Goal: Task Accomplishment & Management: Use online tool/utility

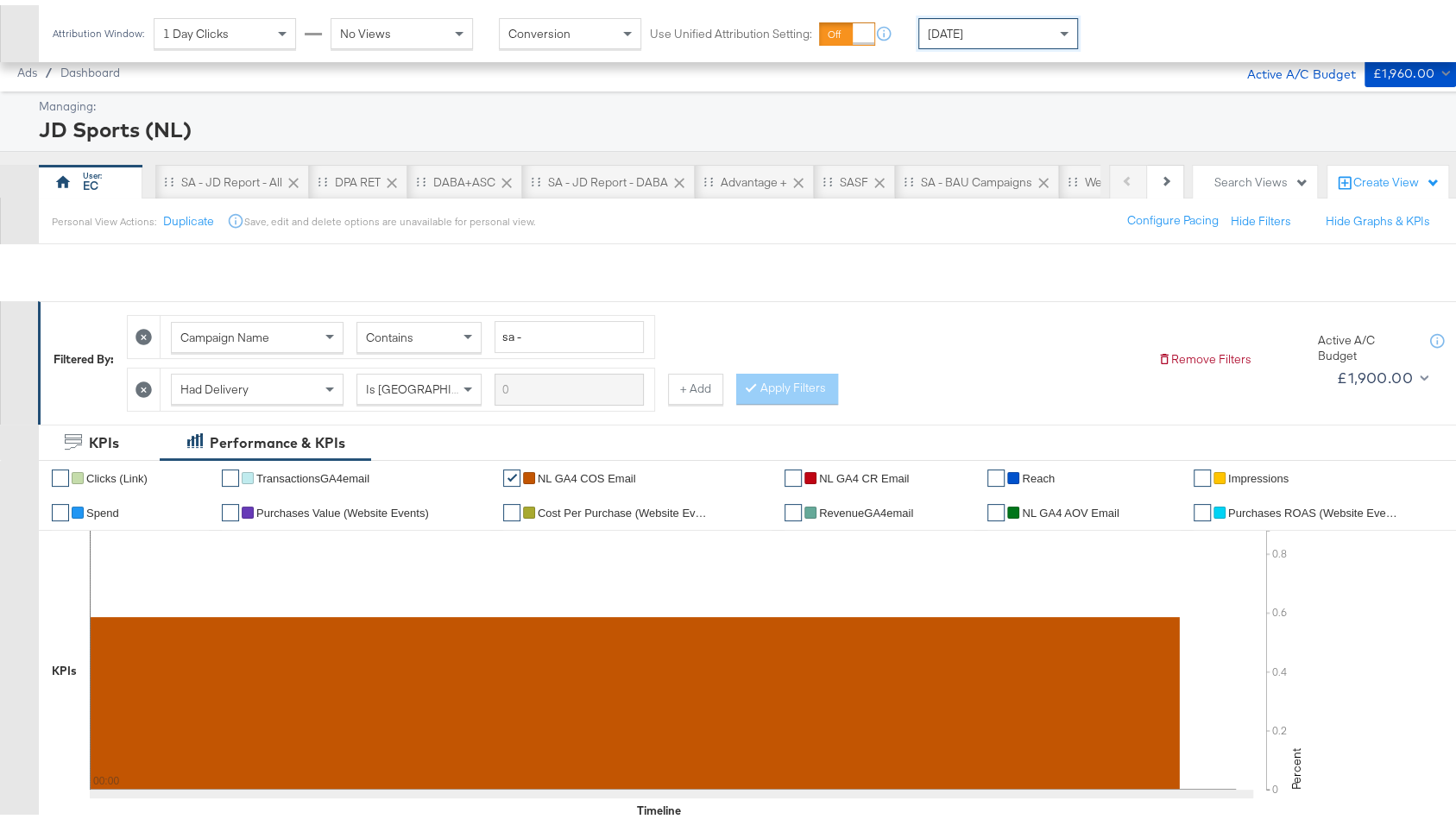
scroll to position [818, 0]
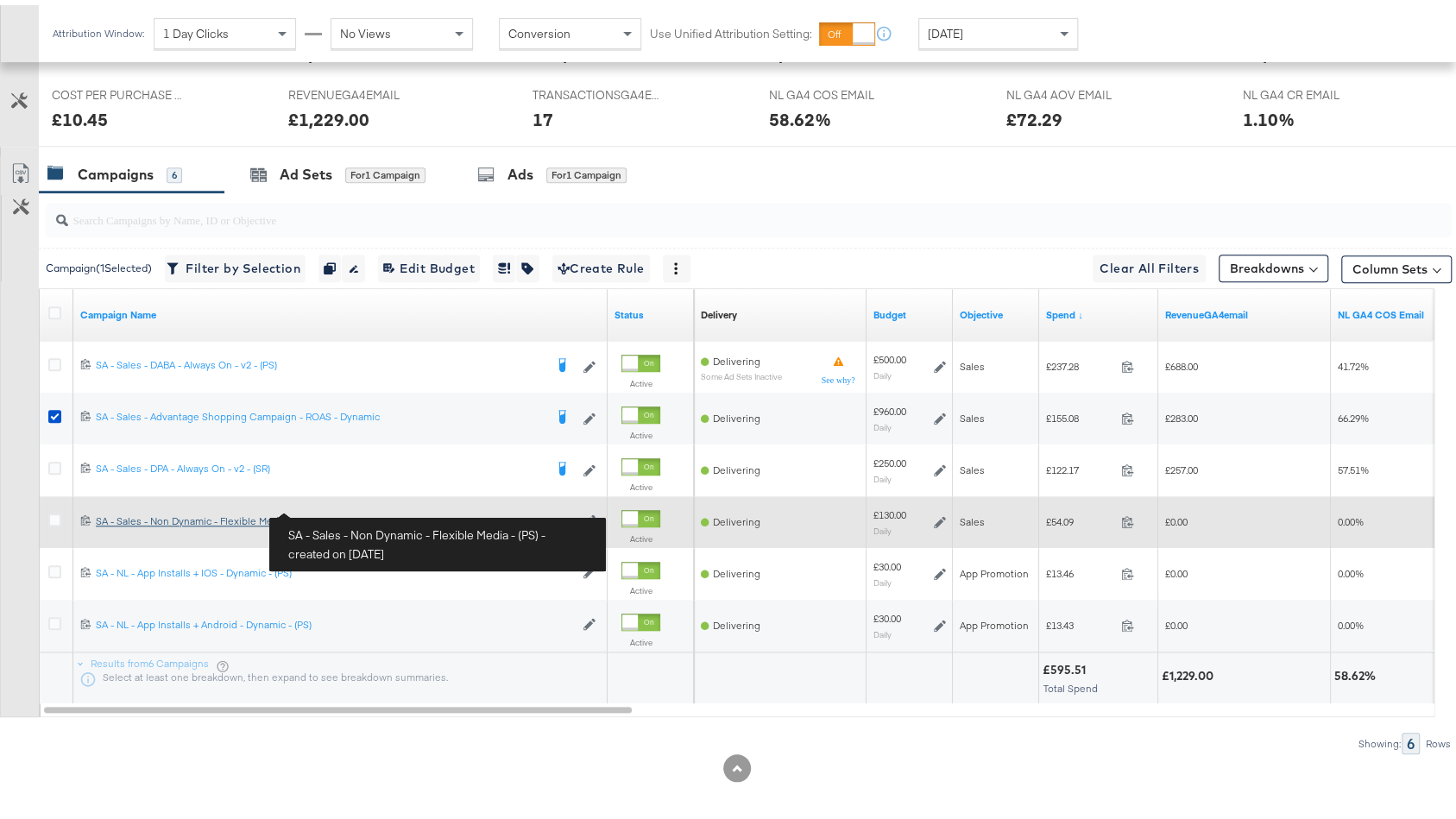
click at [197, 509] on div "SA - Sales - Non Dynamic - Flexible Media - (PS) SA - Sales - Non Dynamic - Fle…" at bounding box center [335, 516] width 478 height 14
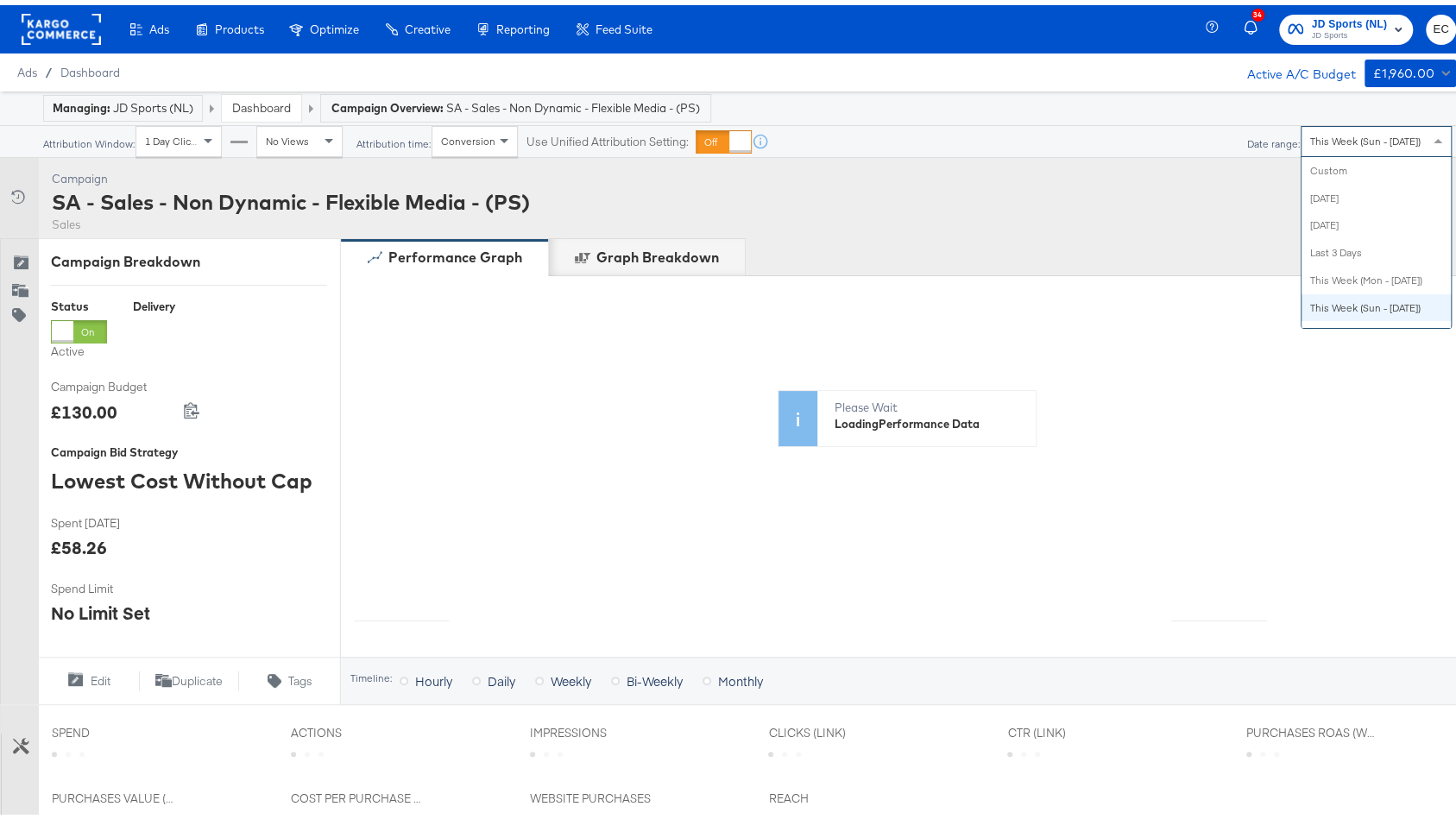
click at [1323, 136] on span "This Week (Sun - [DATE])" at bounding box center [1365, 136] width 111 height 13
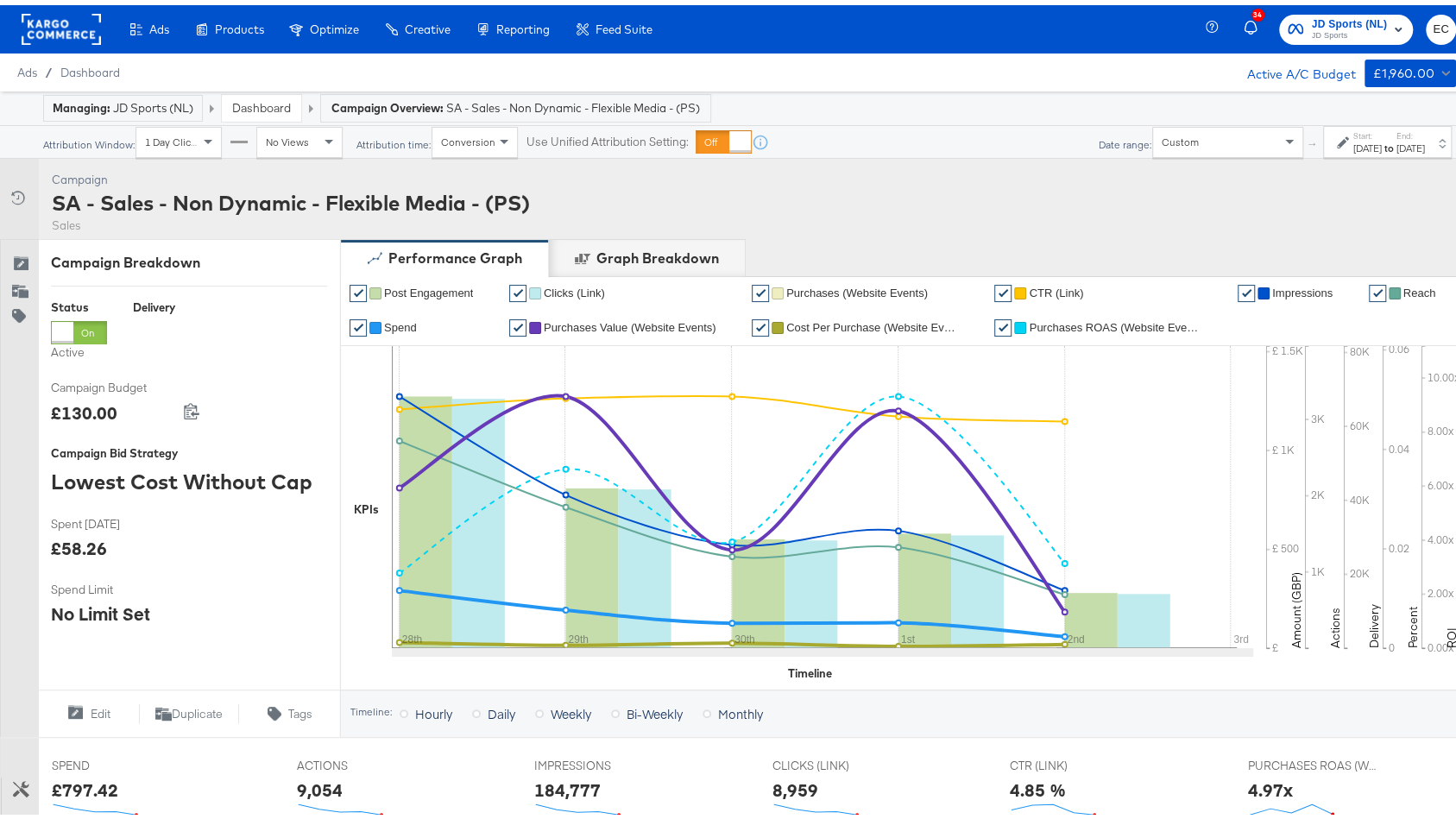
click at [1354, 144] on div "Start: [DATE] to End: [DATE]" at bounding box center [1390, 137] width 72 height 25
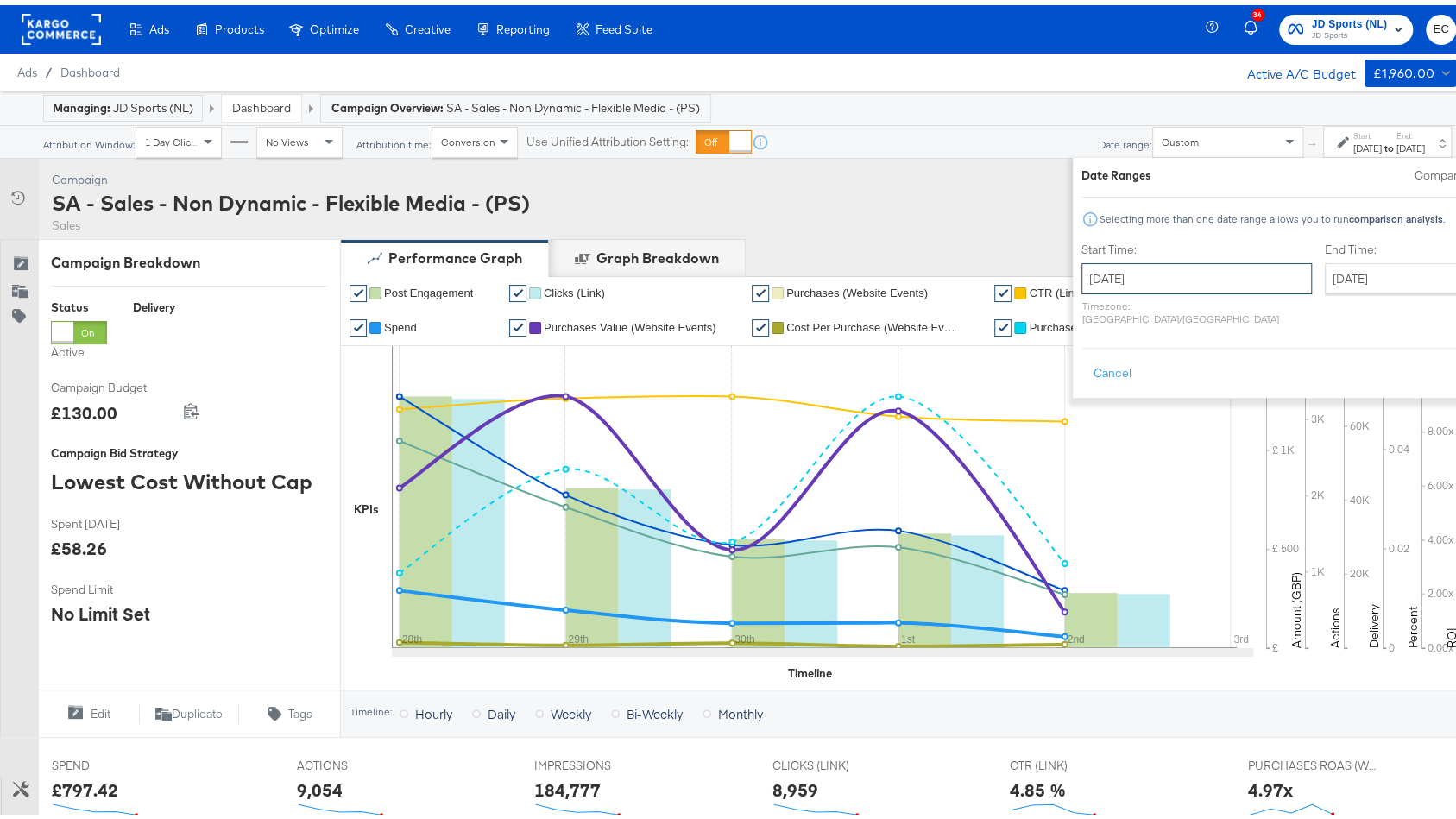
click at [1134, 263] on input "[DATE]" at bounding box center [1196, 273] width 230 height 31
click at [1087, 316] on span "‹" at bounding box center [1101, 308] width 27 height 26
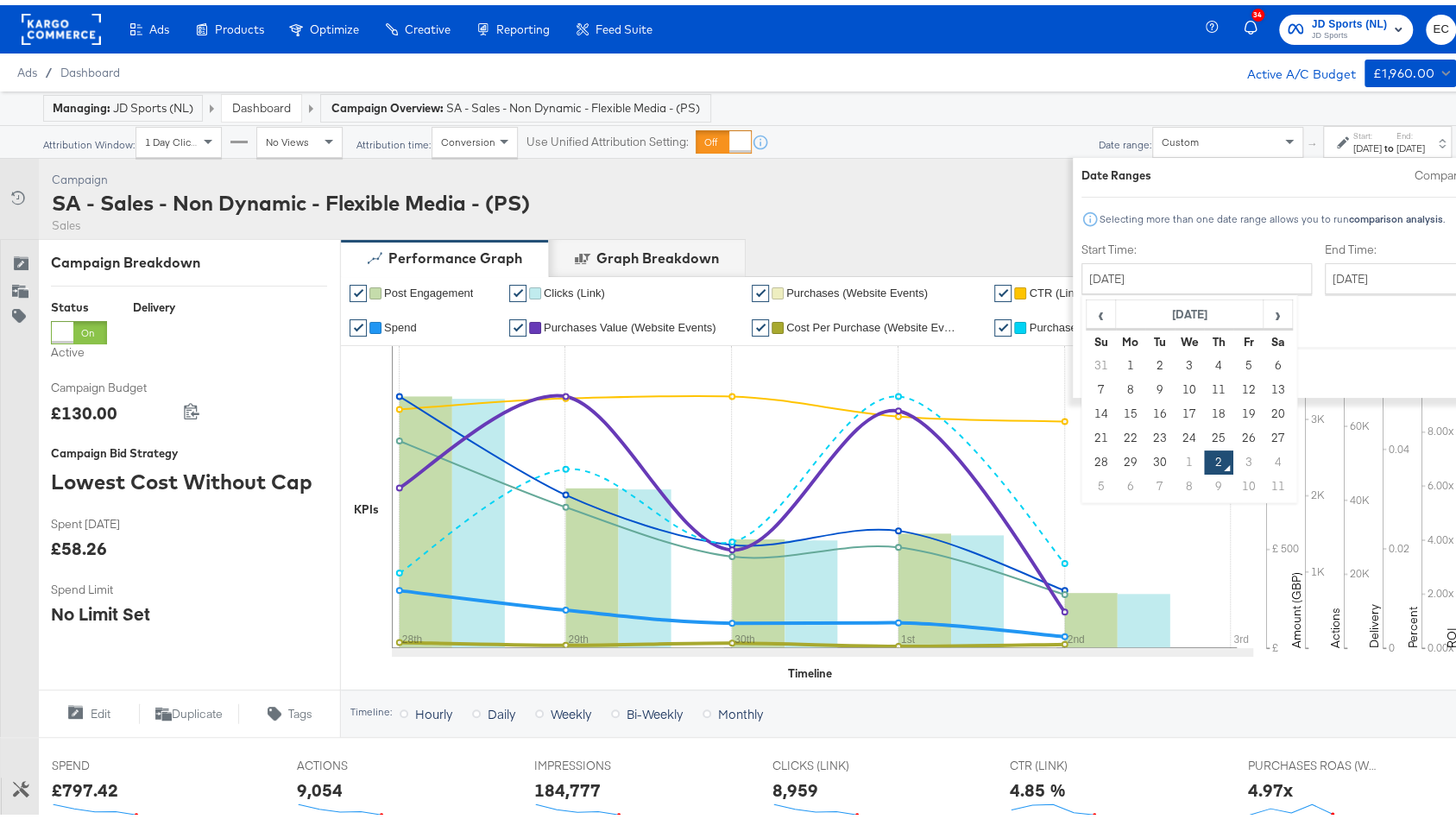
click at [1174, 432] on td "24" at bounding box center [1189, 432] width 29 height 24
type input "[DATE]"
click at [1328, 273] on input "[DATE]" at bounding box center [1418, 273] width 181 height 31
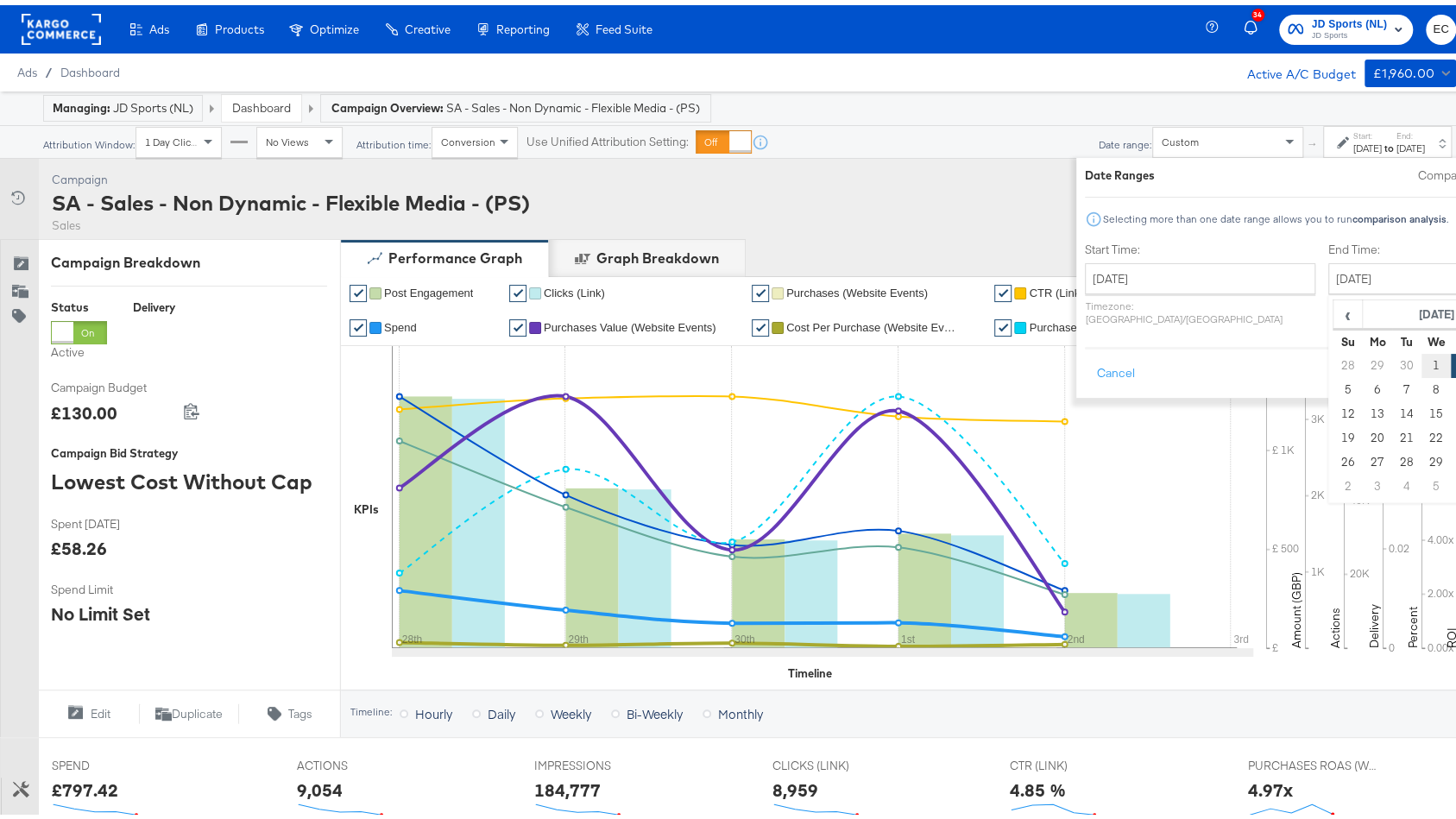
click at [1422, 362] on td "1" at bounding box center [1436, 360] width 29 height 24
type input "[DATE]"
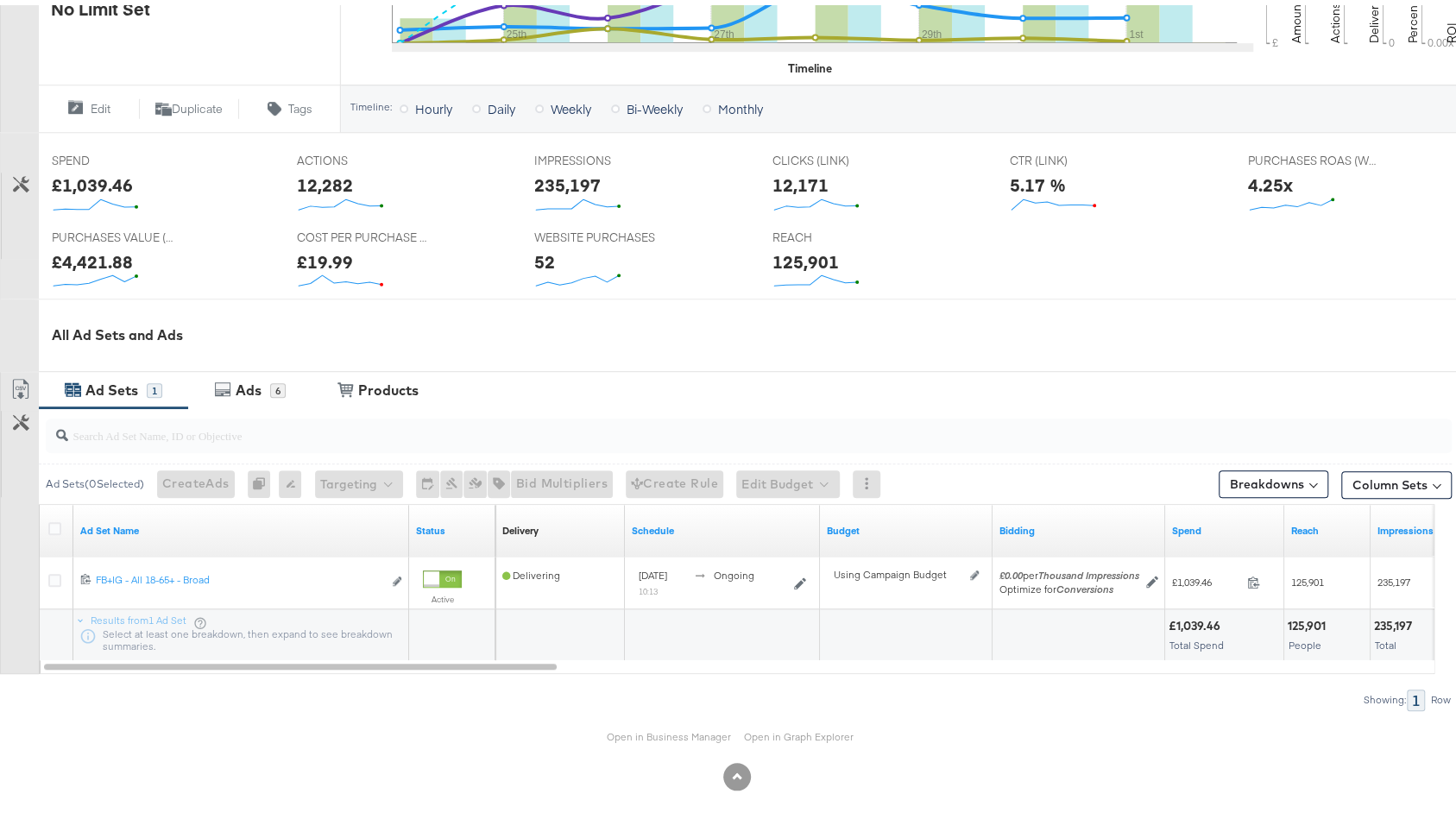
scroll to position [576, 0]
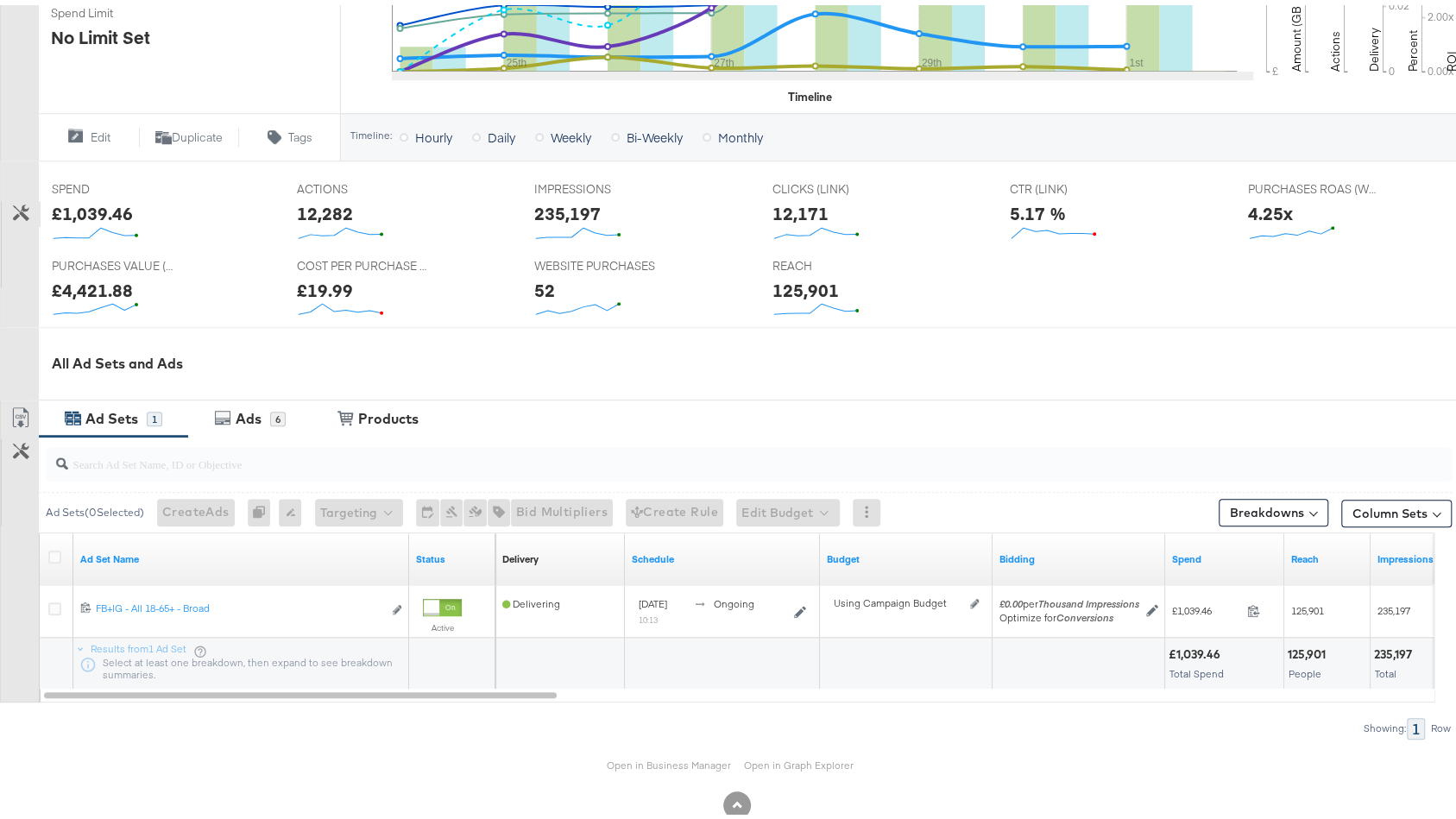
click at [19, 196] on button "Customize KPIs" at bounding box center [21, 209] width 39 height 26
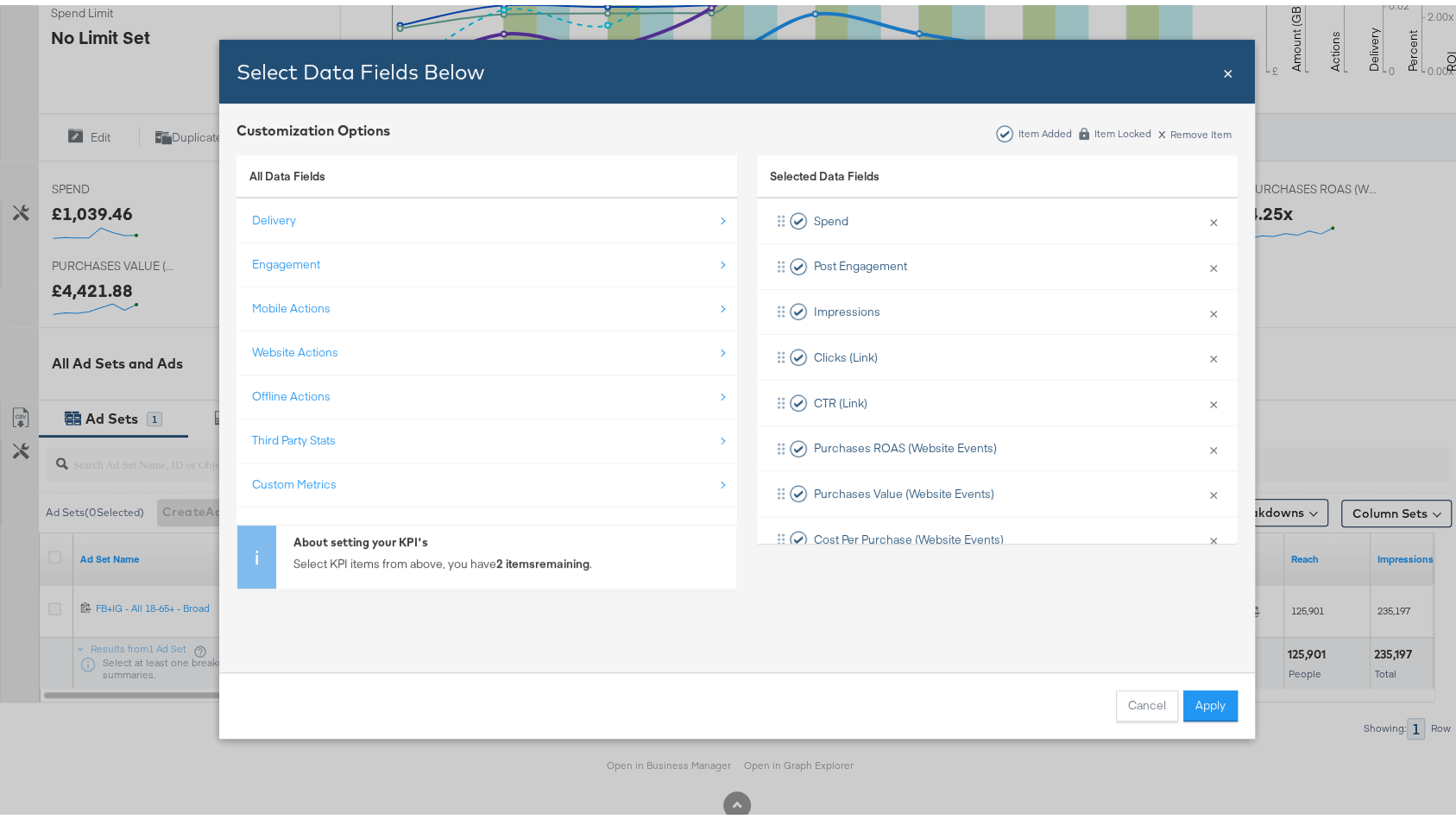
click at [1223, 72] on span "×" at bounding box center [1228, 65] width 10 height 24
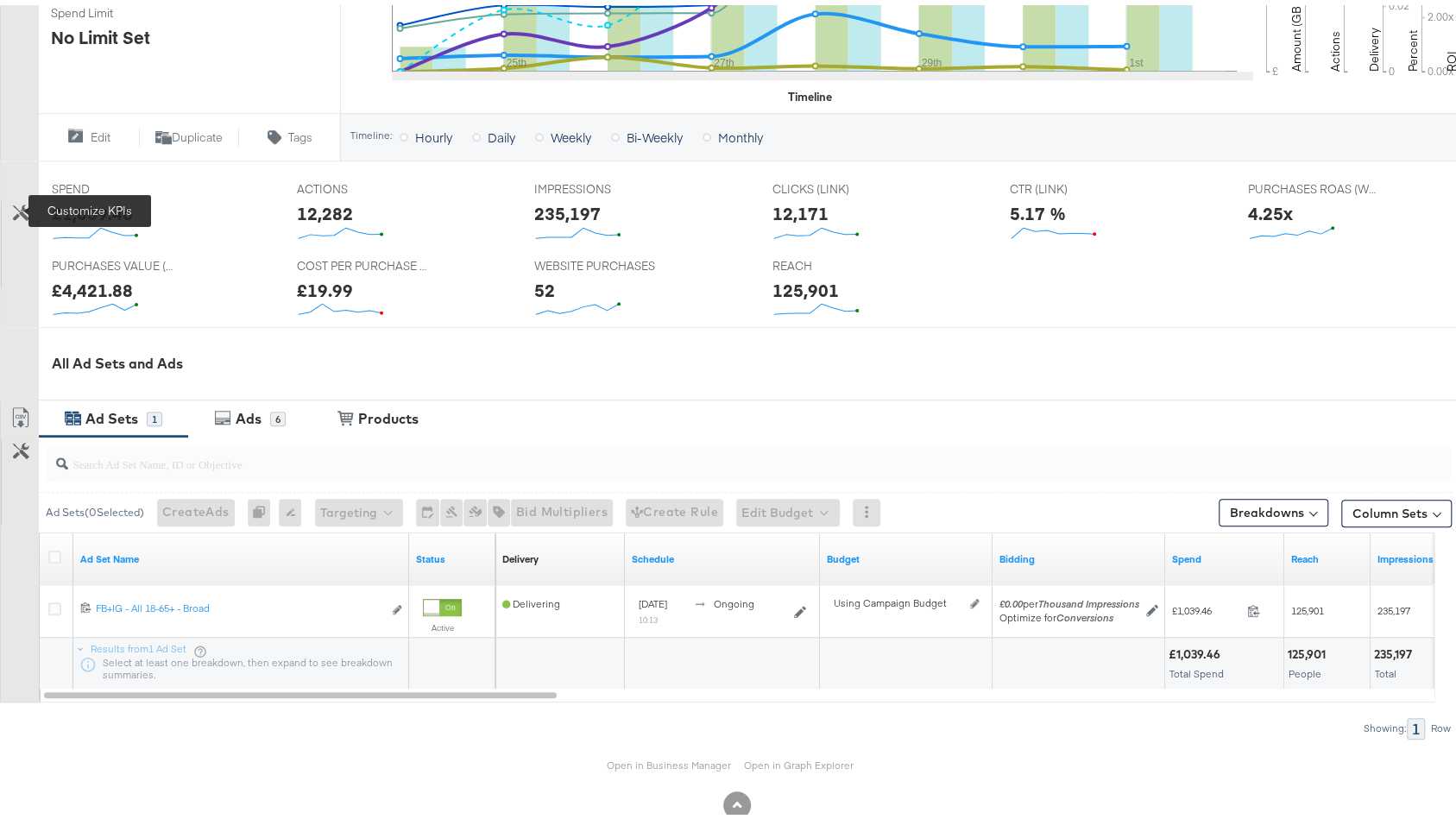
click at [24, 208] on icon at bounding box center [21, 207] width 16 height 16
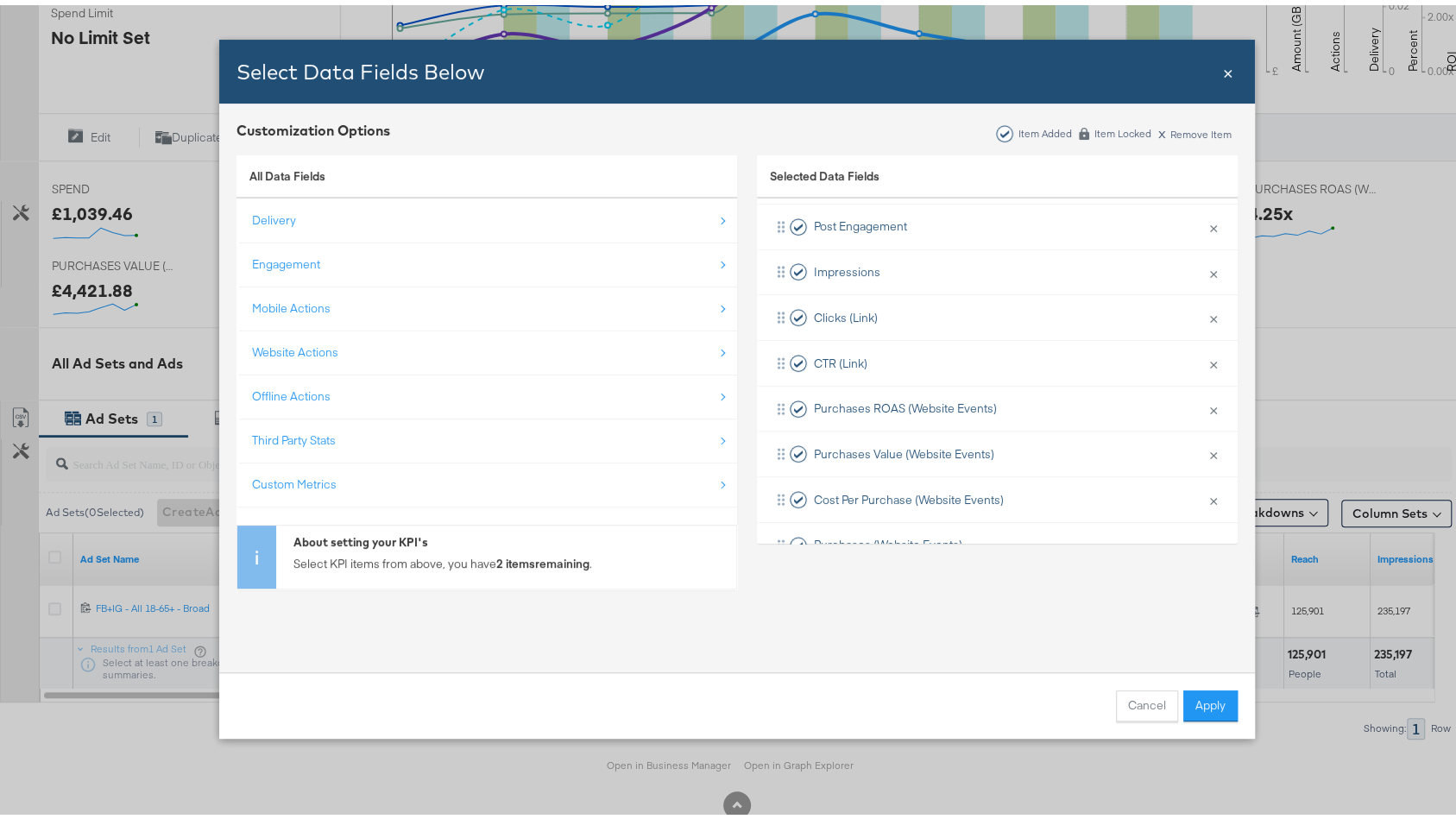
scroll to position [0, 0]
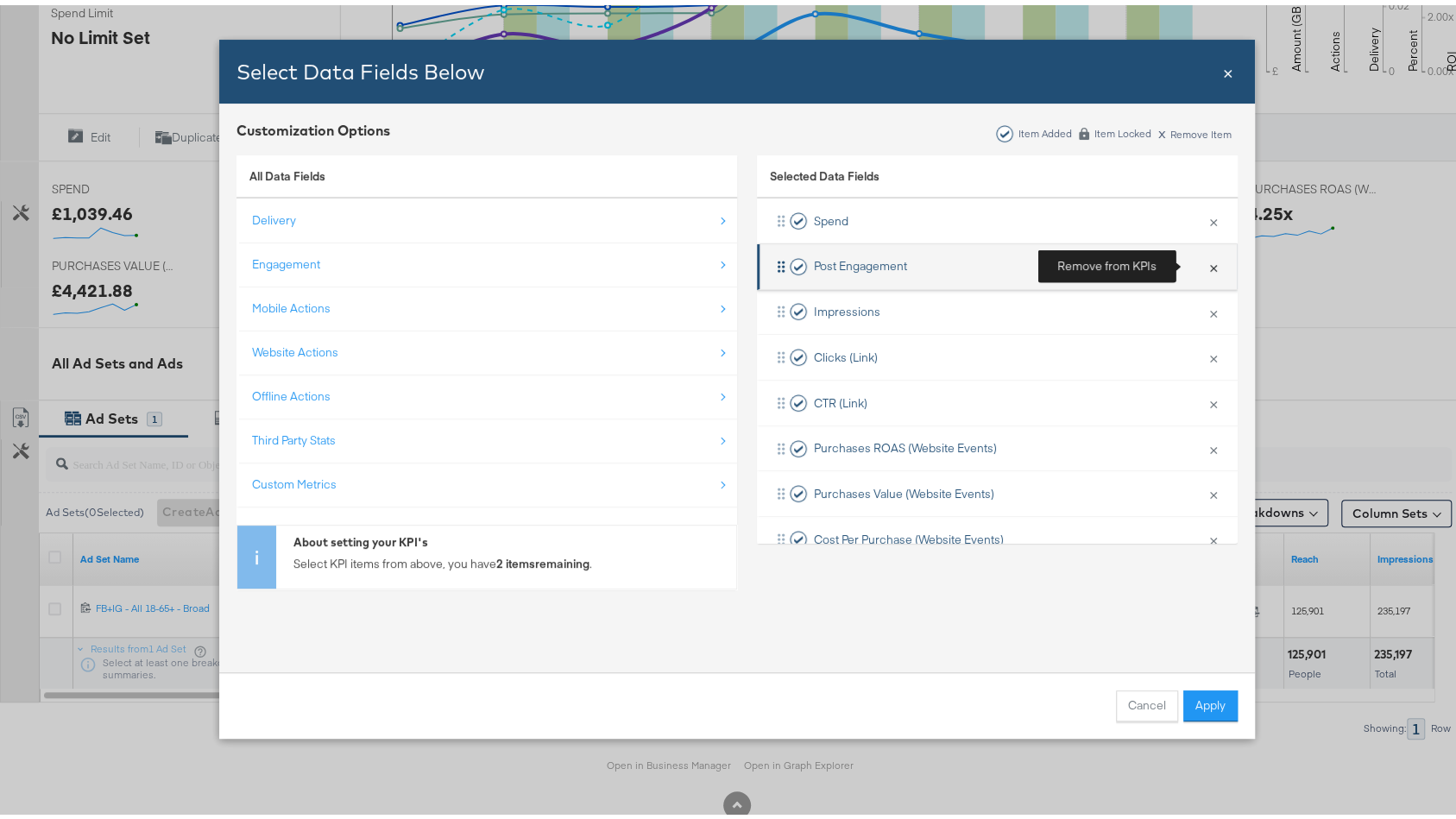
click at [1202, 260] on button "×" at bounding box center [1213, 262] width 23 height 36
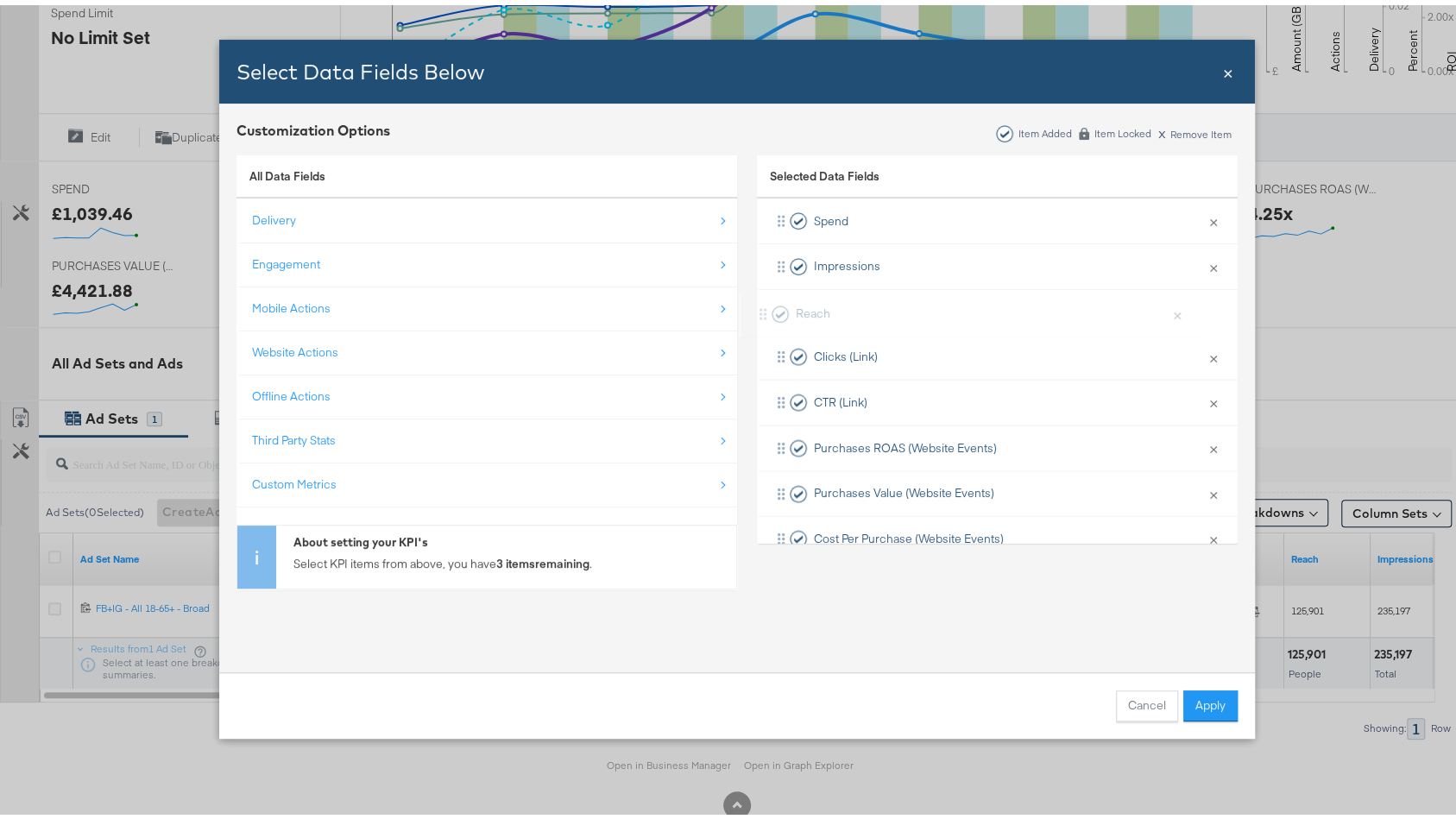
drag, startPoint x: 981, startPoint y: 500, endPoint x: 972, endPoint y: 300, distance: 200.2
click at [972, 300] on div "Spend × Remove from KPIs Impressions × Remove from KPIs Clicks (Link) × Remove …" at bounding box center [997, 398] width 481 height 410
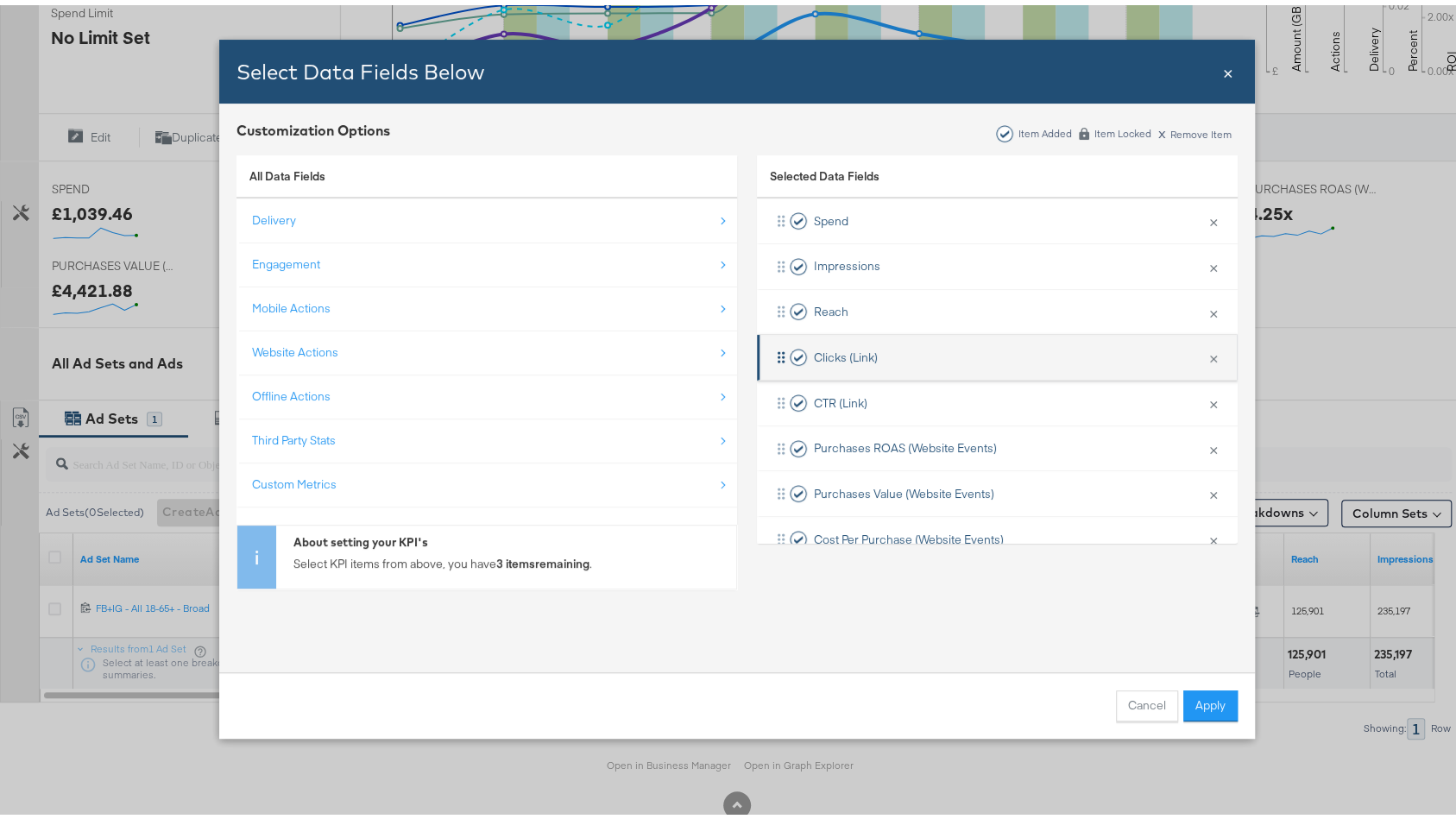
scroll to position [79, 0]
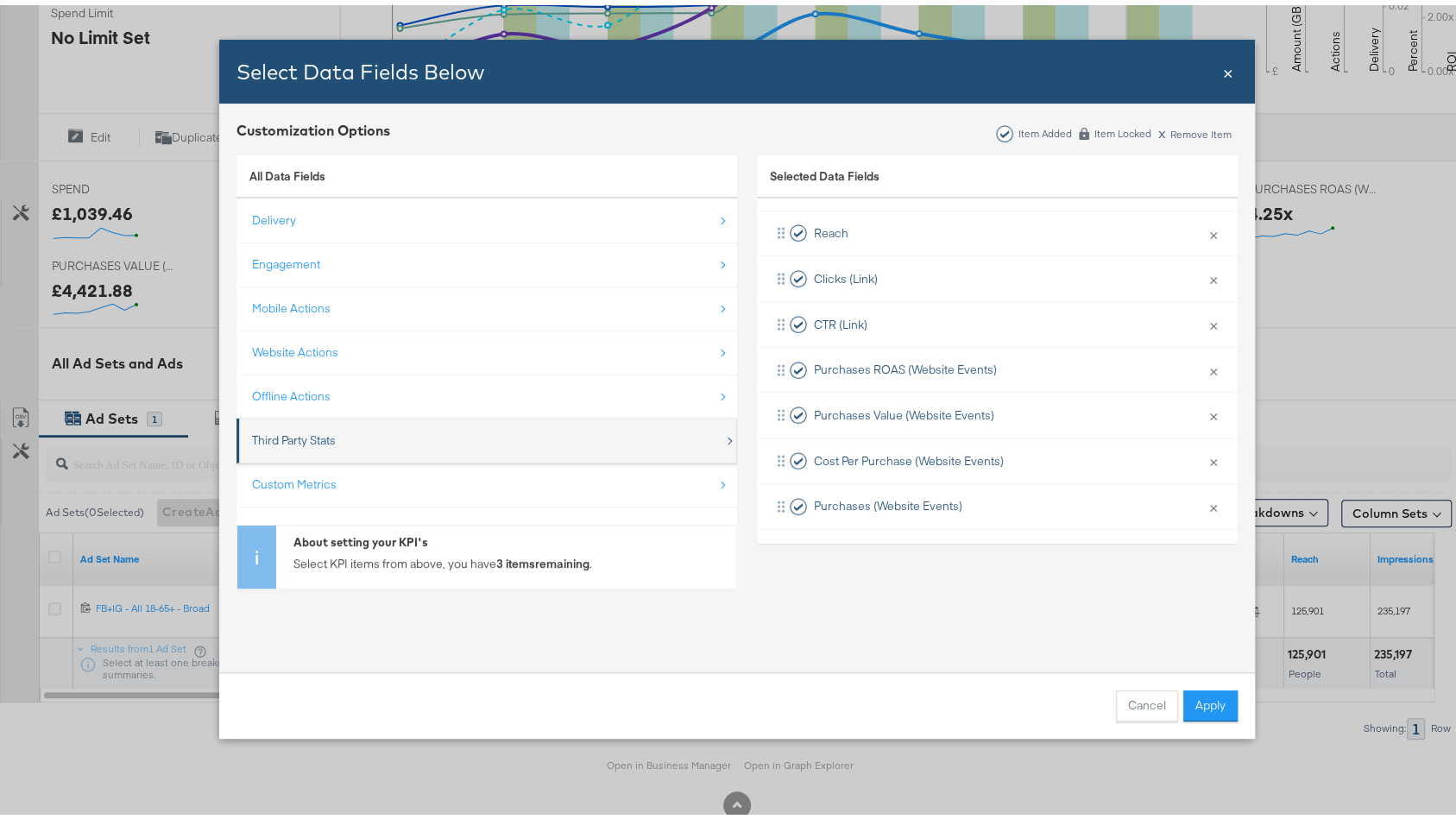
click at [338, 439] on div "Third Party Stats" at bounding box center [488, 435] width 472 height 35
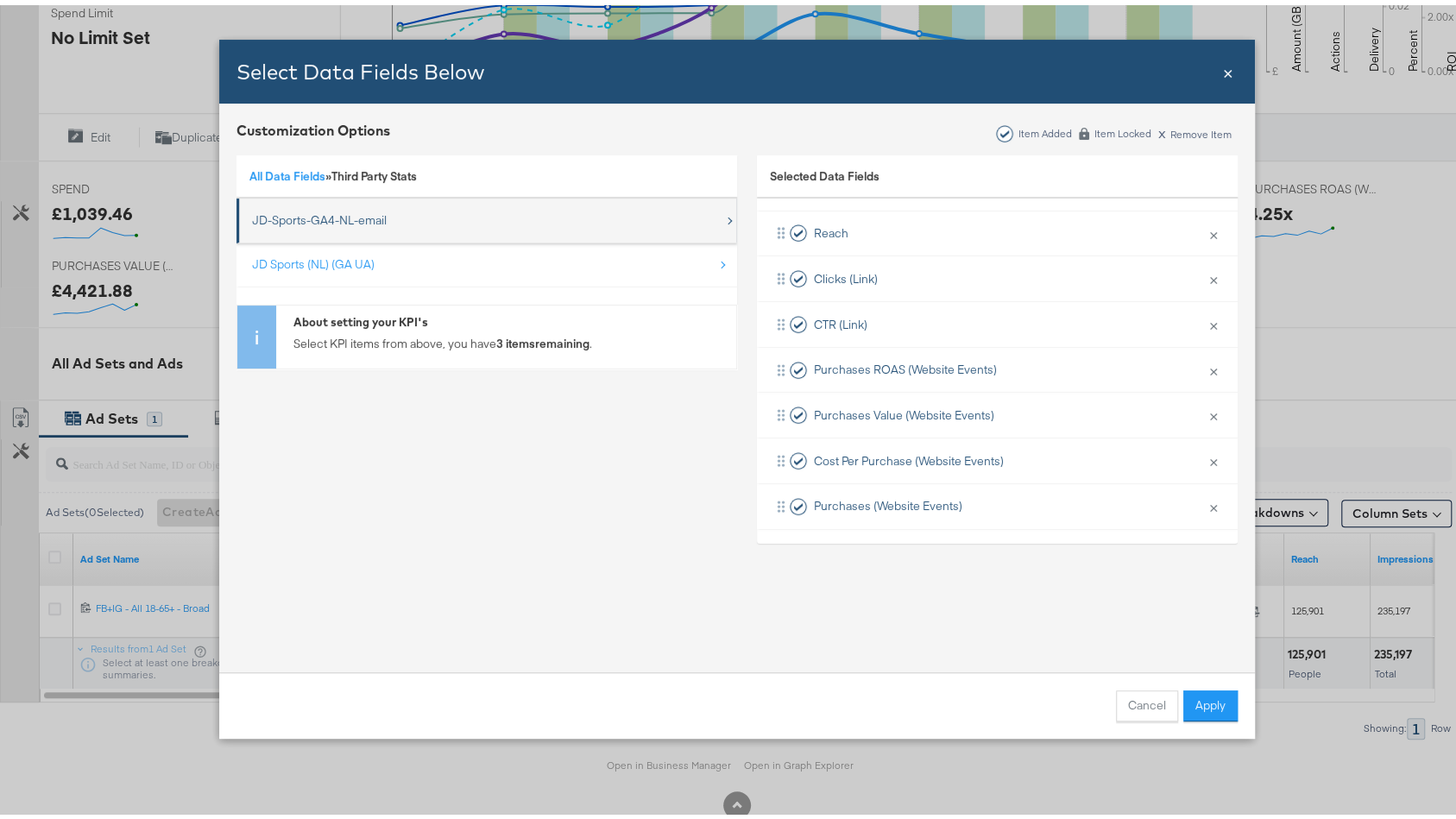
click at [286, 209] on div "JD-Sports-GA4-NL-email" at bounding box center [319, 215] width 135 height 16
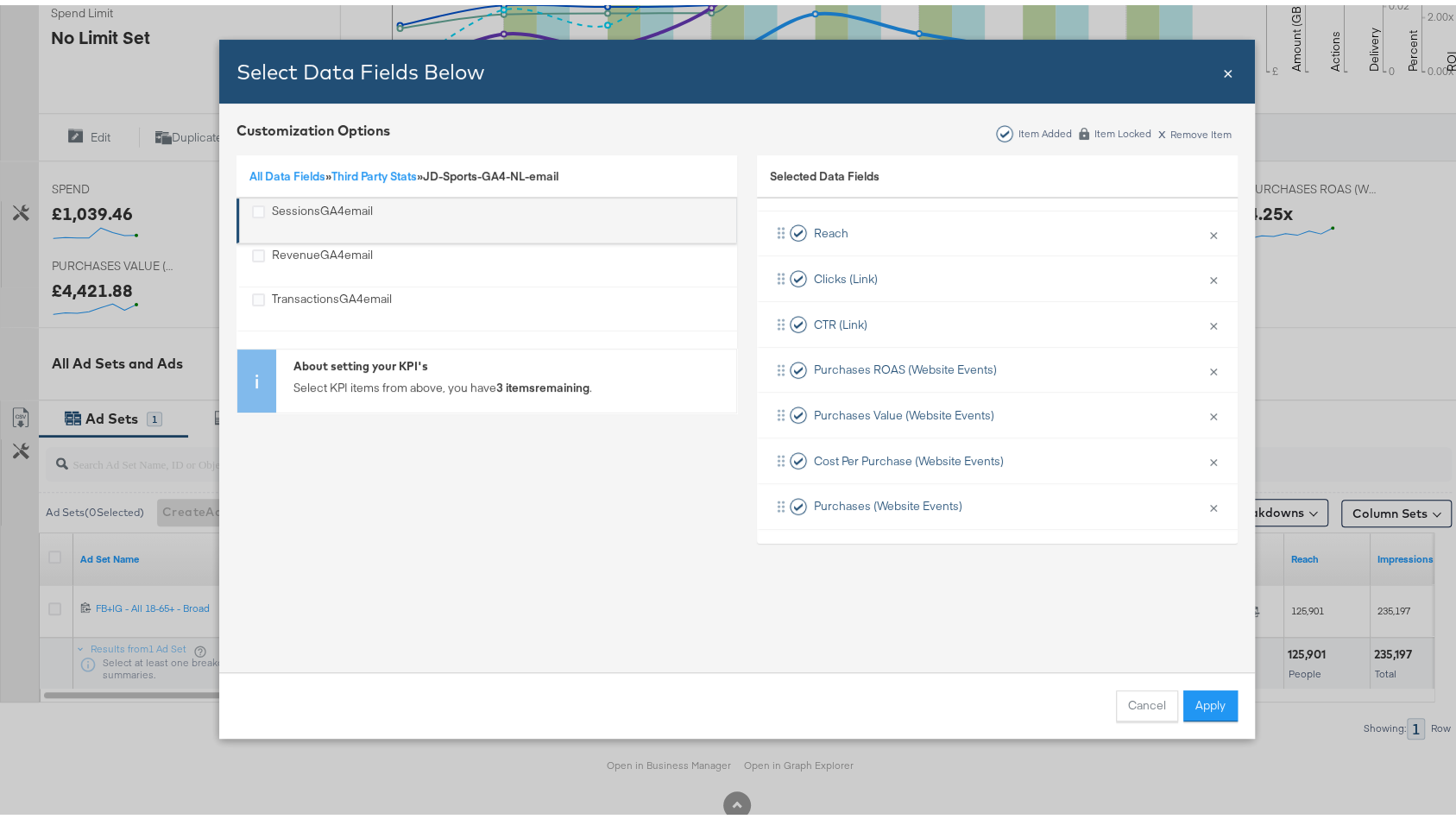
click at [272, 211] on div "SessionsGA4email" at bounding box center [322, 215] width 101 height 35
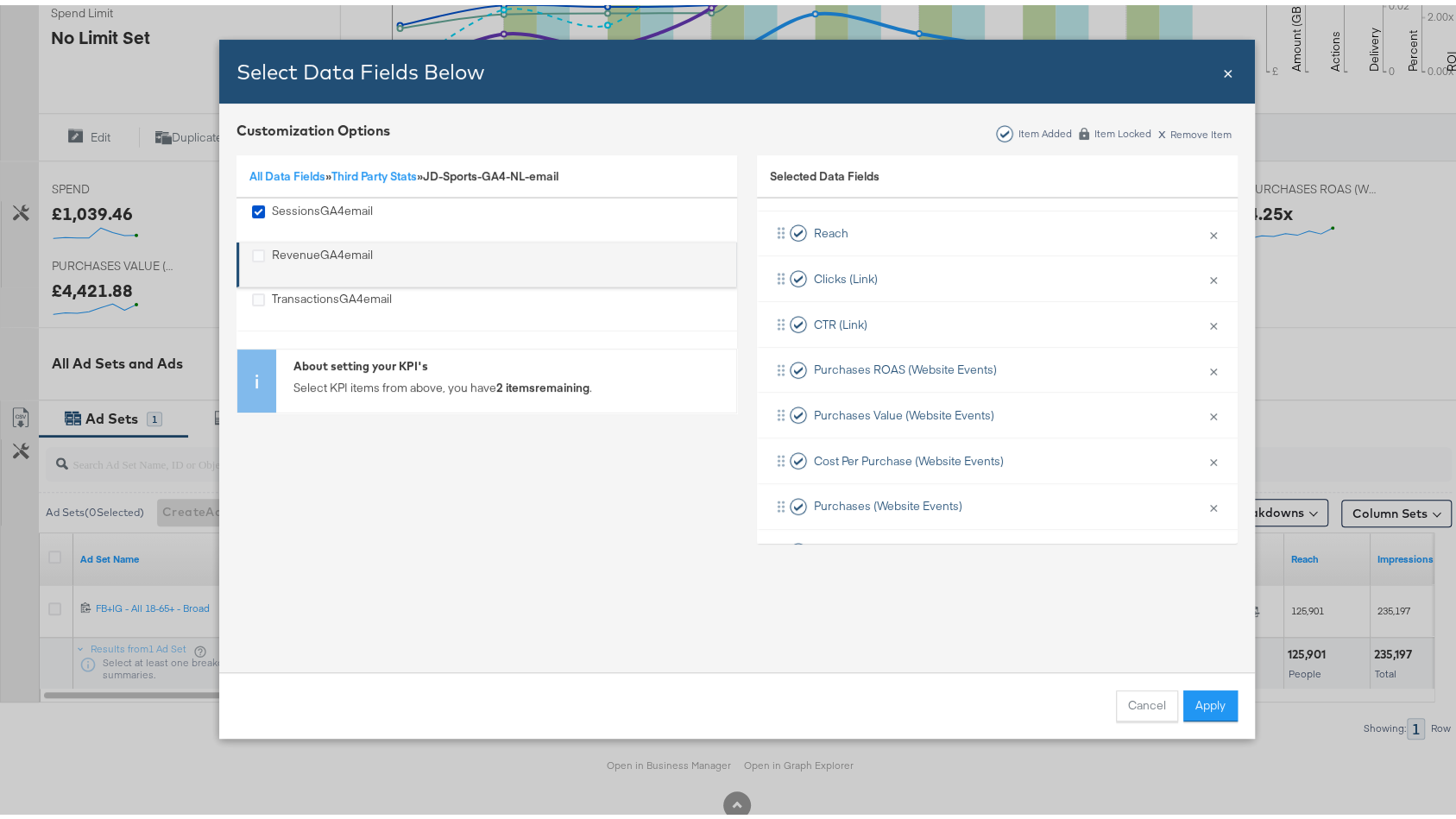
click at [272, 251] on div "RevenueGA4email" at bounding box center [322, 259] width 101 height 35
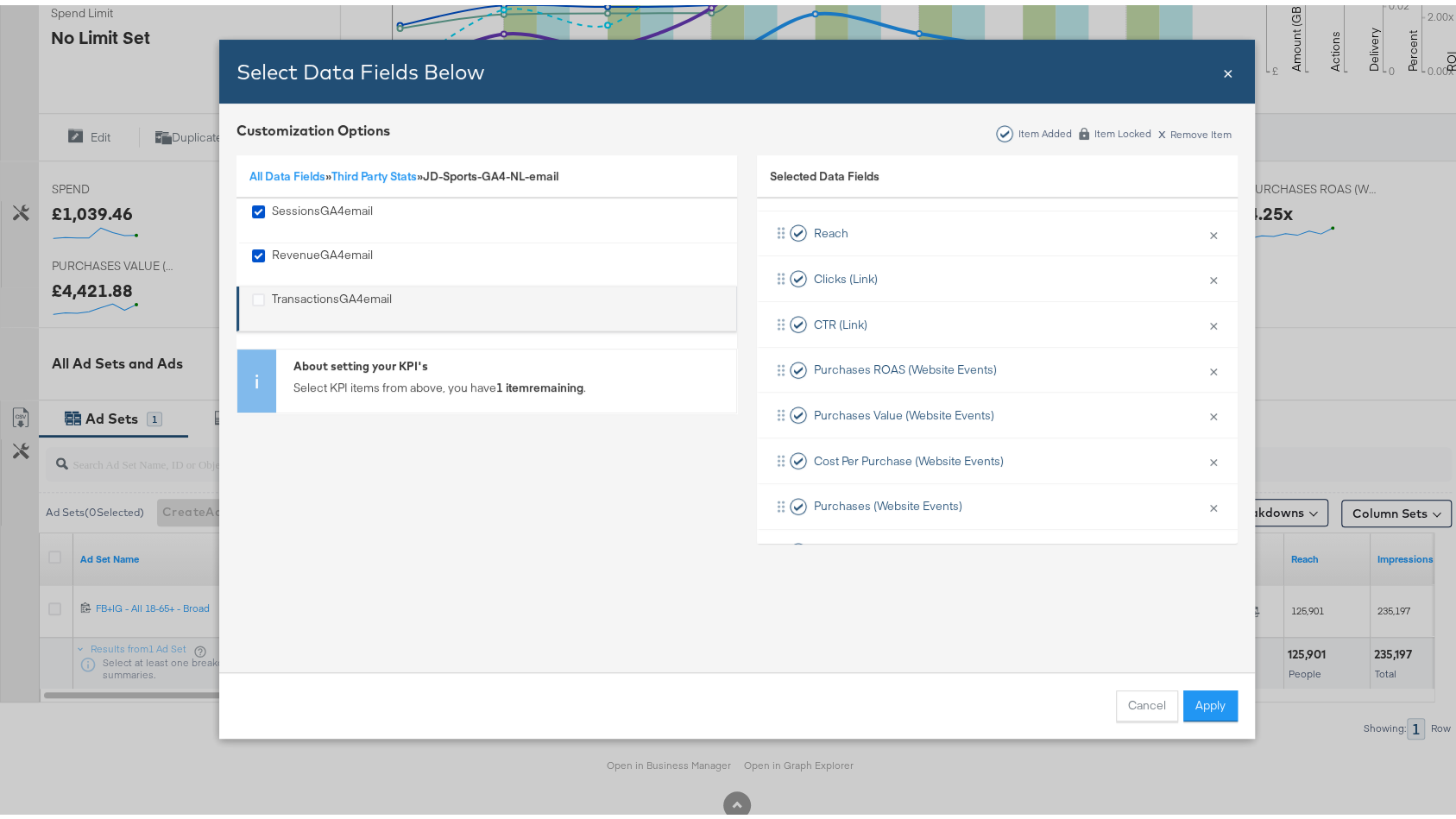
click at [272, 296] on div "TransactionsGA4email" at bounding box center [332, 302] width 120 height 35
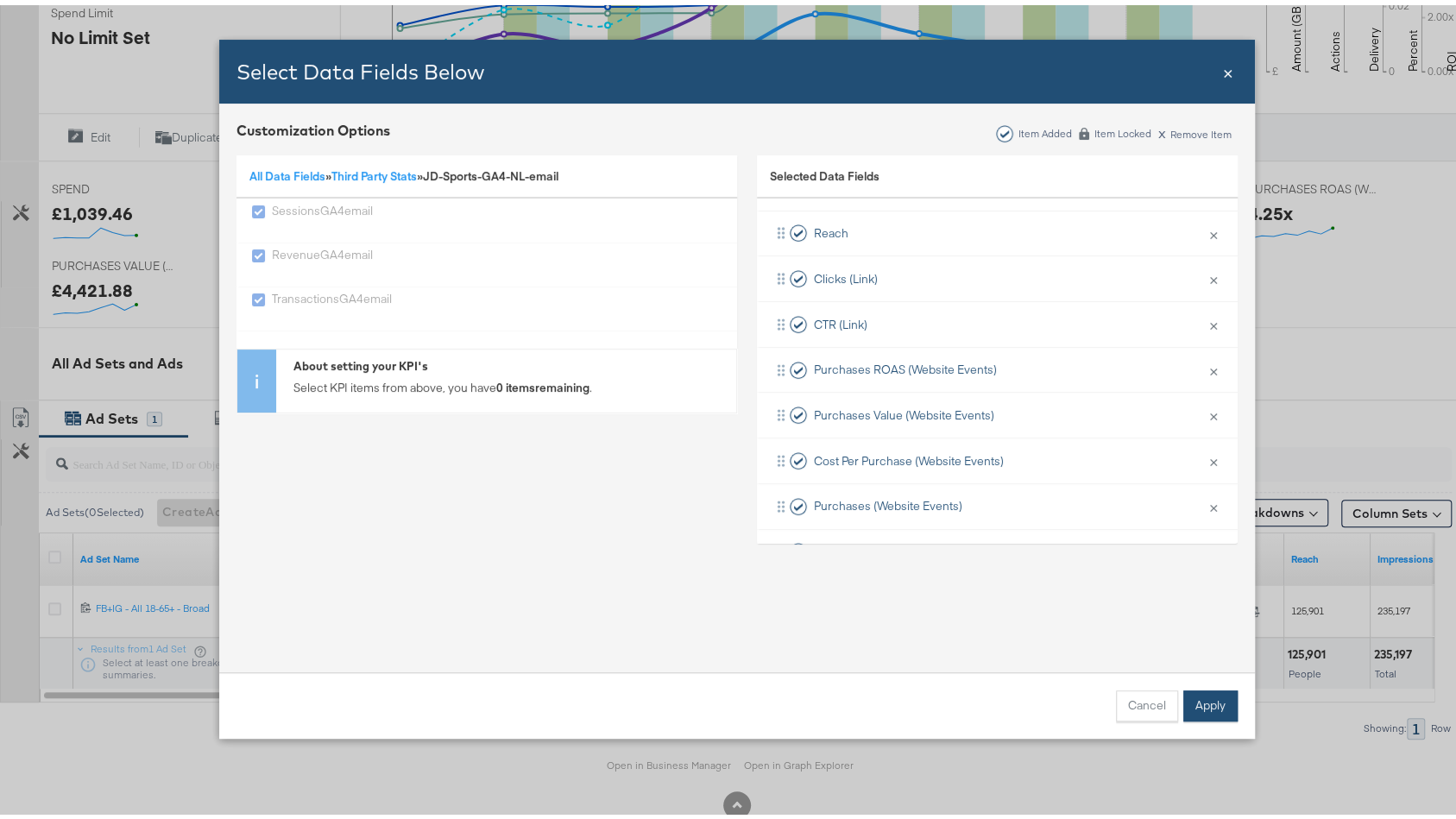
click at [1197, 708] on button "Apply" at bounding box center [1210, 701] width 54 height 31
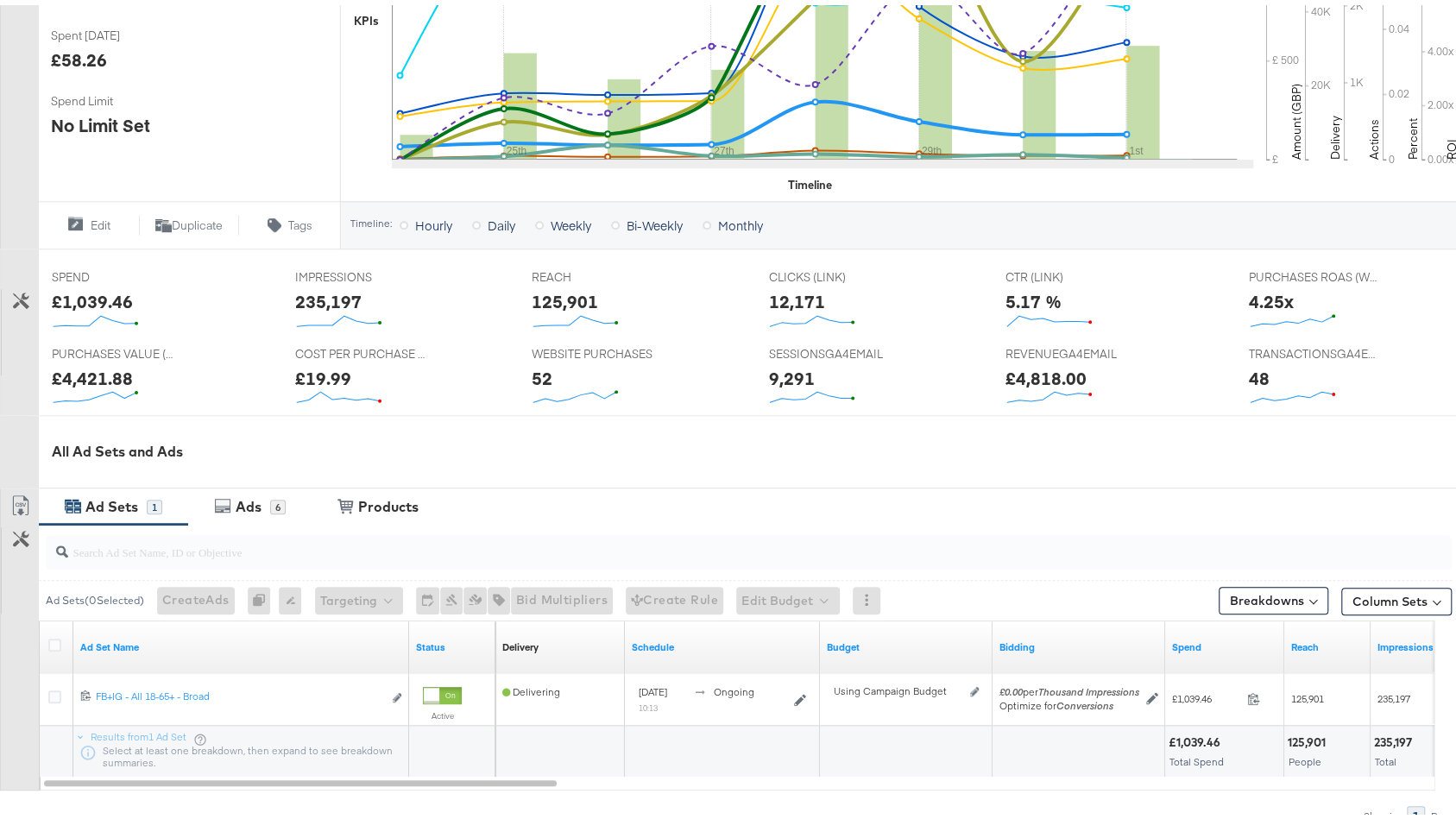
scroll to position [468, 0]
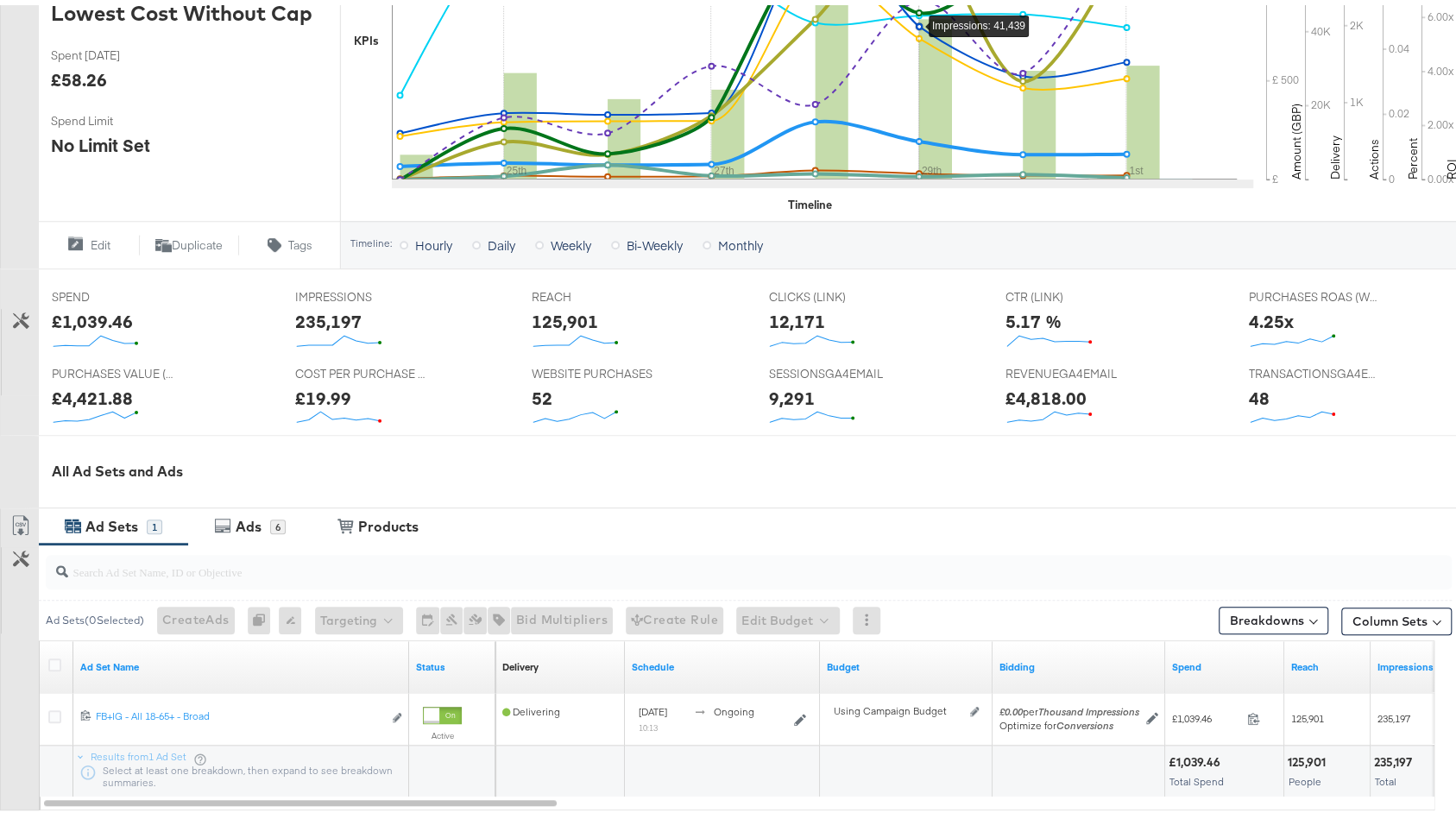
click at [118, 314] on div "£1,039.46" at bounding box center [93, 317] width 82 height 25
drag, startPoint x: 118, startPoint y: 314, endPoint x: 120, endPoint y: 329, distance: 15.1
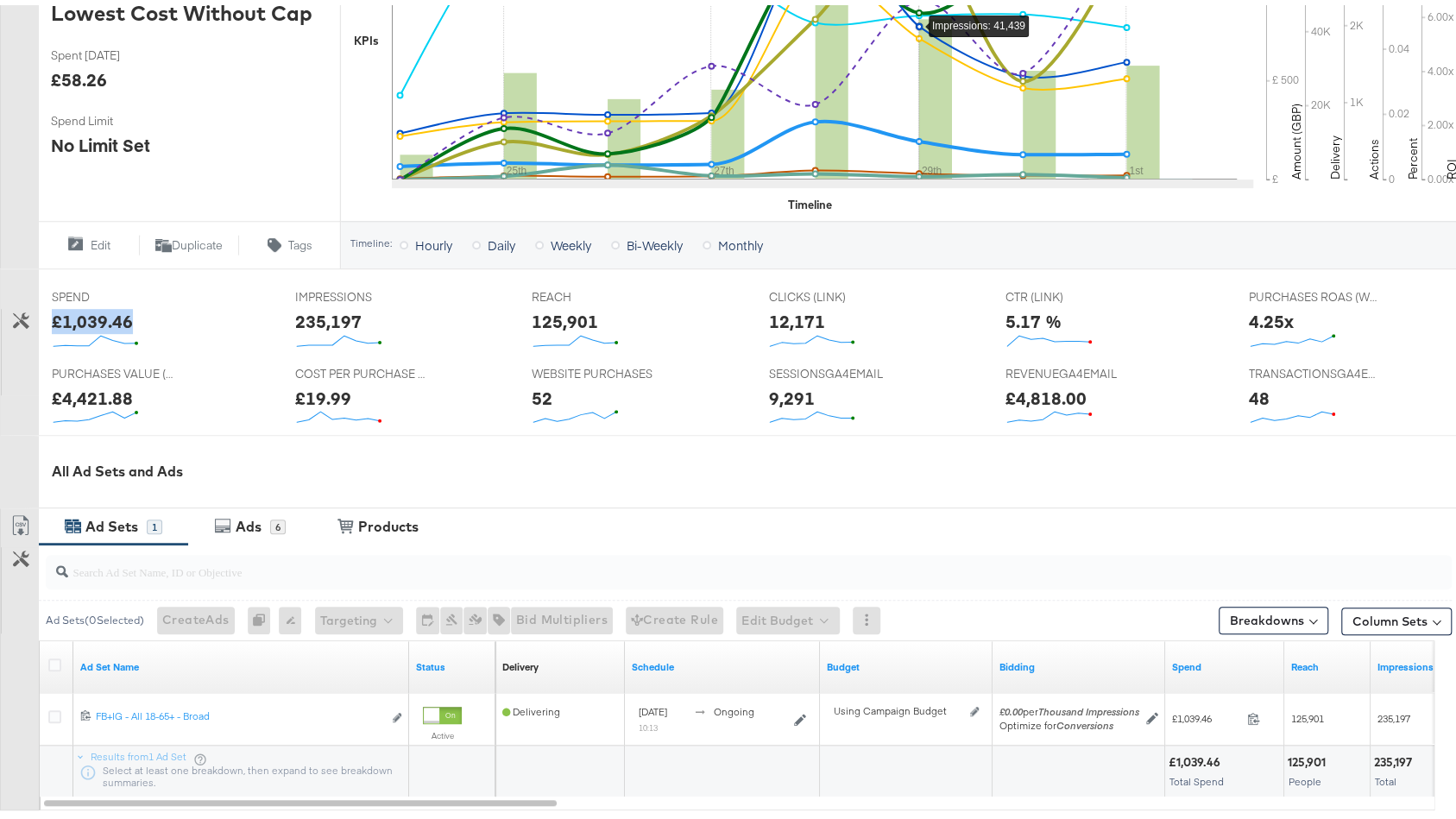
click at [119, 329] on div "SPEND SPEND £1,039.46" at bounding box center [160, 315] width 244 height 76
click at [113, 321] on div "£1,039.46" at bounding box center [93, 317] width 82 height 25
click at [304, 316] on div "235,197" at bounding box center [328, 317] width 66 height 25
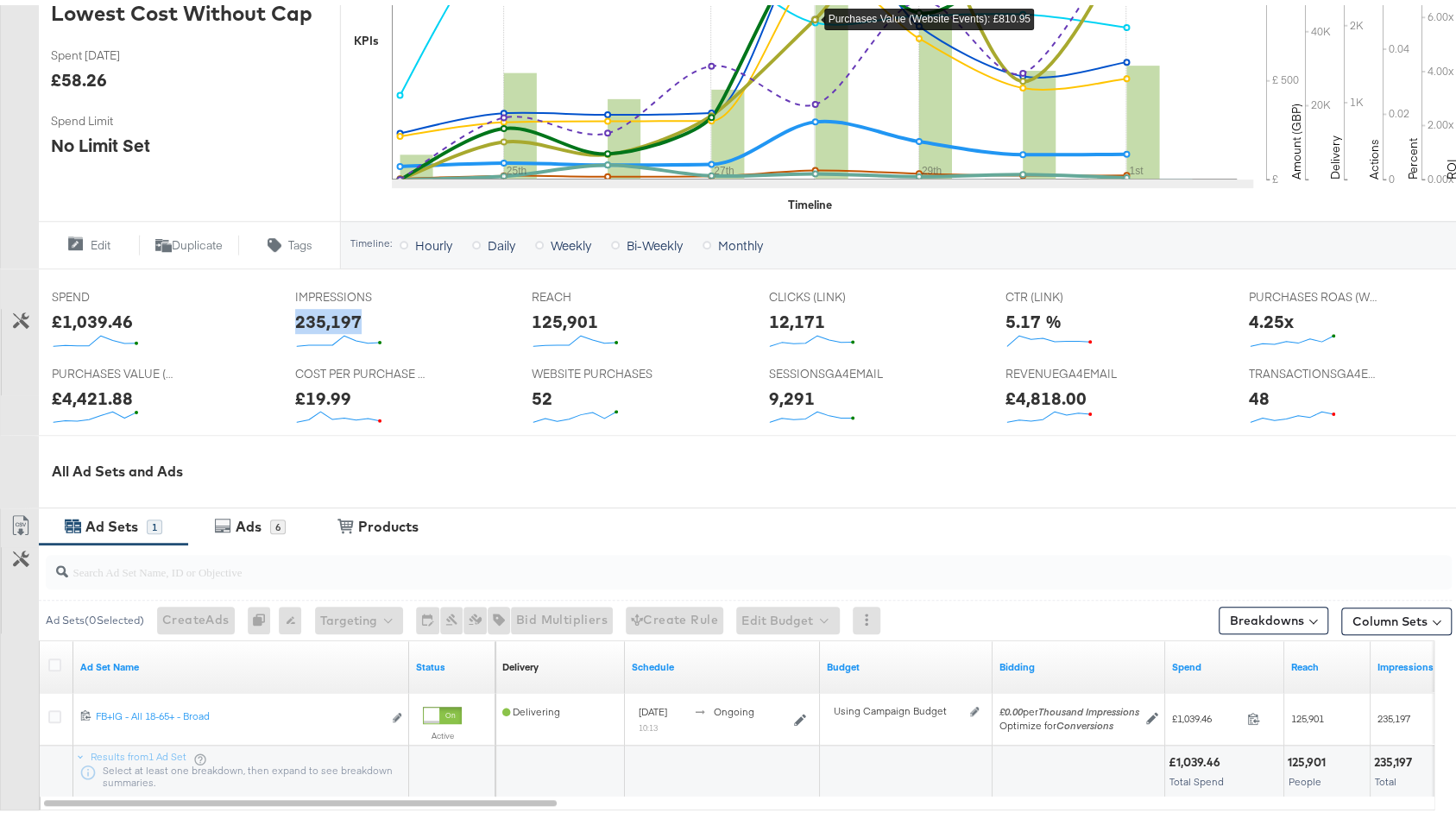
copy div "235,197"
click at [566, 309] on div "125,901" at bounding box center [565, 317] width 66 height 25
click at [566, 308] on div "125,901" at bounding box center [565, 317] width 66 height 25
copy div "125,901"
click at [797, 312] on div "12,171" at bounding box center [795, 317] width 56 height 25
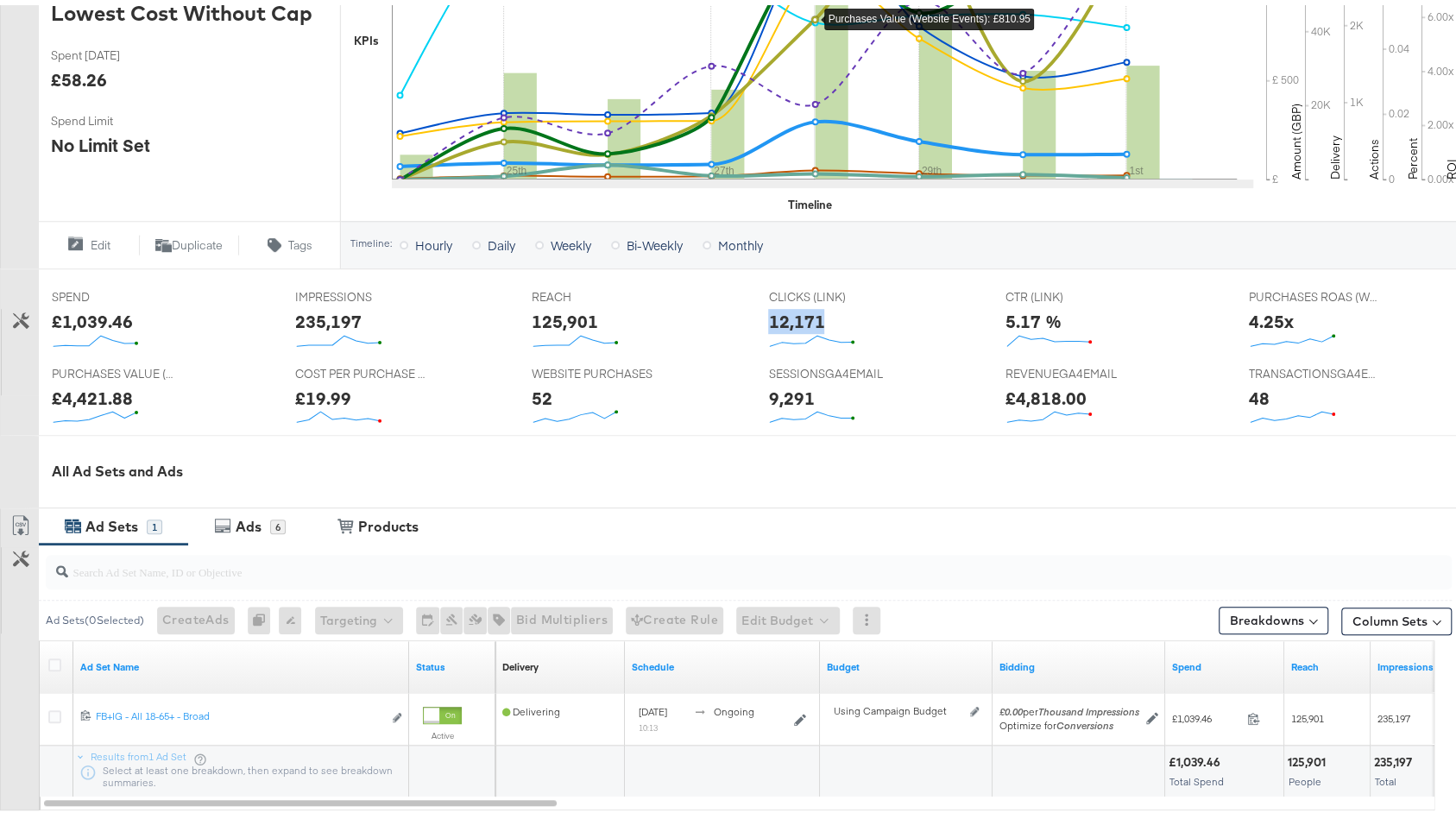
click at [797, 312] on div "12,171" at bounding box center [795, 317] width 56 height 25
copy div "12,171"
click at [99, 396] on div "£4,421.88" at bounding box center [93, 393] width 82 height 25
click at [1019, 388] on div "£4,818.00" at bounding box center [1046, 393] width 82 height 25
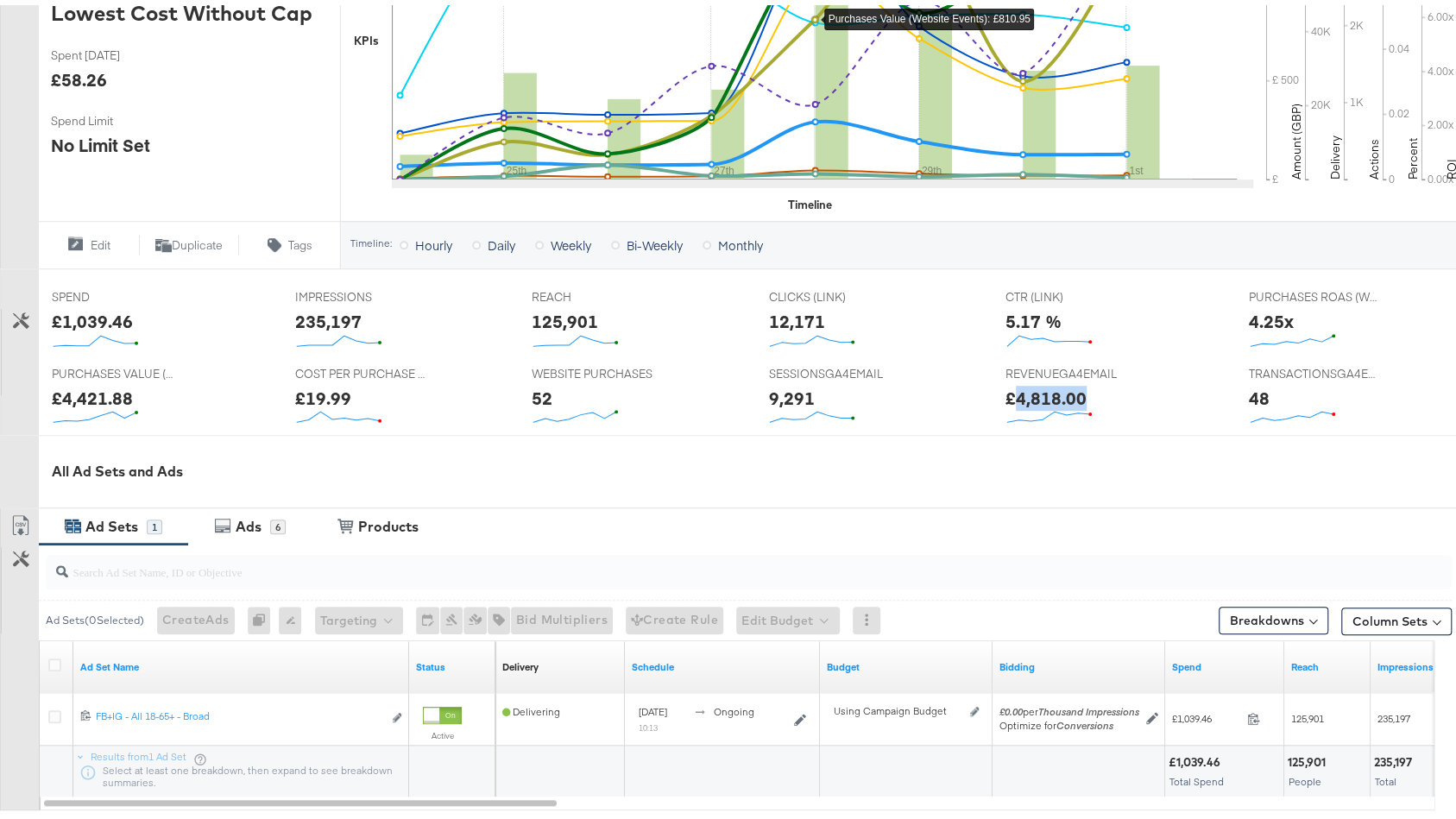
click at [1019, 388] on div "£4,818.00" at bounding box center [1046, 393] width 82 height 25
copy div "4,818.00"
click at [1164, 206] on div "✔ Clicks (Link) ✔ Purchases (Website Events) ✔ TransactionsGA4email ✔ CTR (Link…" at bounding box center [907, 9] width 1133 height 414
click at [1007, 318] on div "5.17 %" at bounding box center [1033, 317] width 56 height 25
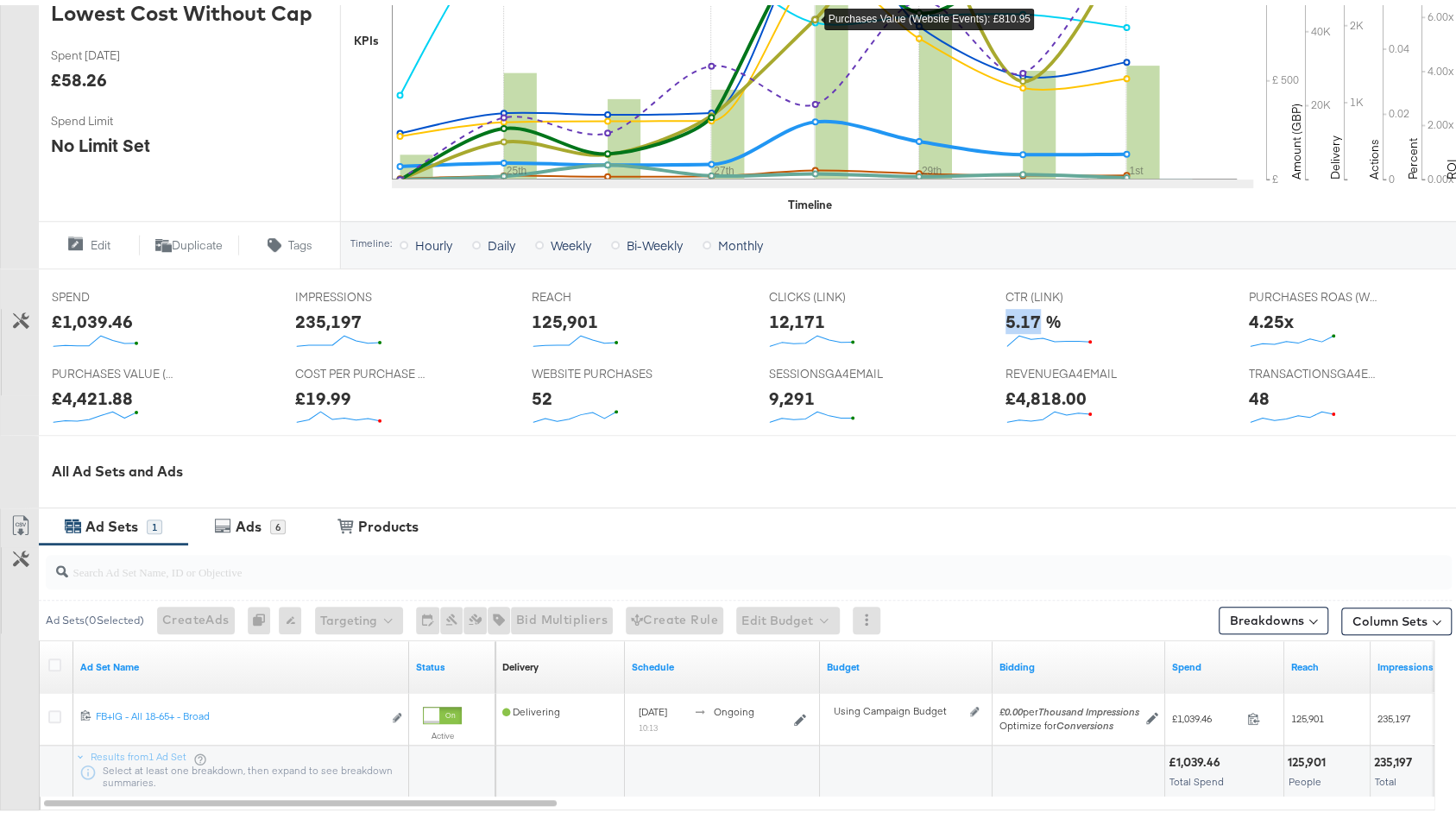
copy div "5.17"
click at [1249, 396] on div "48" at bounding box center [1260, 393] width 21 height 25
click at [1249, 394] on div "48" at bounding box center [1260, 393] width 21 height 25
copy div "48"
click at [15, 317] on icon at bounding box center [21, 315] width 16 height 16
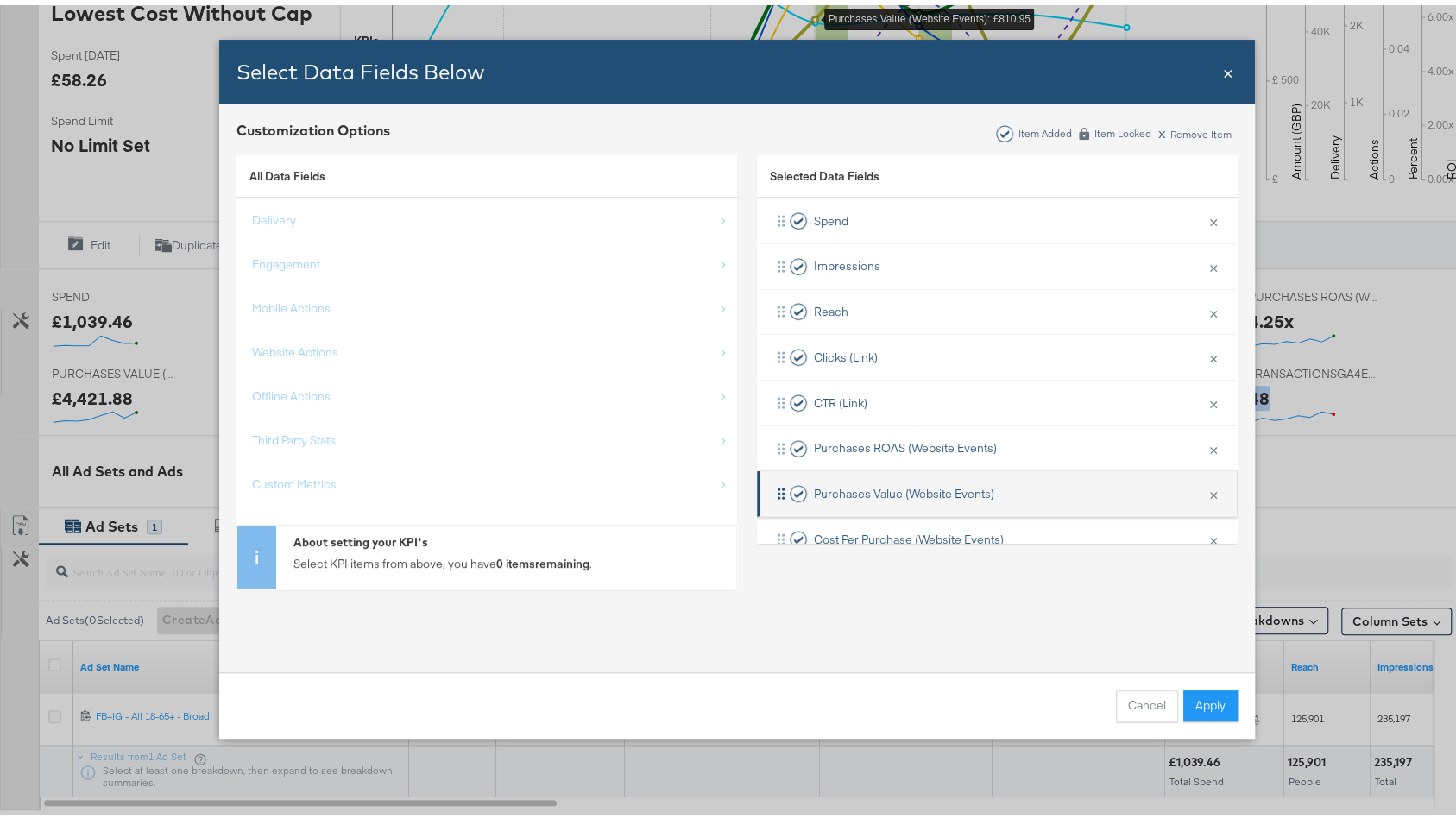
scroll to position [214, 0]
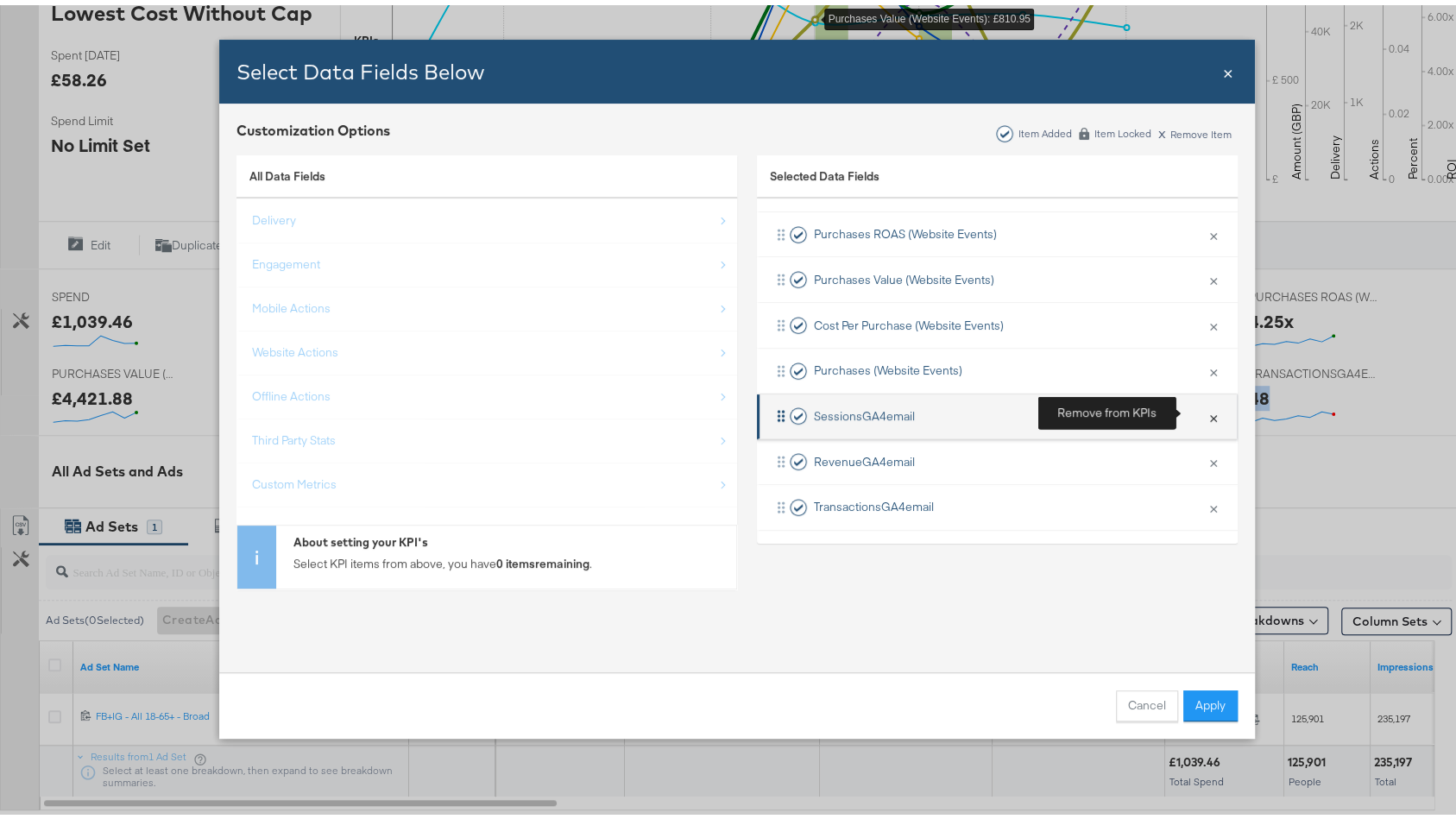
click at [1202, 410] on button "×" at bounding box center [1213, 411] width 23 height 36
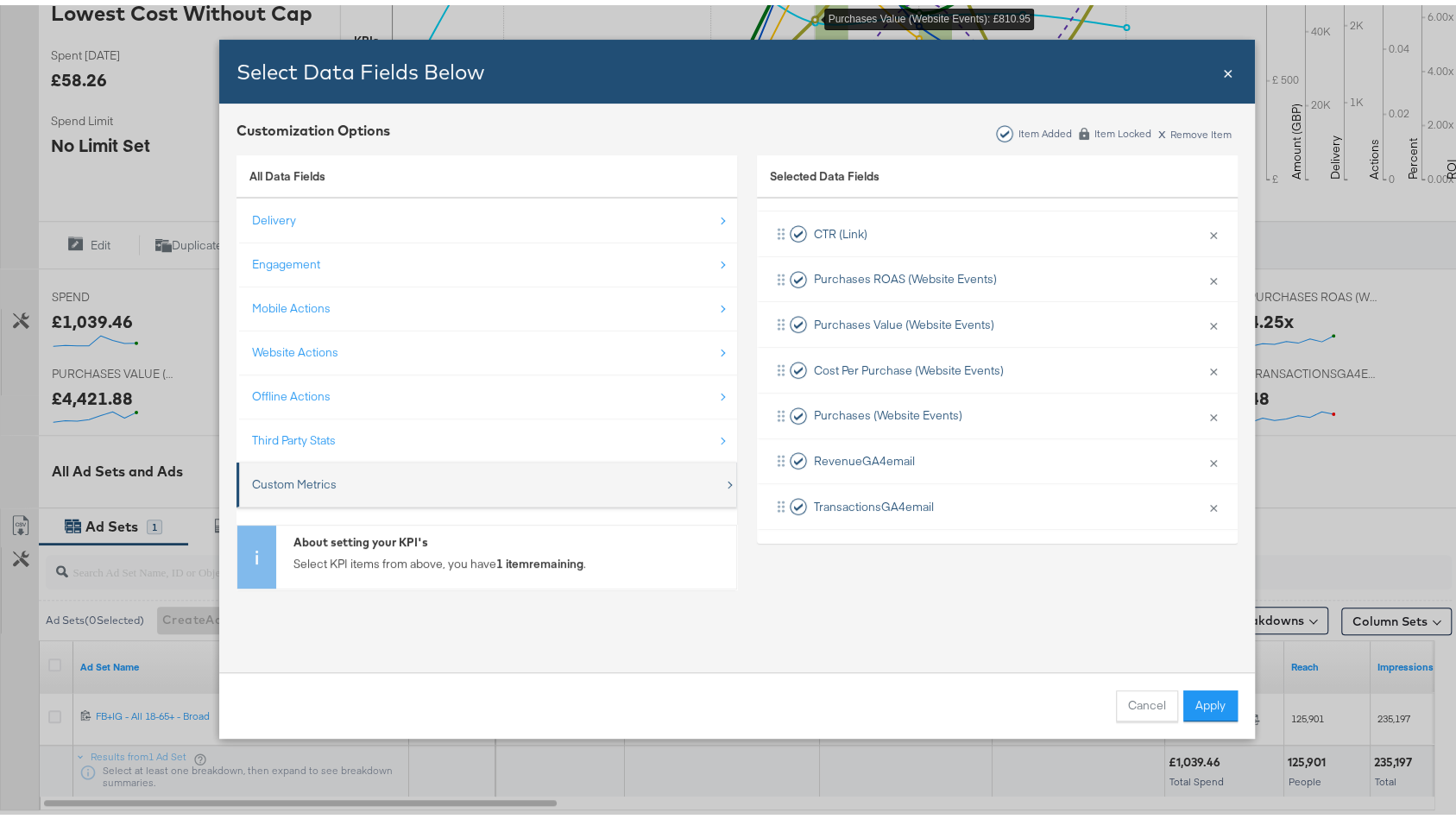
click at [355, 462] on div "Custom Metrics" at bounding box center [488, 479] width 472 height 35
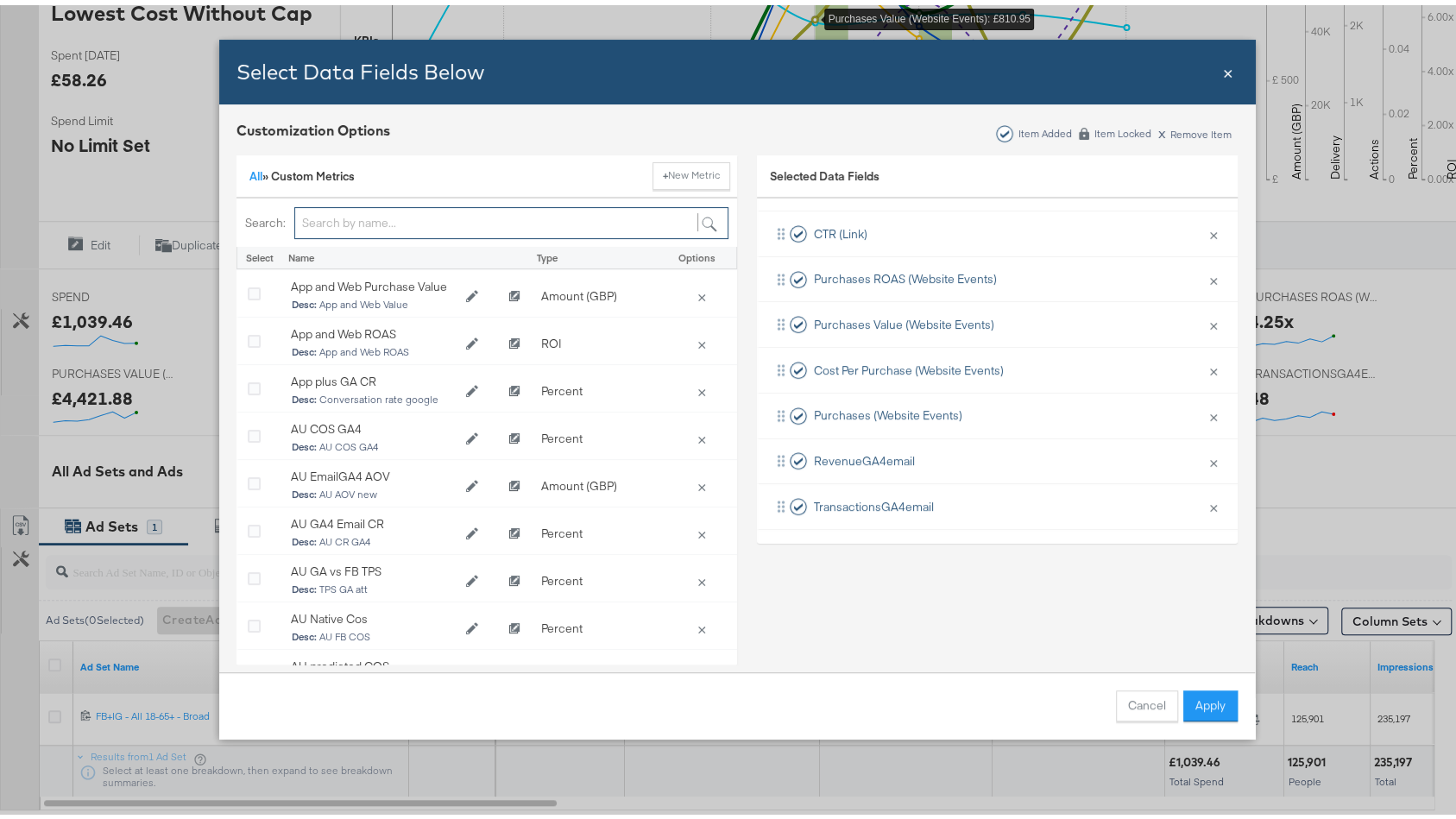
click at [338, 210] on input "Bulk Add Locations Modal" at bounding box center [512, 218] width 434 height 32
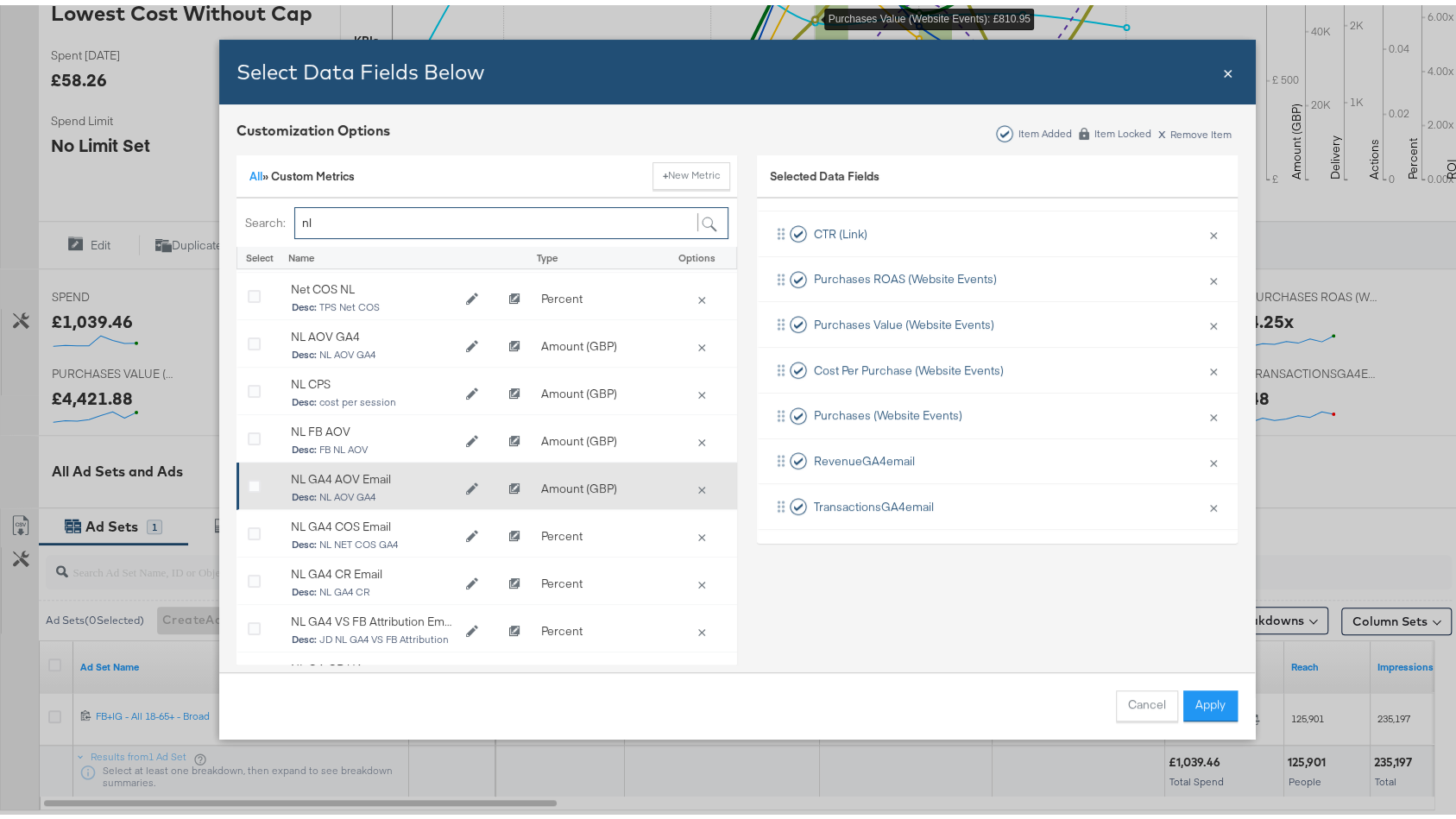
scroll to position [60, 0]
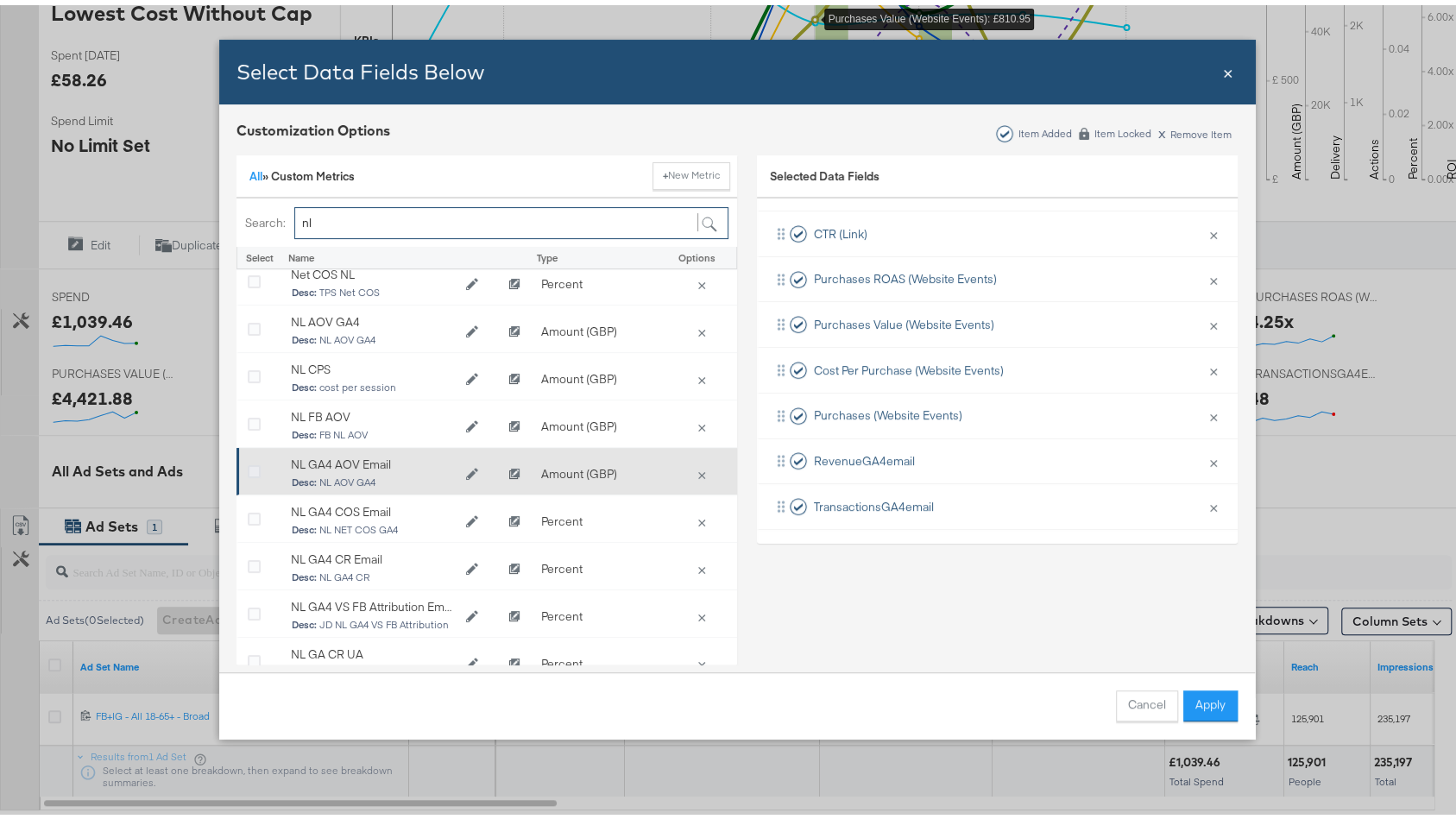
type input "nl"
click at [247, 461] on icon "Bulk Add Locations Modal" at bounding box center [254, 467] width 13 height 13
click at [0, 0] on input "Bulk Add Locations Modal" at bounding box center [0, 0] width 0 height 0
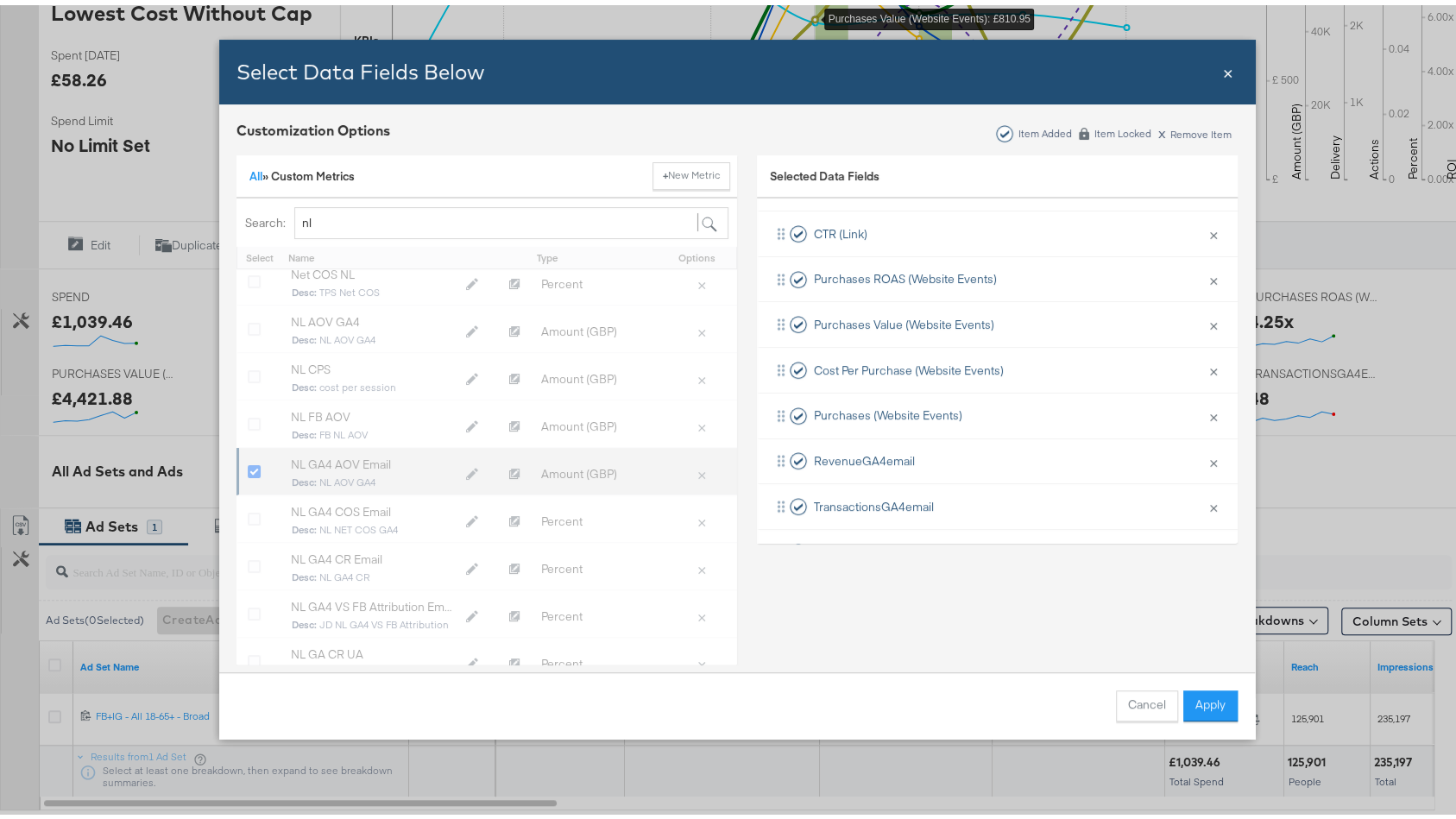
scroll to position [214, 0]
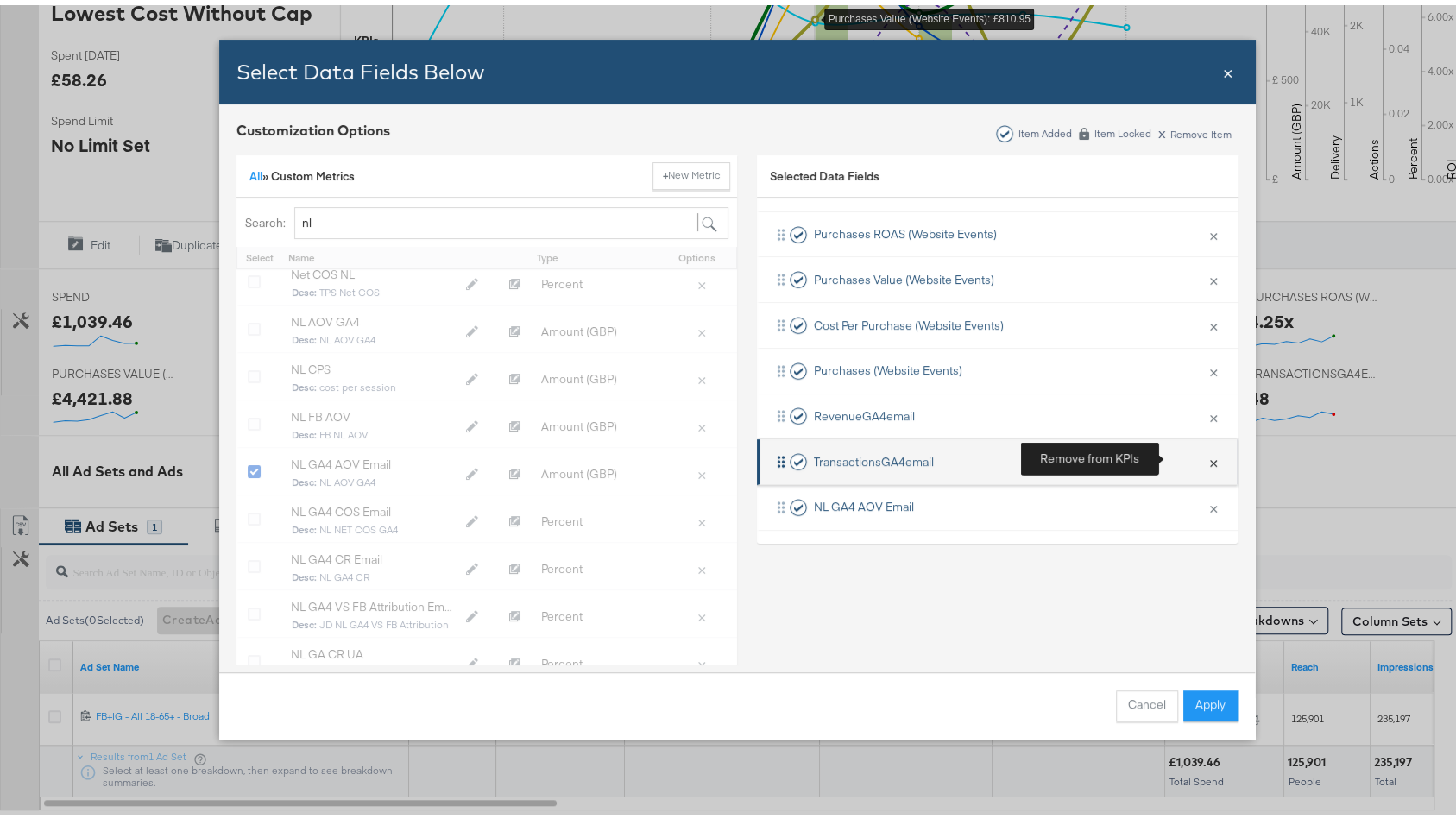
click at [1202, 450] on button "×" at bounding box center [1213, 457] width 23 height 36
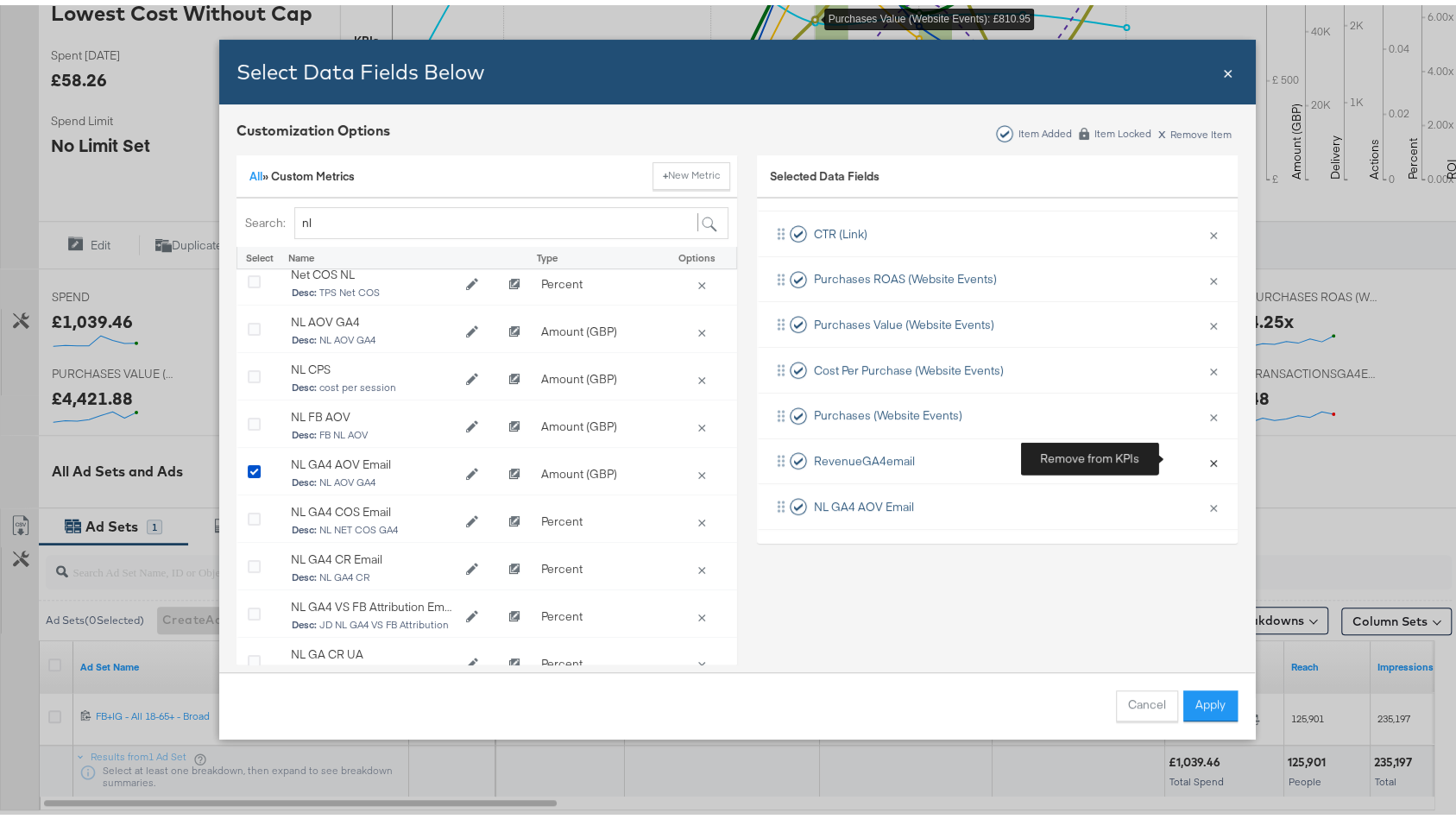
click at [1202, 450] on button "×" at bounding box center [1213, 457] width 23 height 36
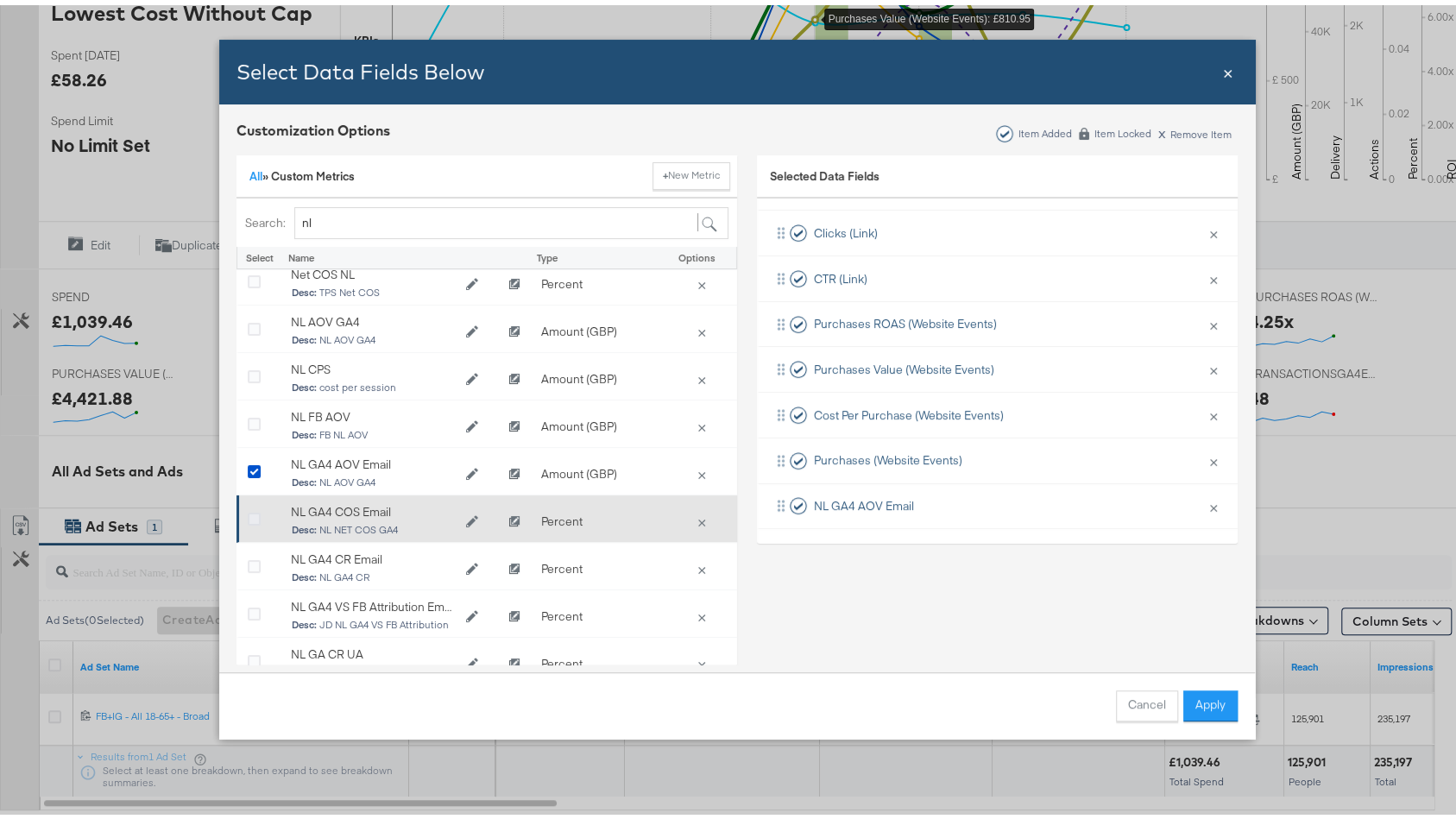
click at [247, 508] on icon "Bulk Add Locations Modal" at bounding box center [254, 515] width 13 height 13
click at [0, 0] on input "Bulk Add Locations Modal" at bounding box center [0, 0] width 0 height 0
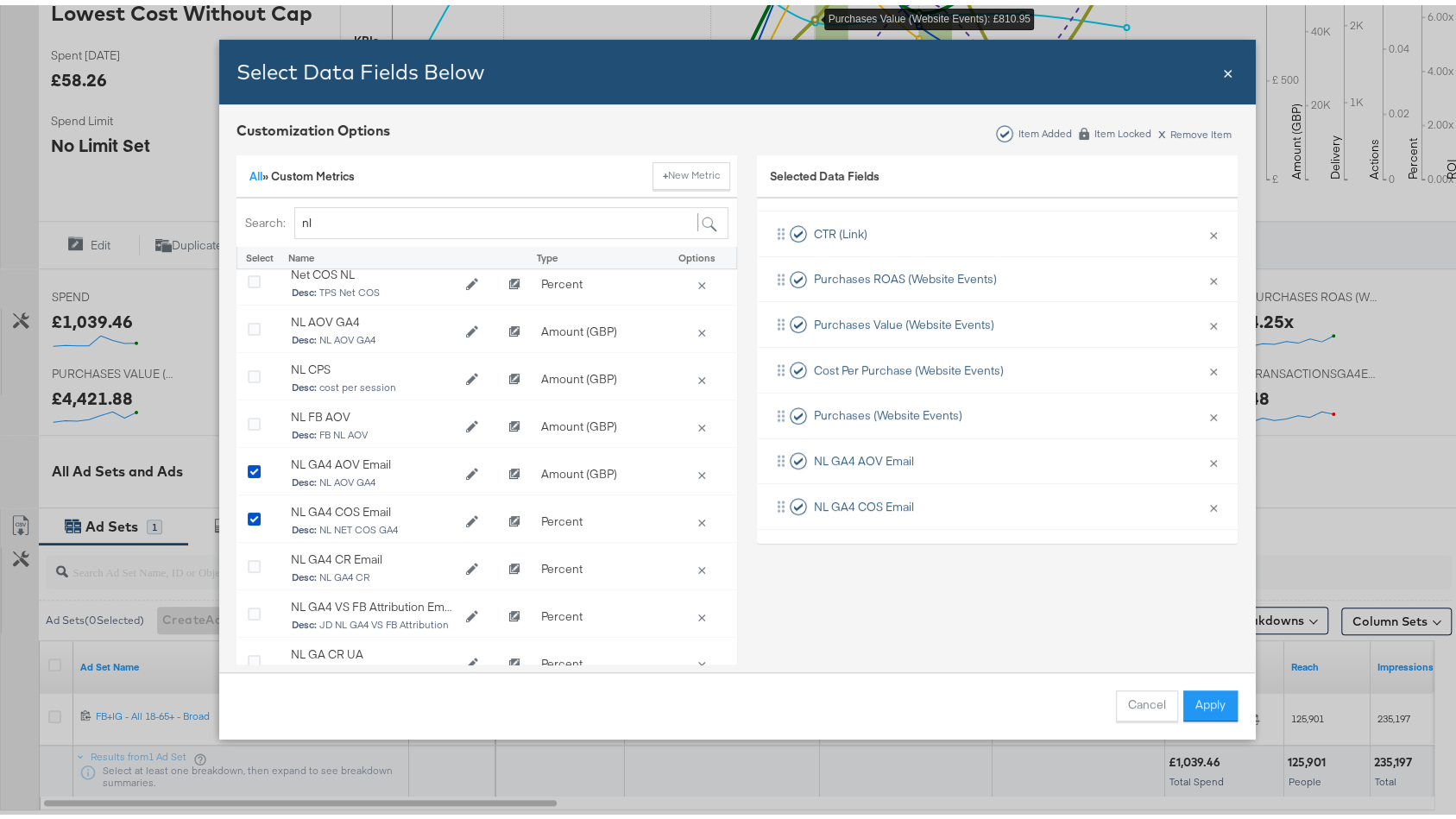
click at [247, 556] on icon "Bulk Add Locations Modal" at bounding box center [254, 562] width 13 height 13
click at [0, 0] on input "Bulk Add Locations Modal" at bounding box center [0, 0] width 0 height 0
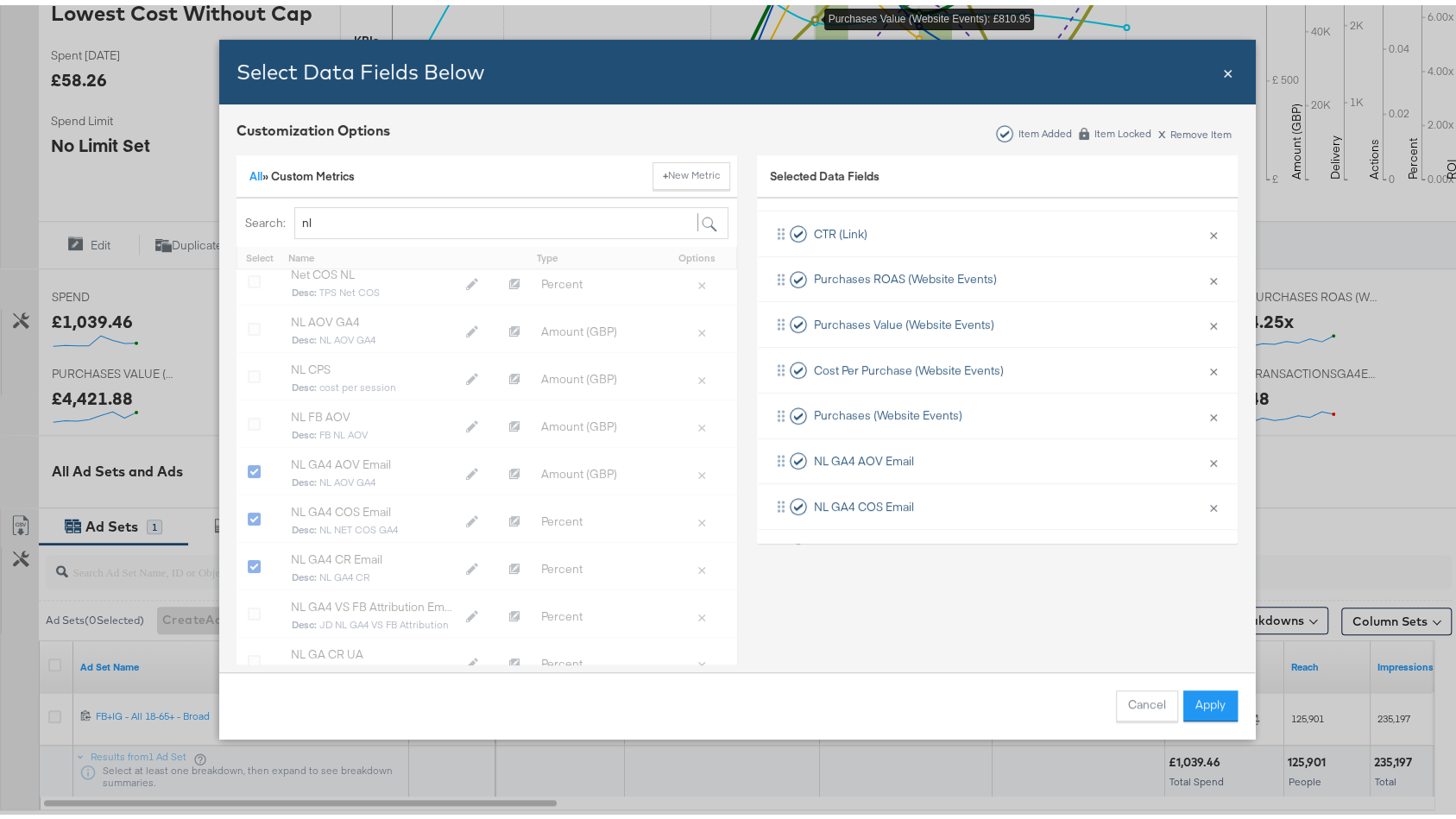
click at [1202, 706] on button "Apply" at bounding box center [1210, 701] width 54 height 31
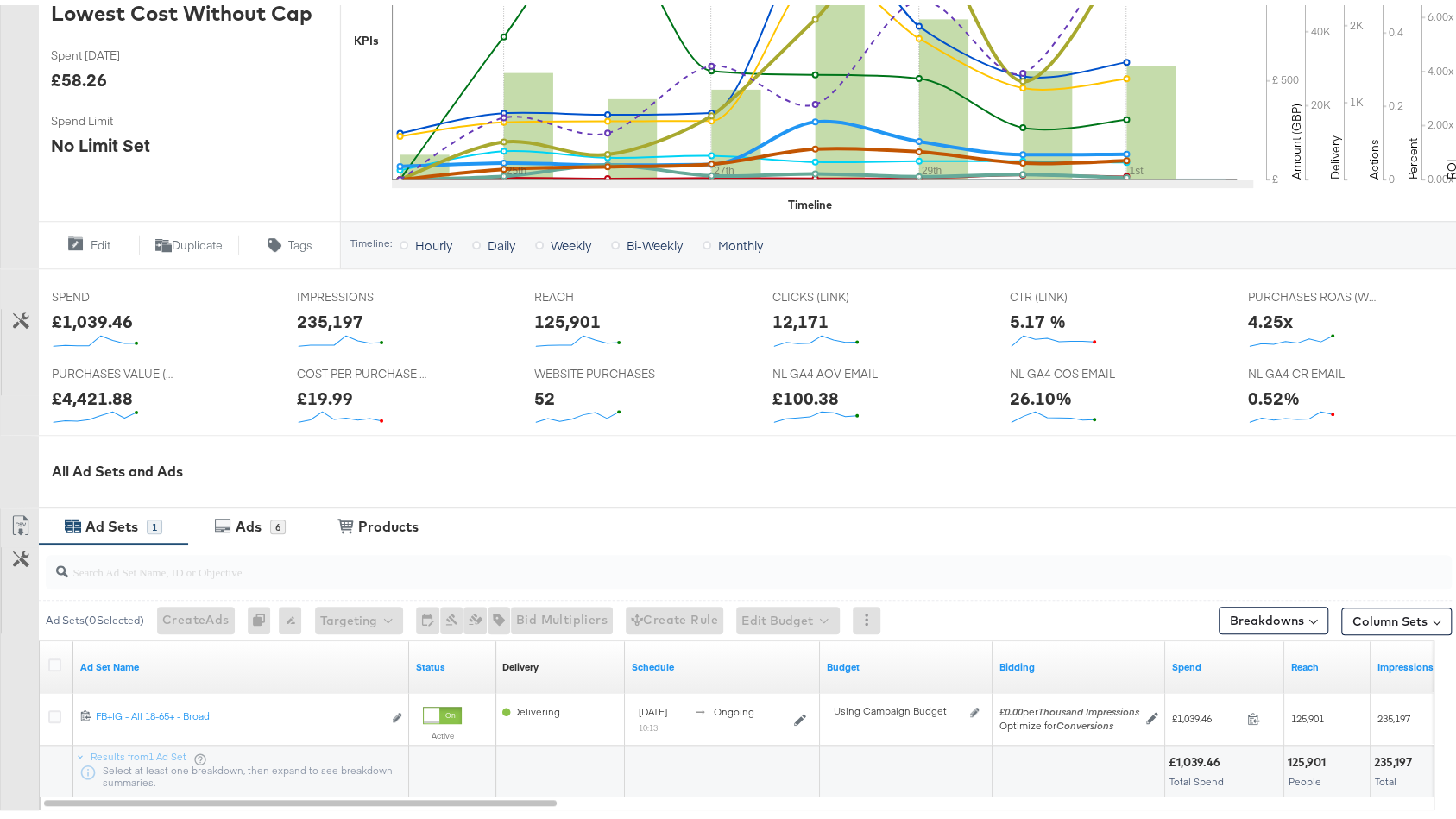
click at [803, 393] on div "£100.38" at bounding box center [806, 393] width 66 height 25
copy div "100.38"
click at [1022, 394] on div "26.10%" at bounding box center [1041, 393] width 63 height 25
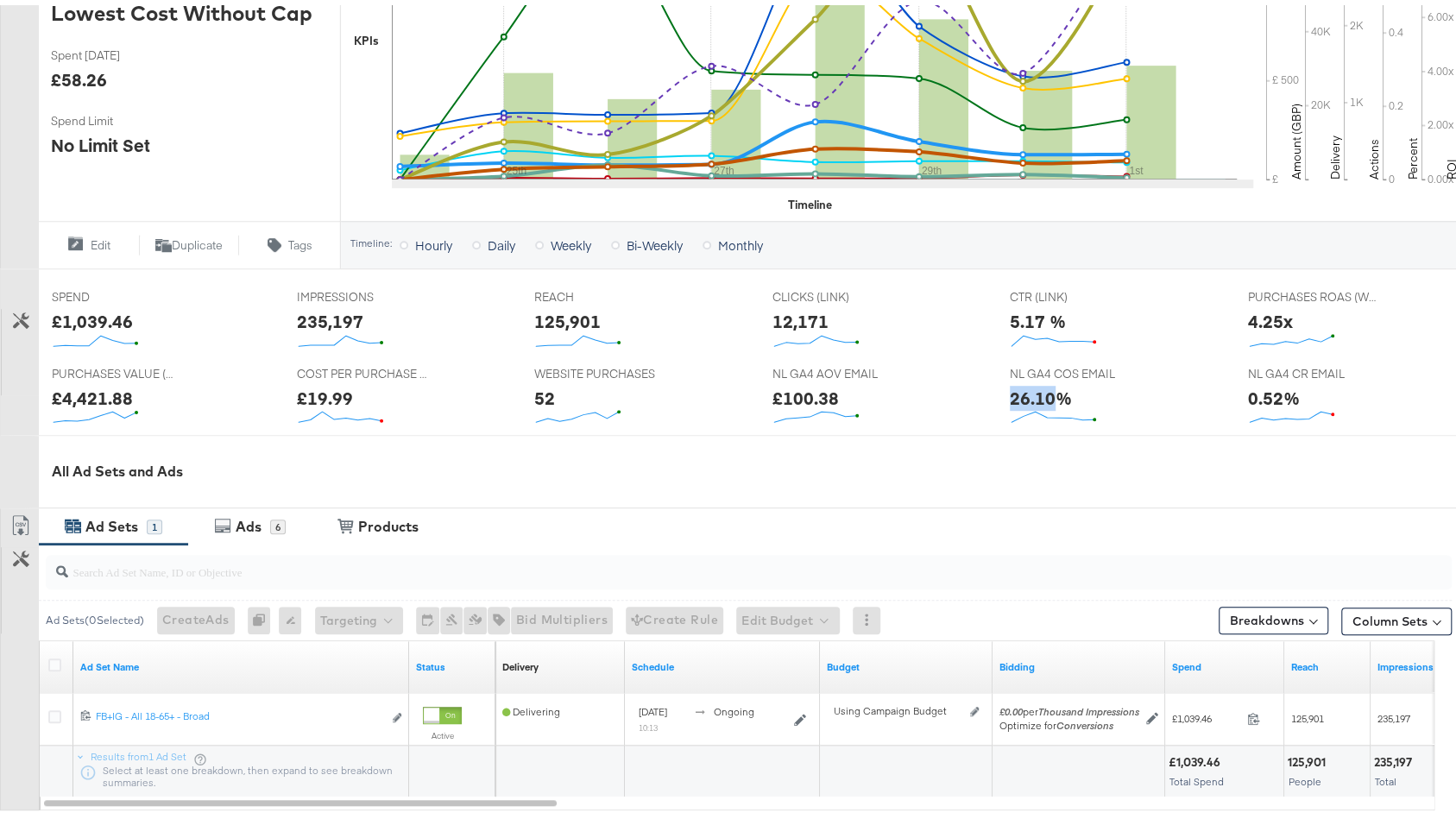
copy div "26.10"
click at [1257, 391] on div "0.52%" at bounding box center [1274, 393] width 52 height 25
copy div "0.52"
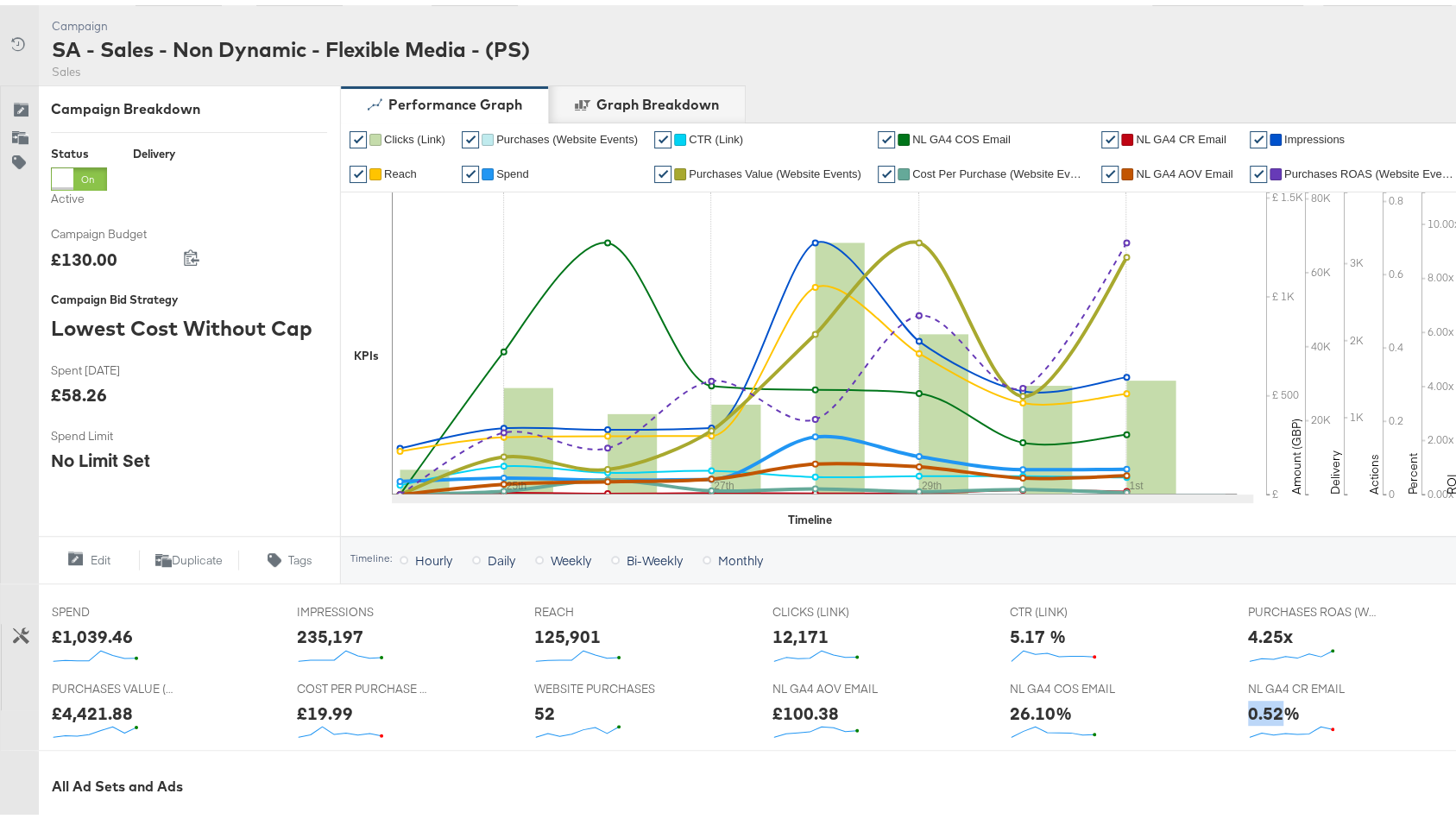
scroll to position [0, 0]
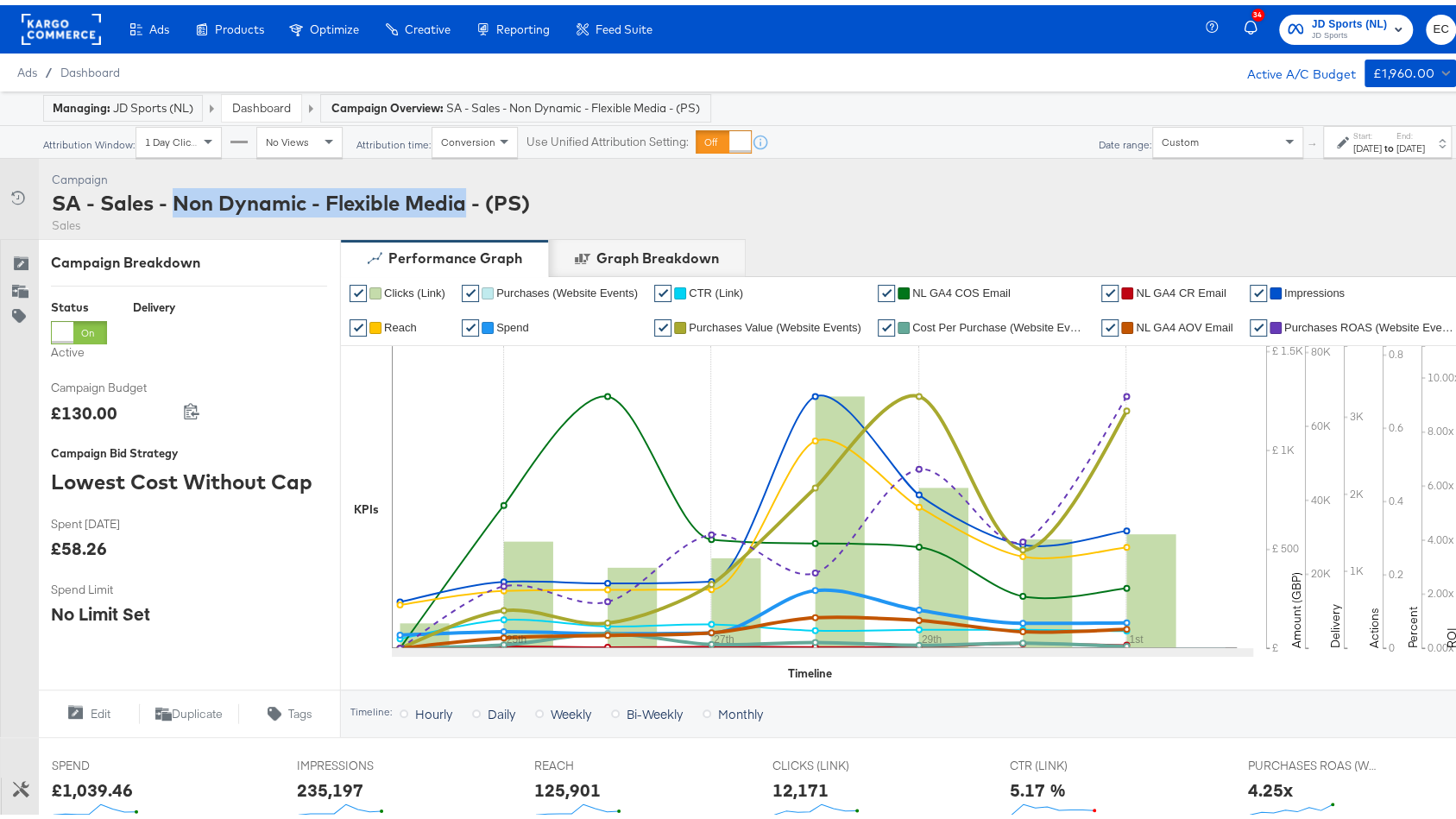
drag, startPoint x: 174, startPoint y: 198, endPoint x: 468, endPoint y: 199, distance: 294.0
click at [468, 199] on div "SA - Sales - Non Dynamic - Flexible Media - (PS)" at bounding box center [291, 197] width 478 height 29
copy div "Non Dynamic - Flexible Media"
drag, startPoint x: 1261, startPoint y: 154, endPoint x: 1365, endPoint y: 164, distance: 104.5
click at [1365, 164] on div "Campaign Activity Campaign SA - Sales - Non Dynamic - Flexible Media - (PS) Sal…" at bounding box center [737, 193] width 1473 height 81
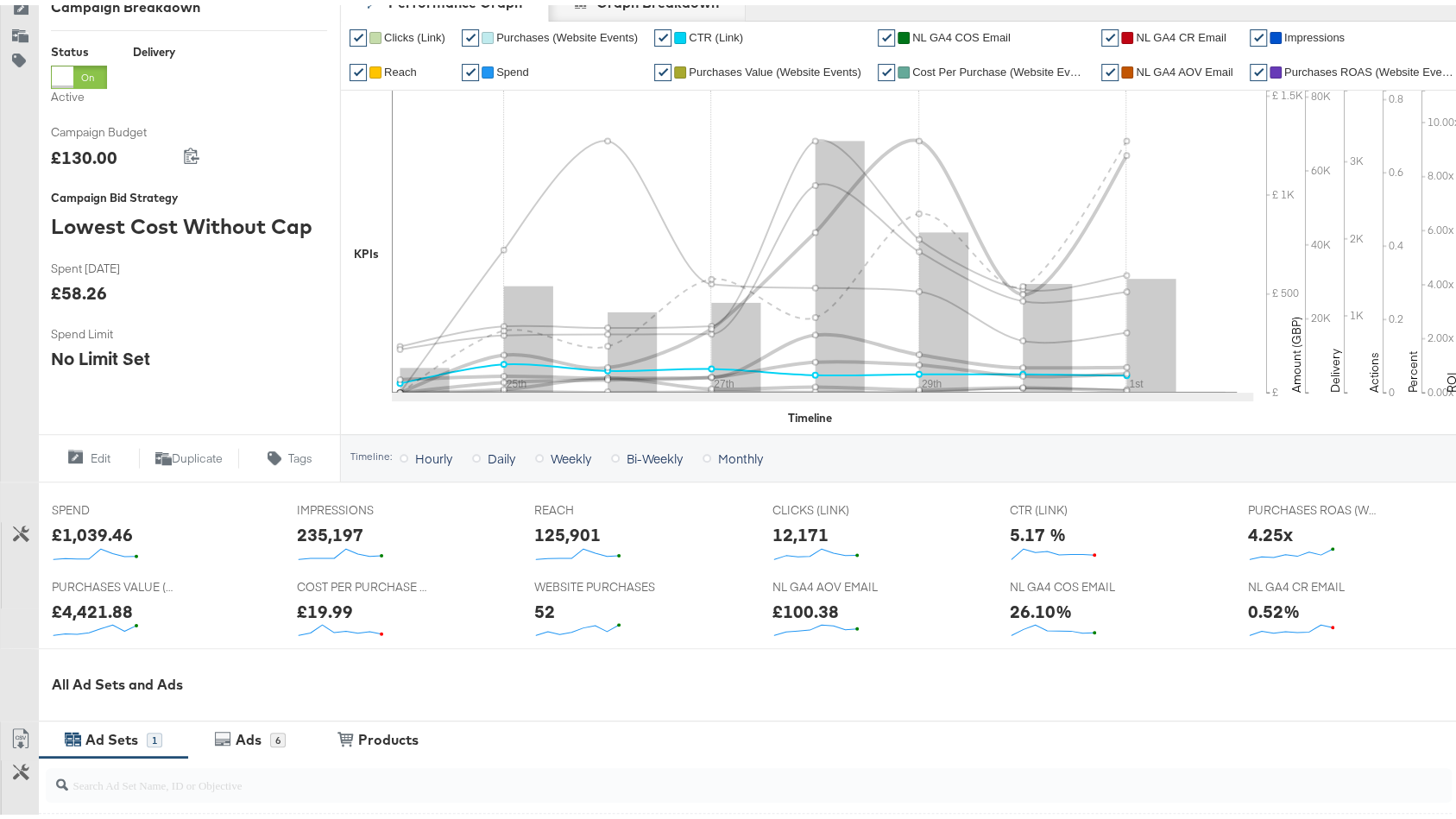
scroll to position [214, 0]
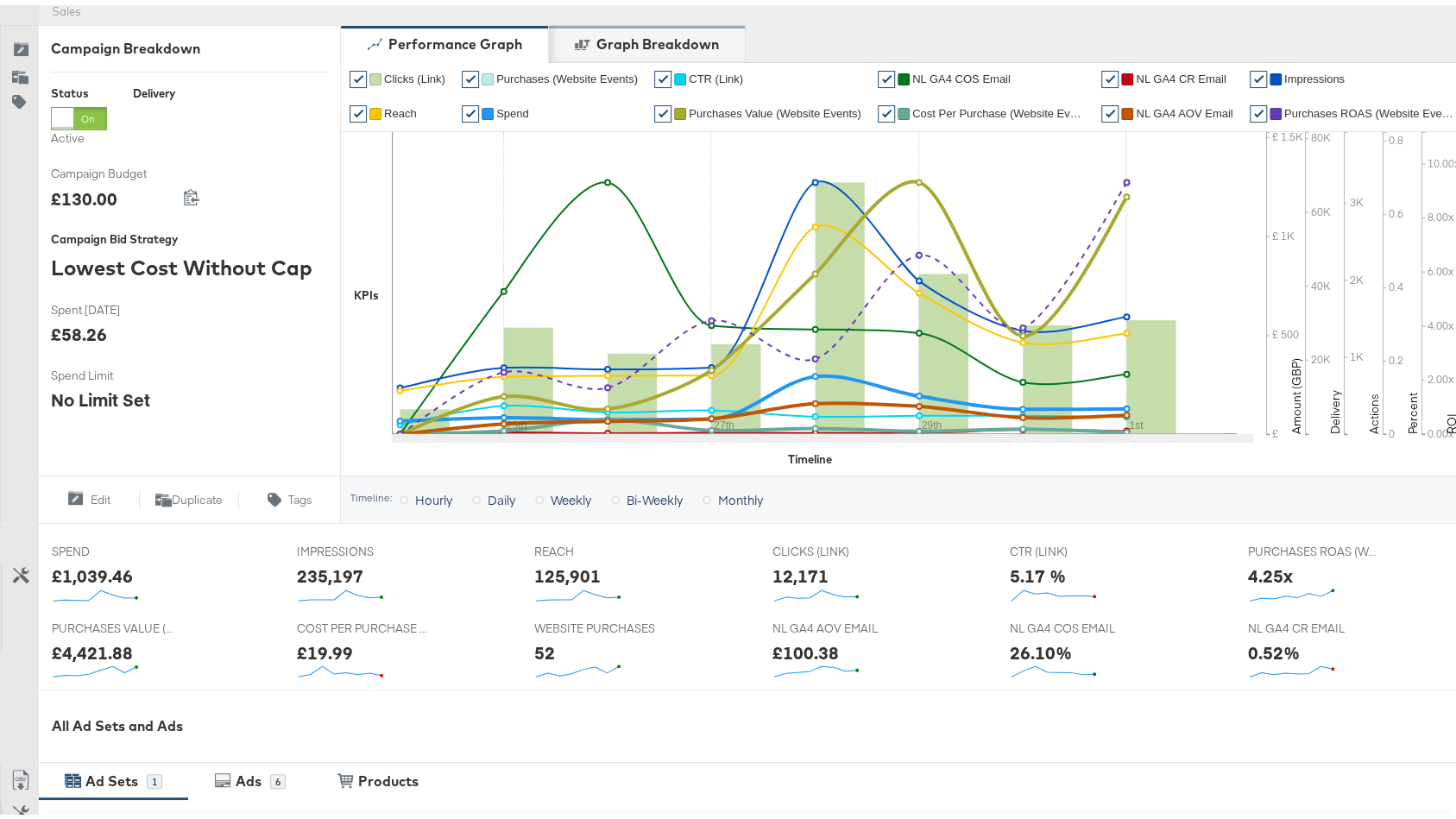
click at [671, 46] on div "Graph Breakdown" at bounding box center [657, 39] width 122 height 20
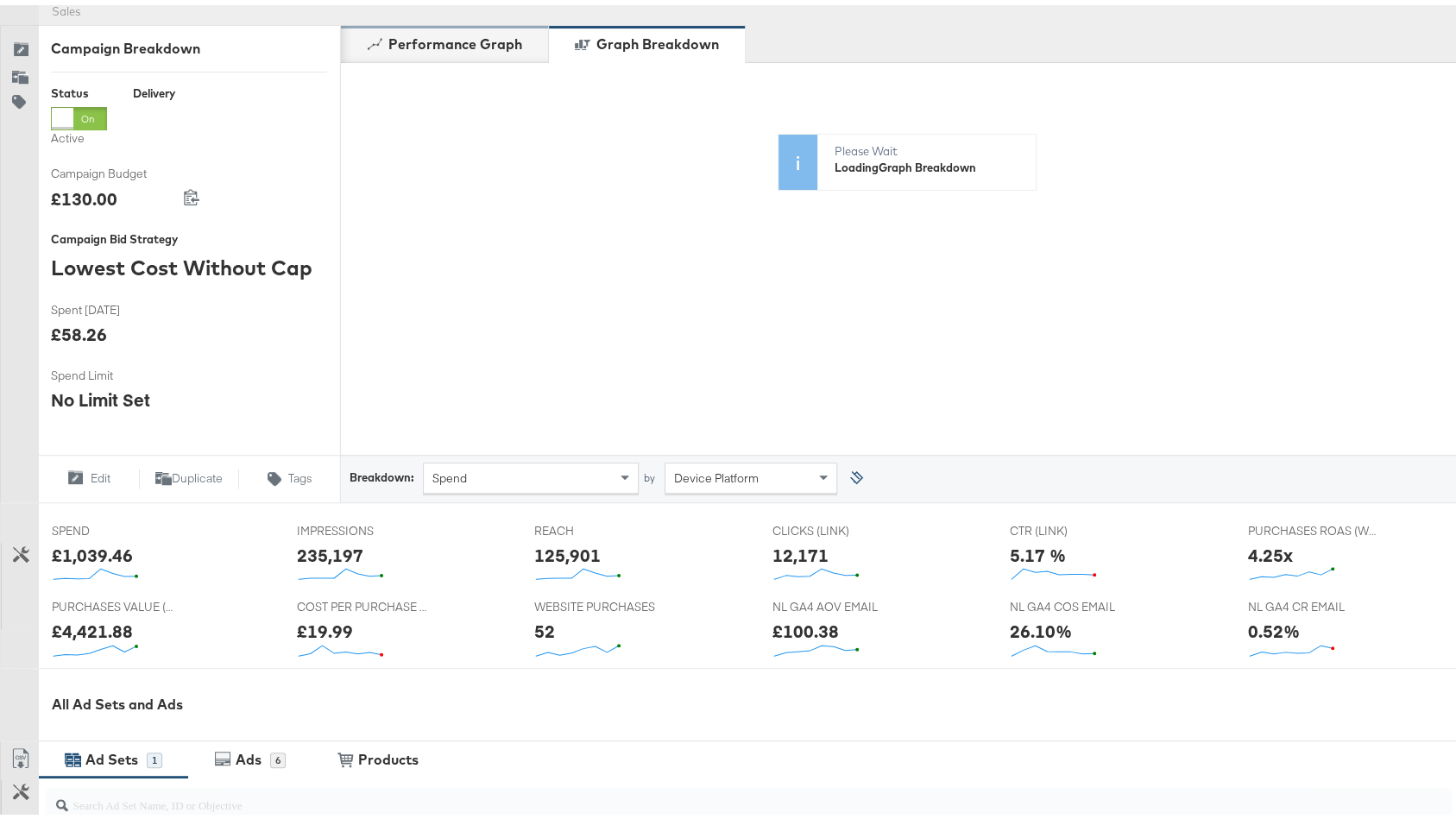
click at [449, 46] on div "Performance Graph" at bounding box center [455, 39] width 134 height 20
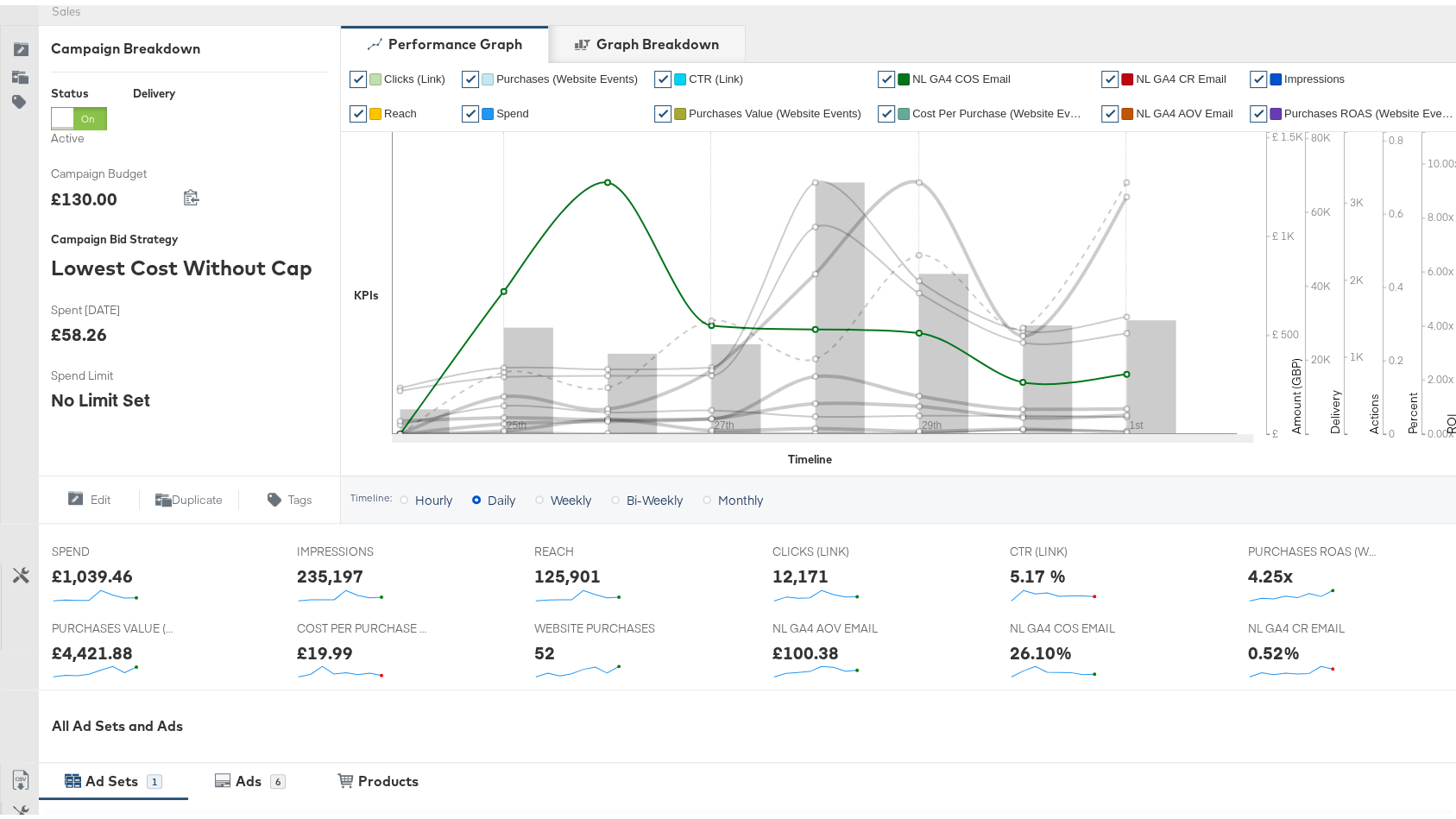
click at [937, 77] on span "NL GA4 COS Email" at bounding box center [962, 74] width 99 height 13
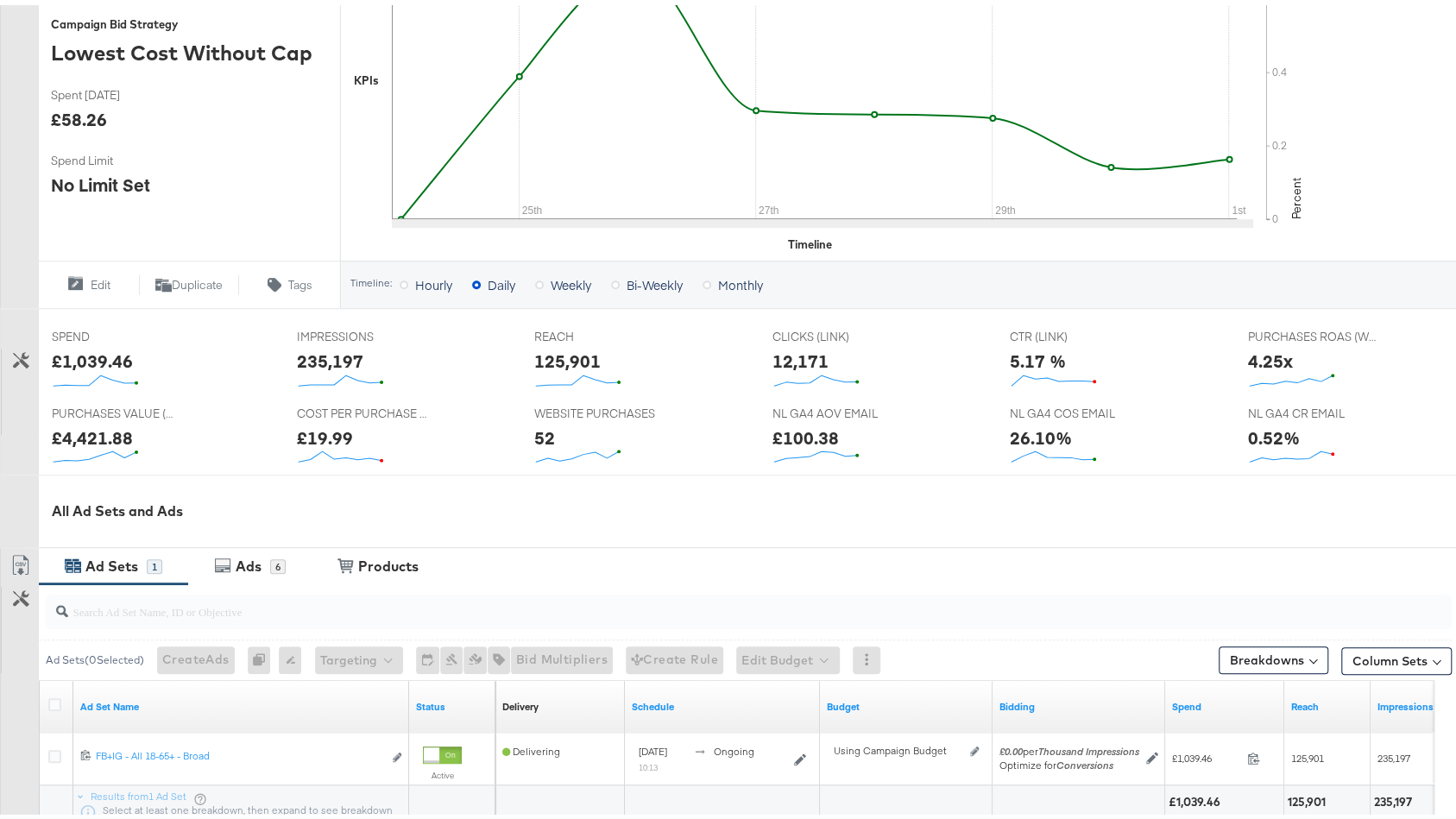
scroll to position [605, 0]
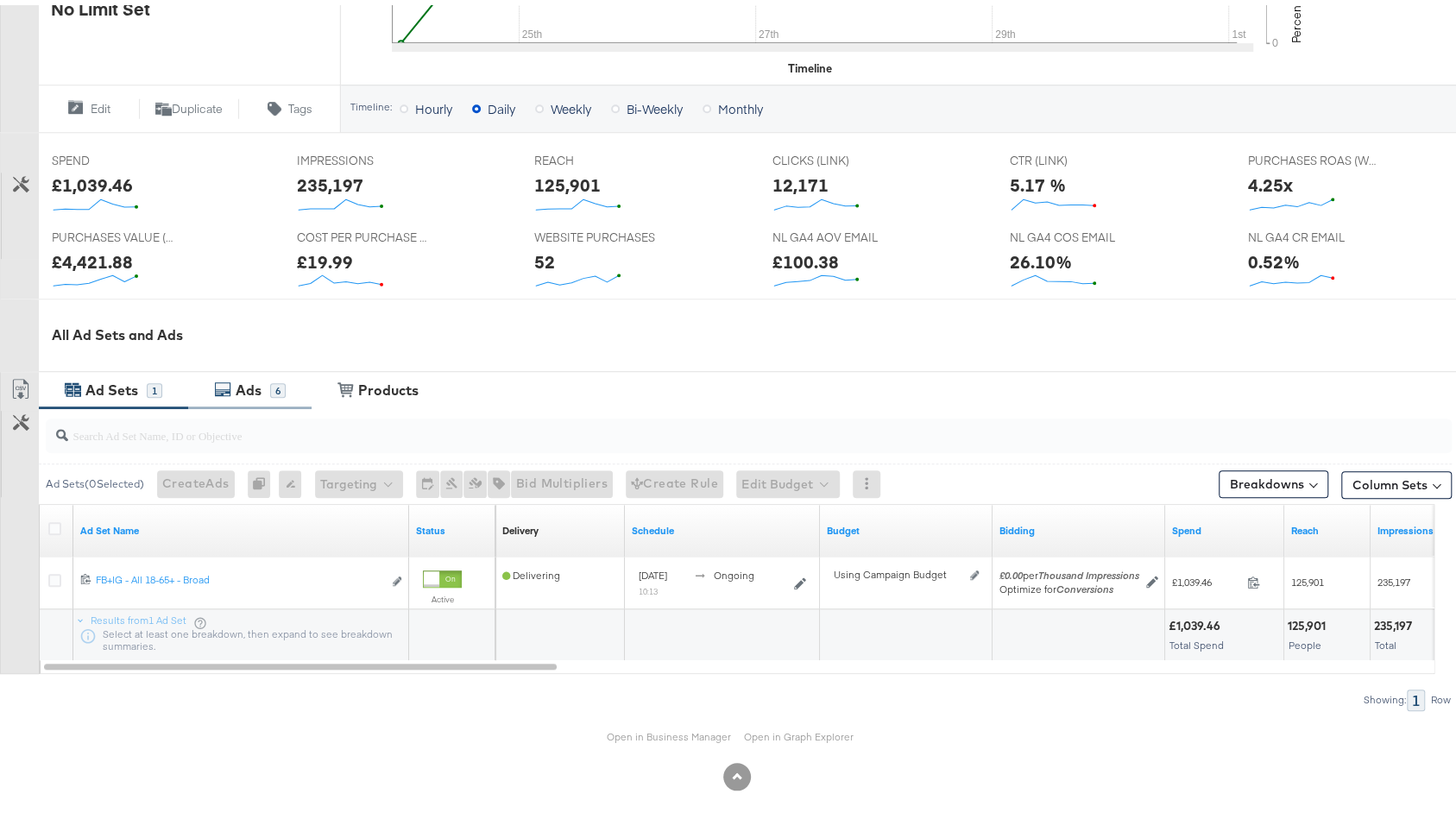
click at [237, 375] on div "Ads" at bounding box center [248, 385] width 26 height 20
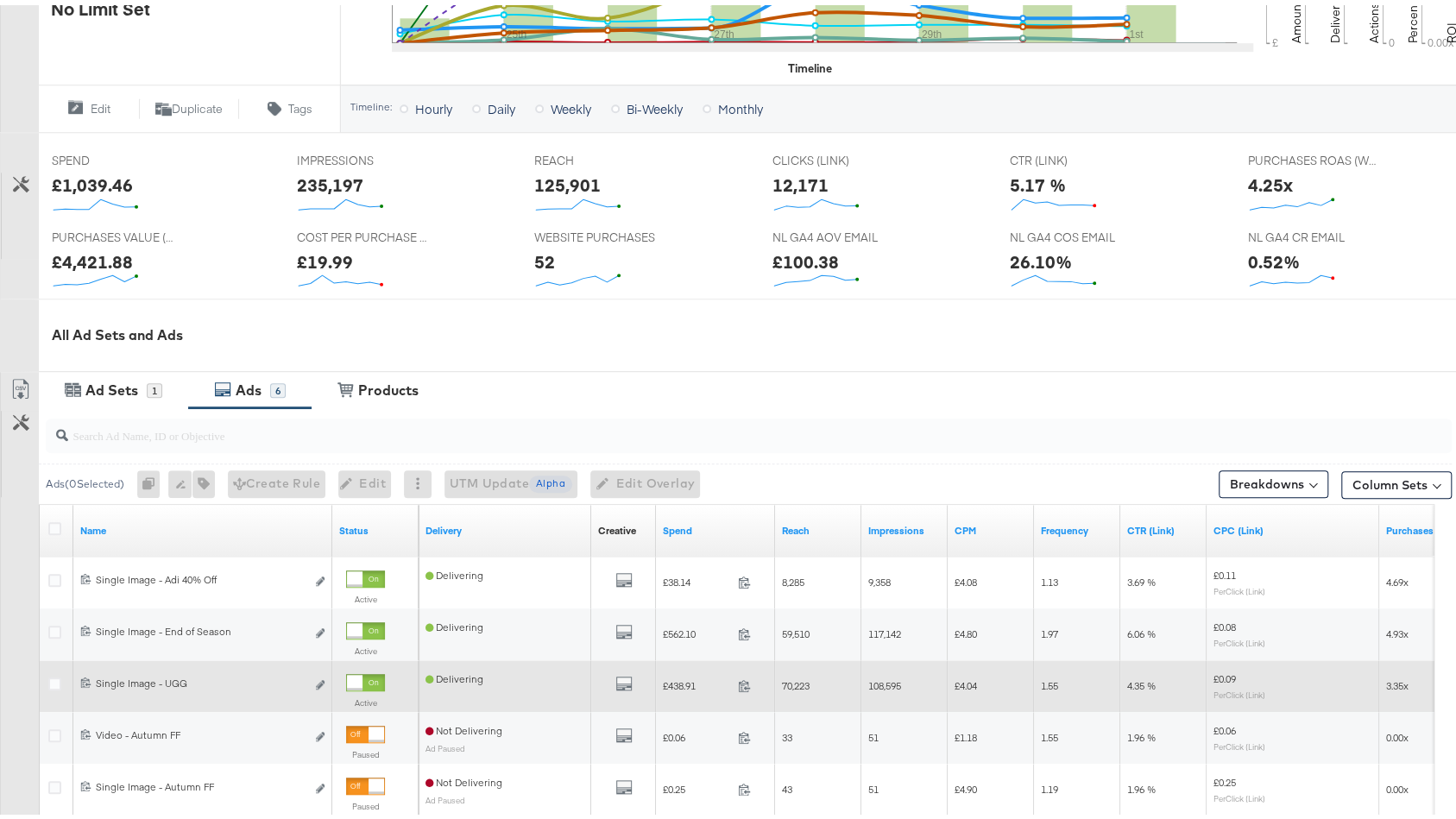
scroll to position [864, 0]
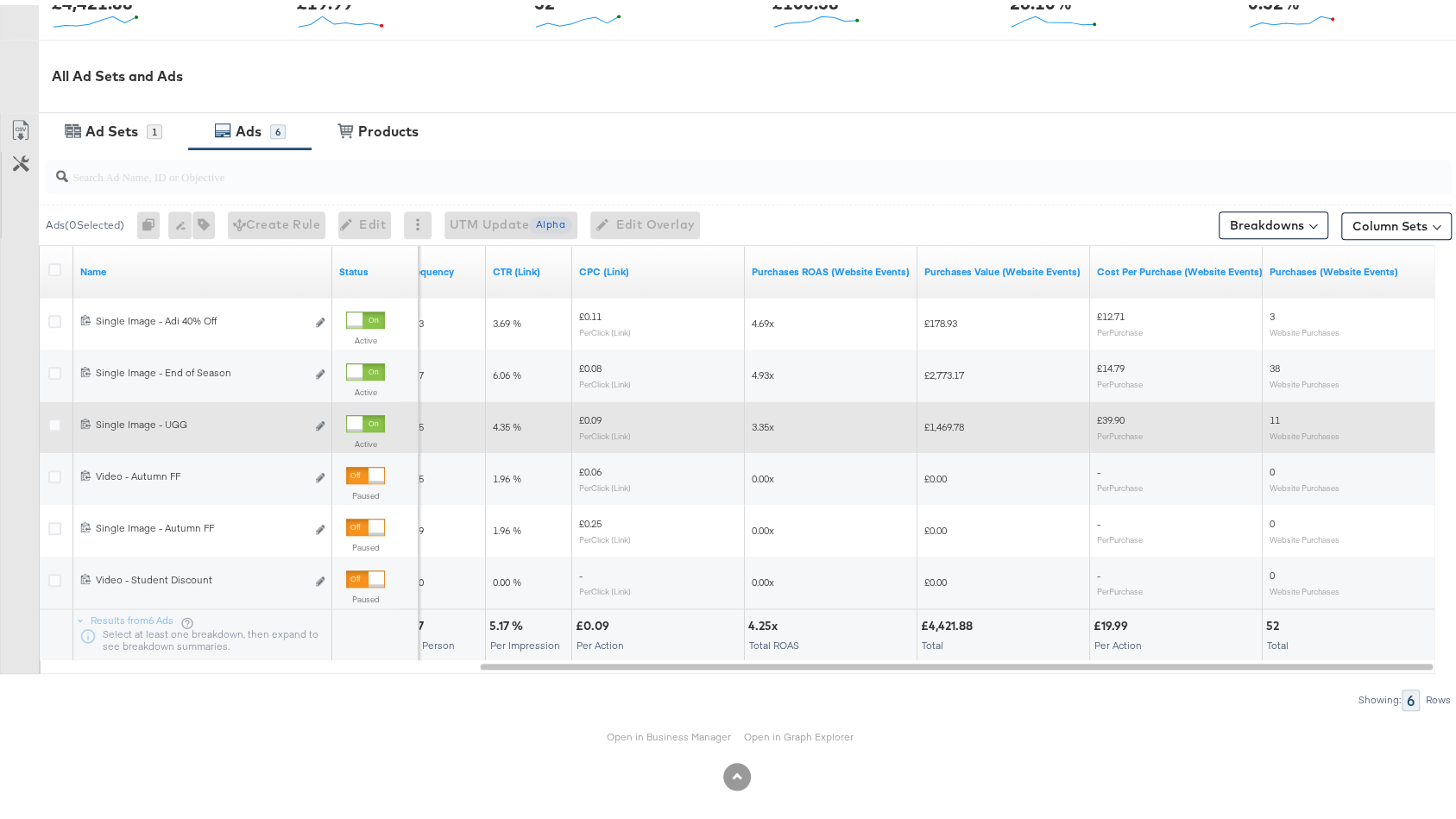
click at [1432, 216] on span at bounding box center [1436, 220] width 8 height 8
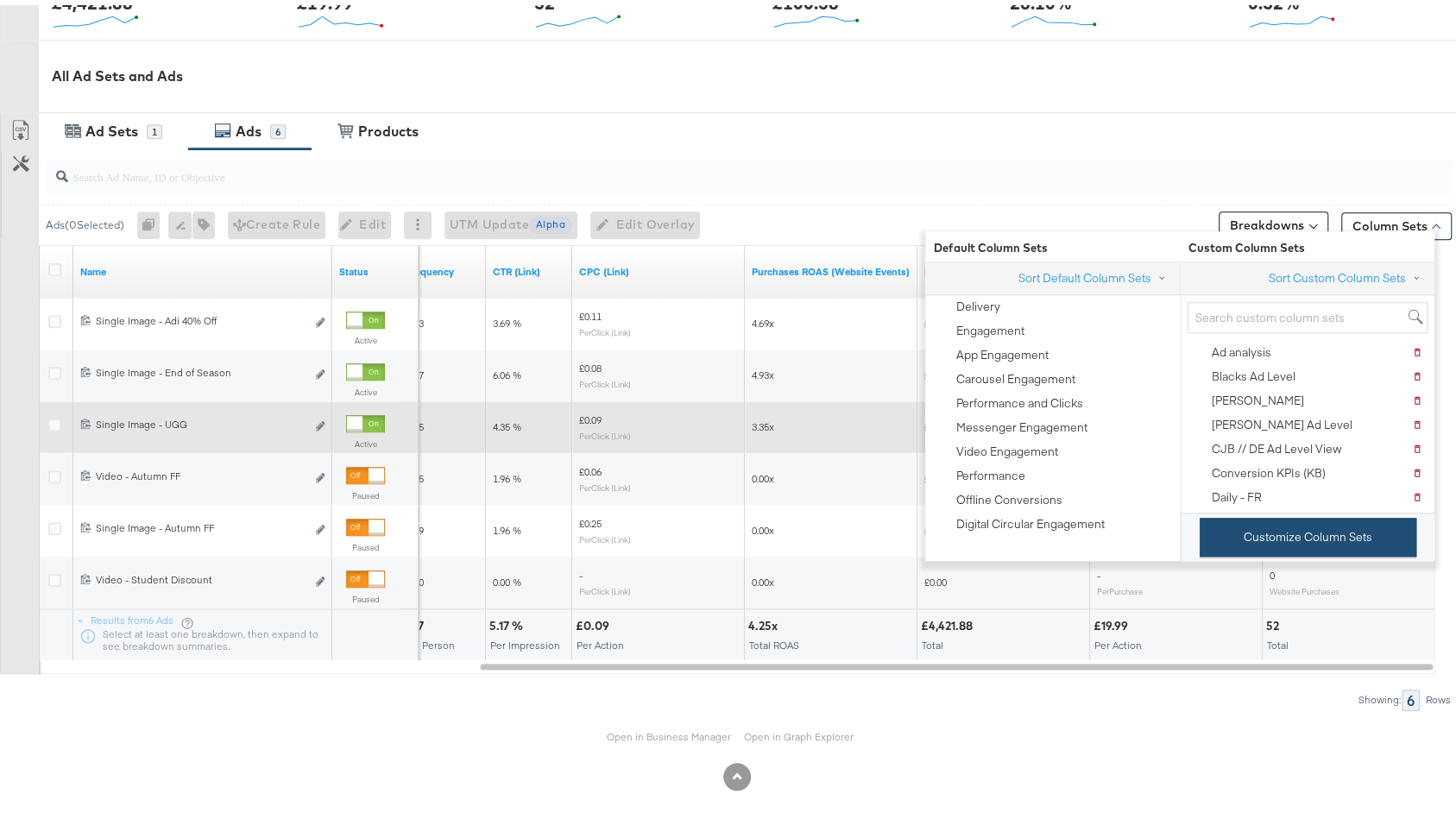
click at [1229, 522] on button "Customize Column Sets" at bounding box center [1308, 532] width 217 height 39
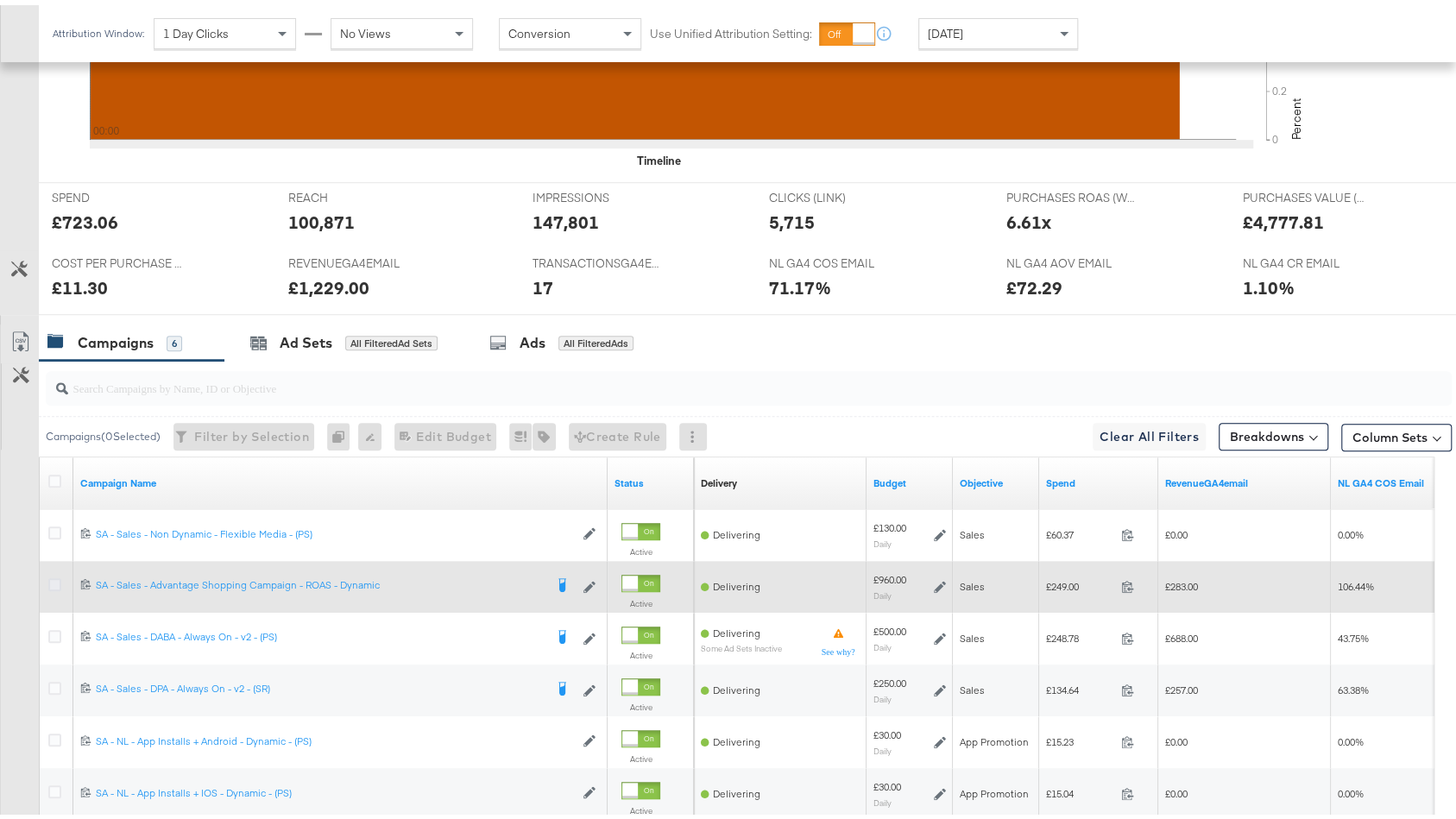
scroll to position [818, 0]
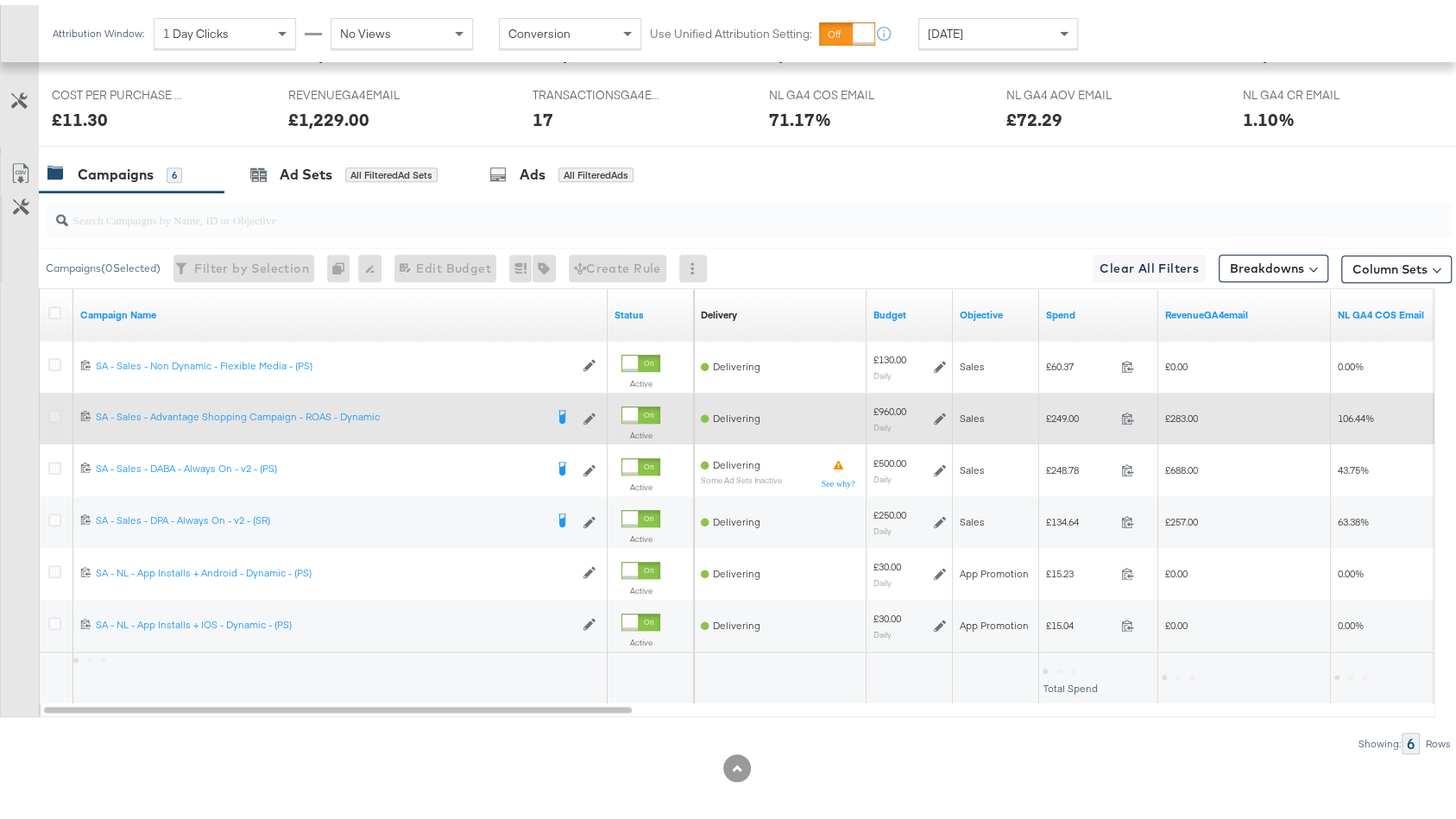
click at [52, 407] on icon at bounding box center [55, 411] width 13 height 13
click at [0, 0] on input "checkbox" at bounding box center [0, 0] width 0 height 0
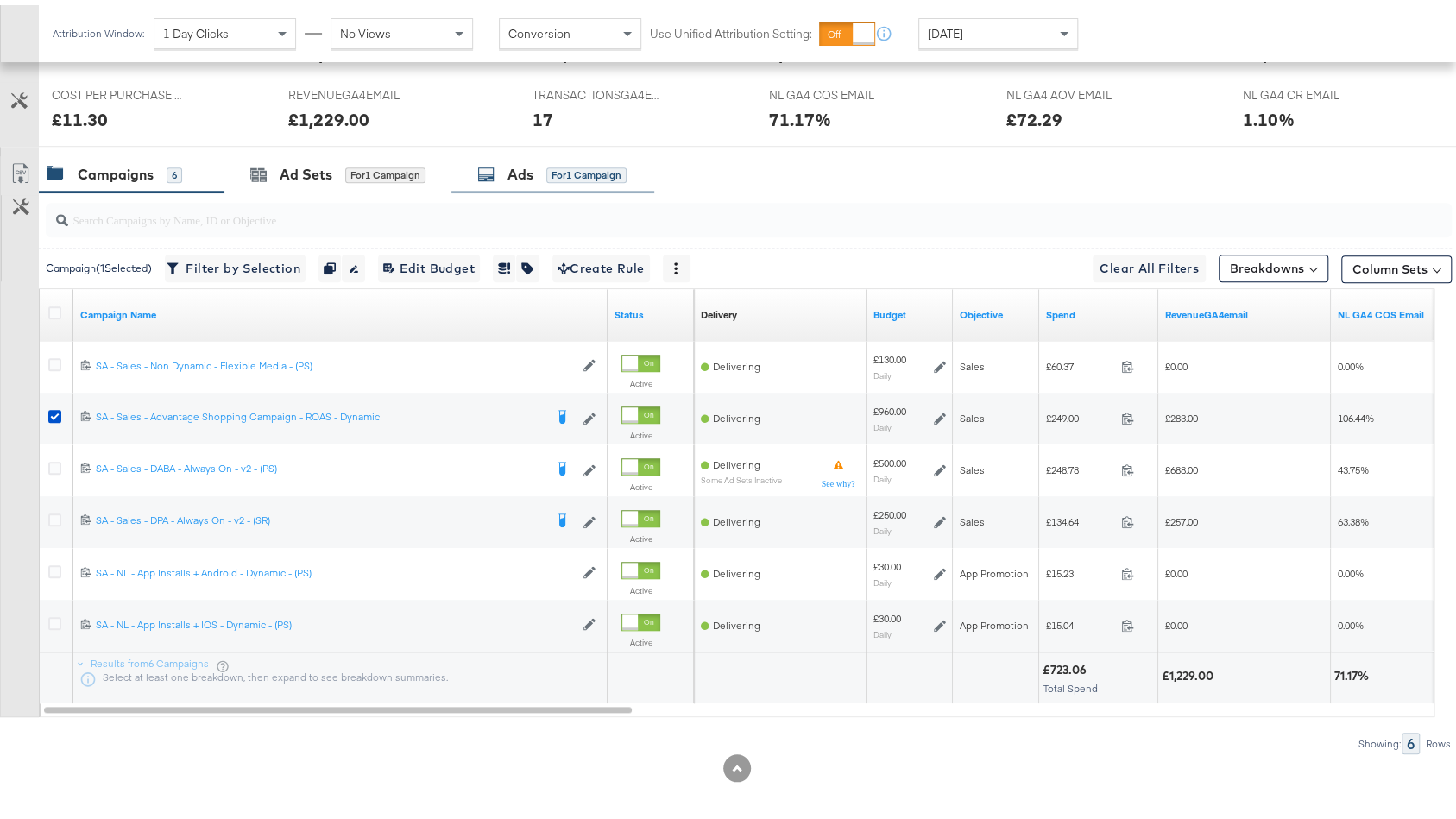
click at [507, 163] on div "Ads for 1 Campaign" at bounding box center [553, 169] width 150 height 20
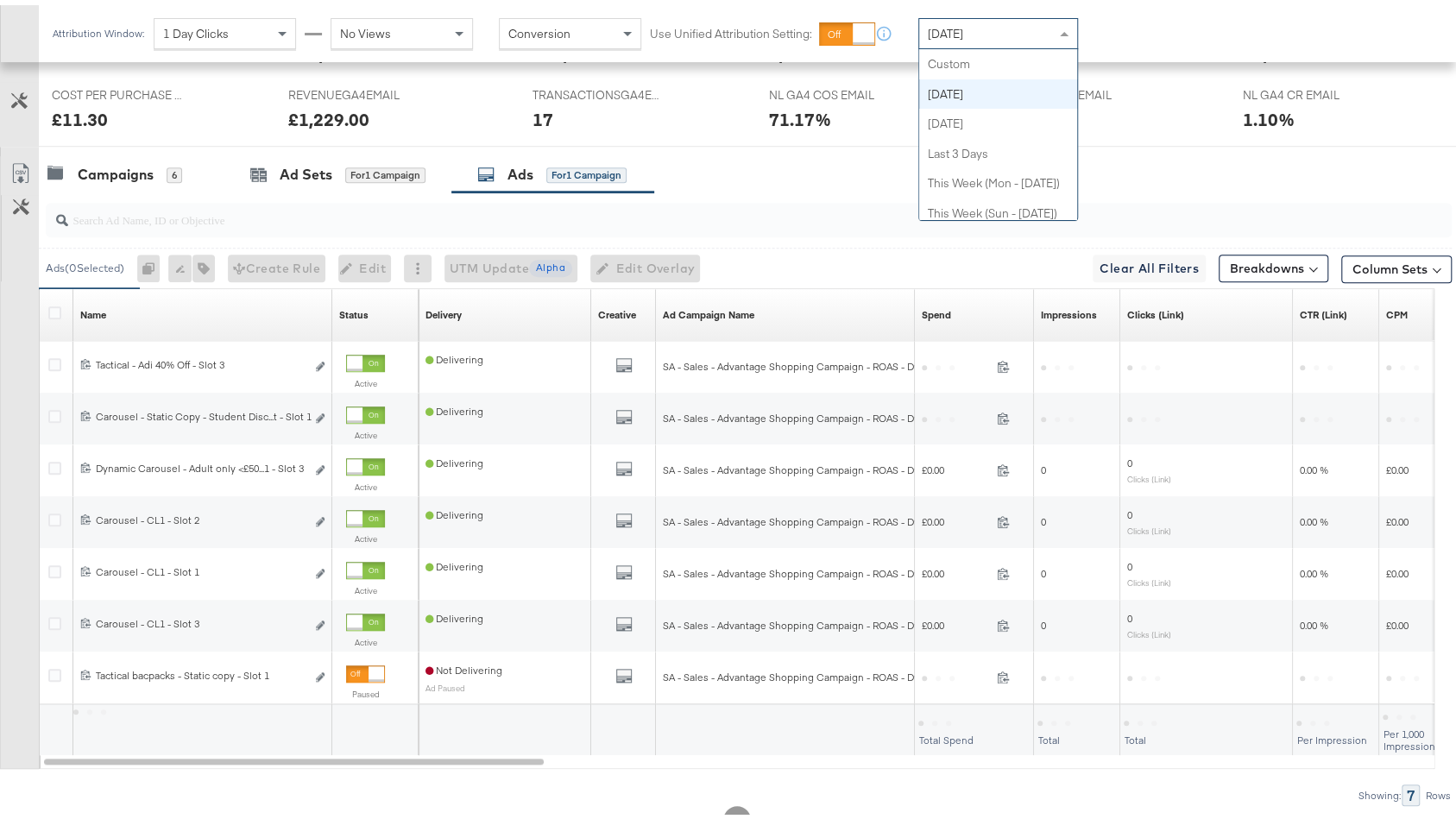
click at [952, 26] on span "[DATE]" at bounding box center [945, 28] width 35 height 15
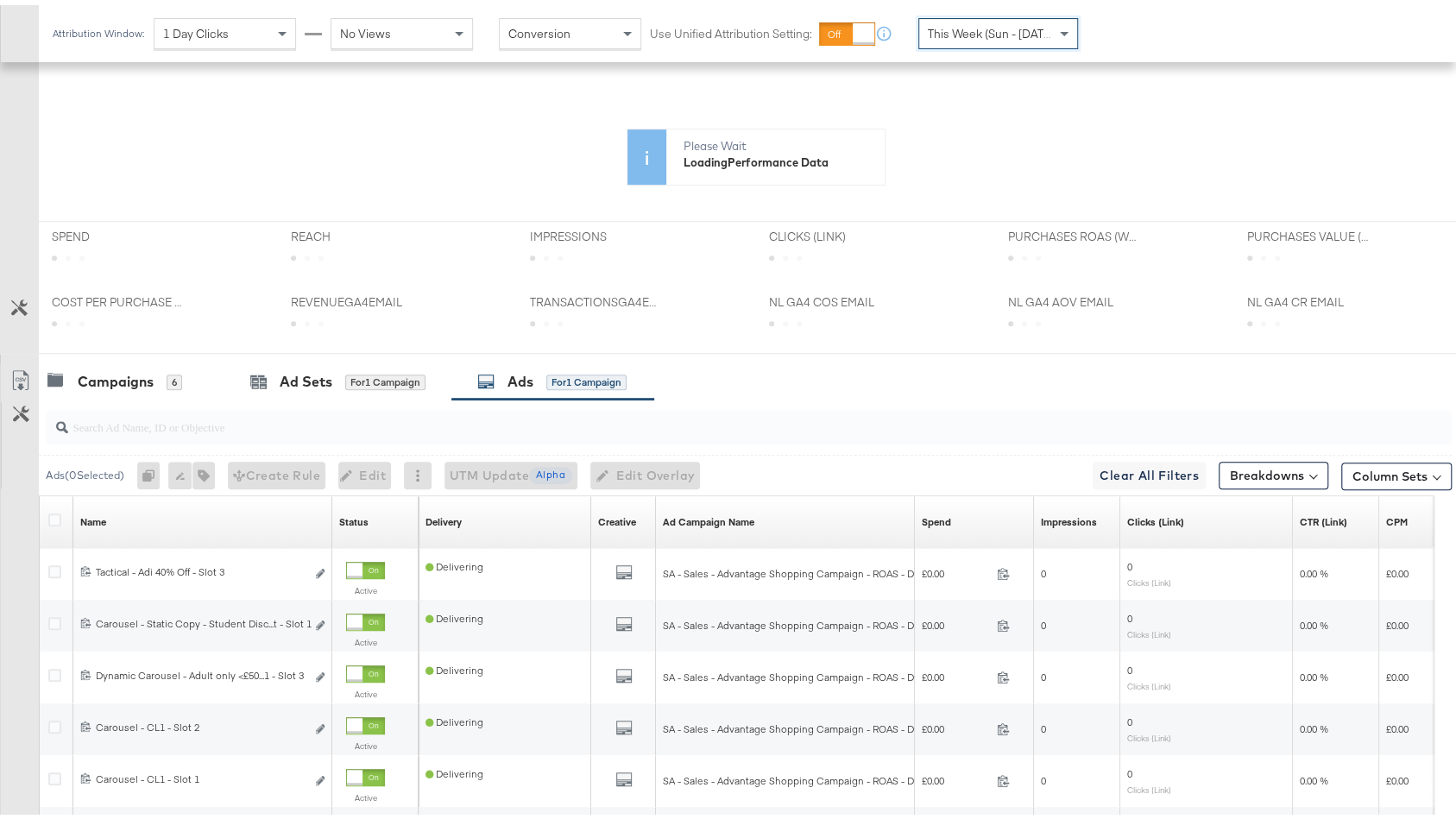
scroll to position [650, 0]
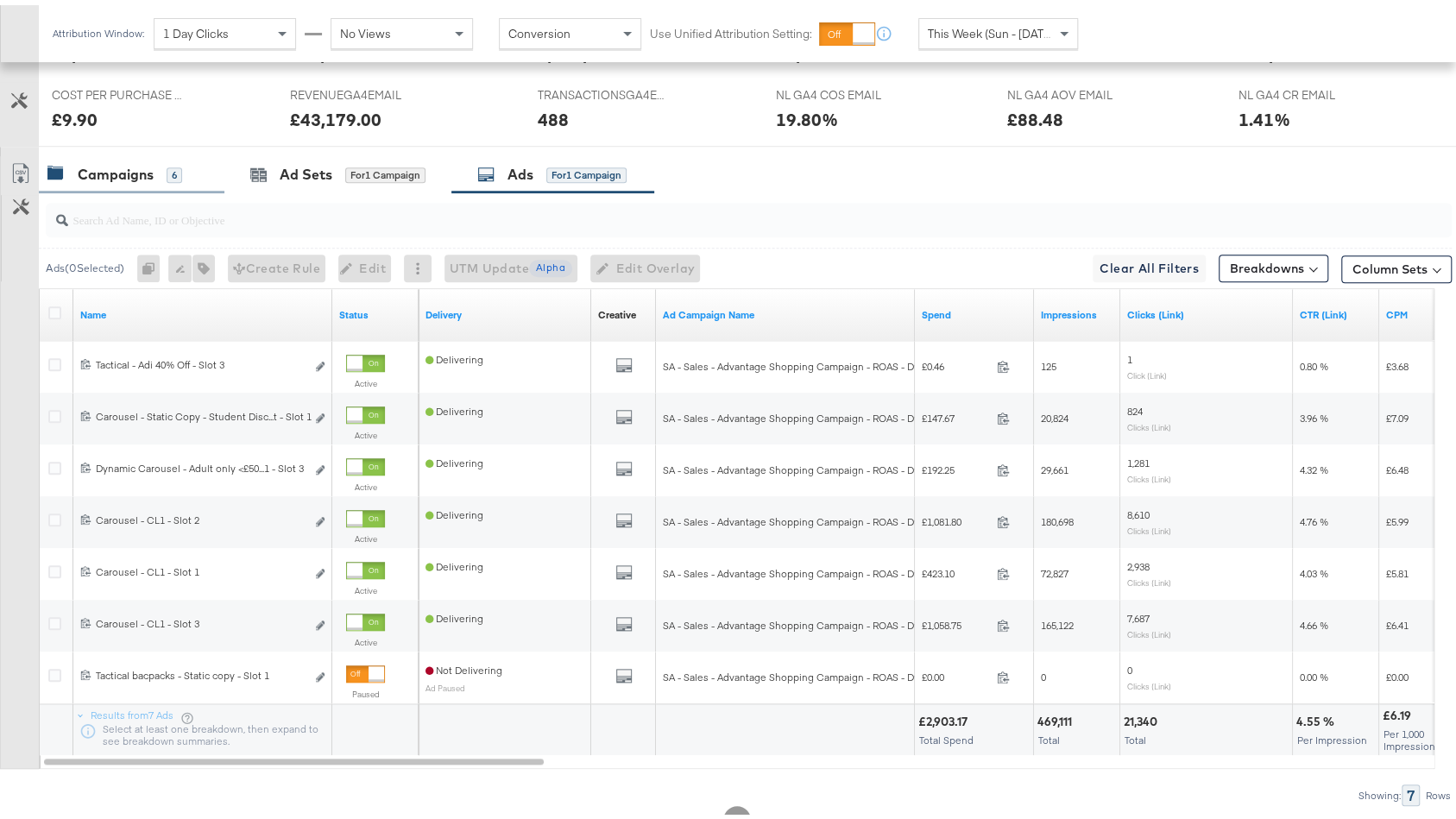
click at [144, 176] on div "Campaigns 6" at bounding box center [132, 169] width 186 height 37
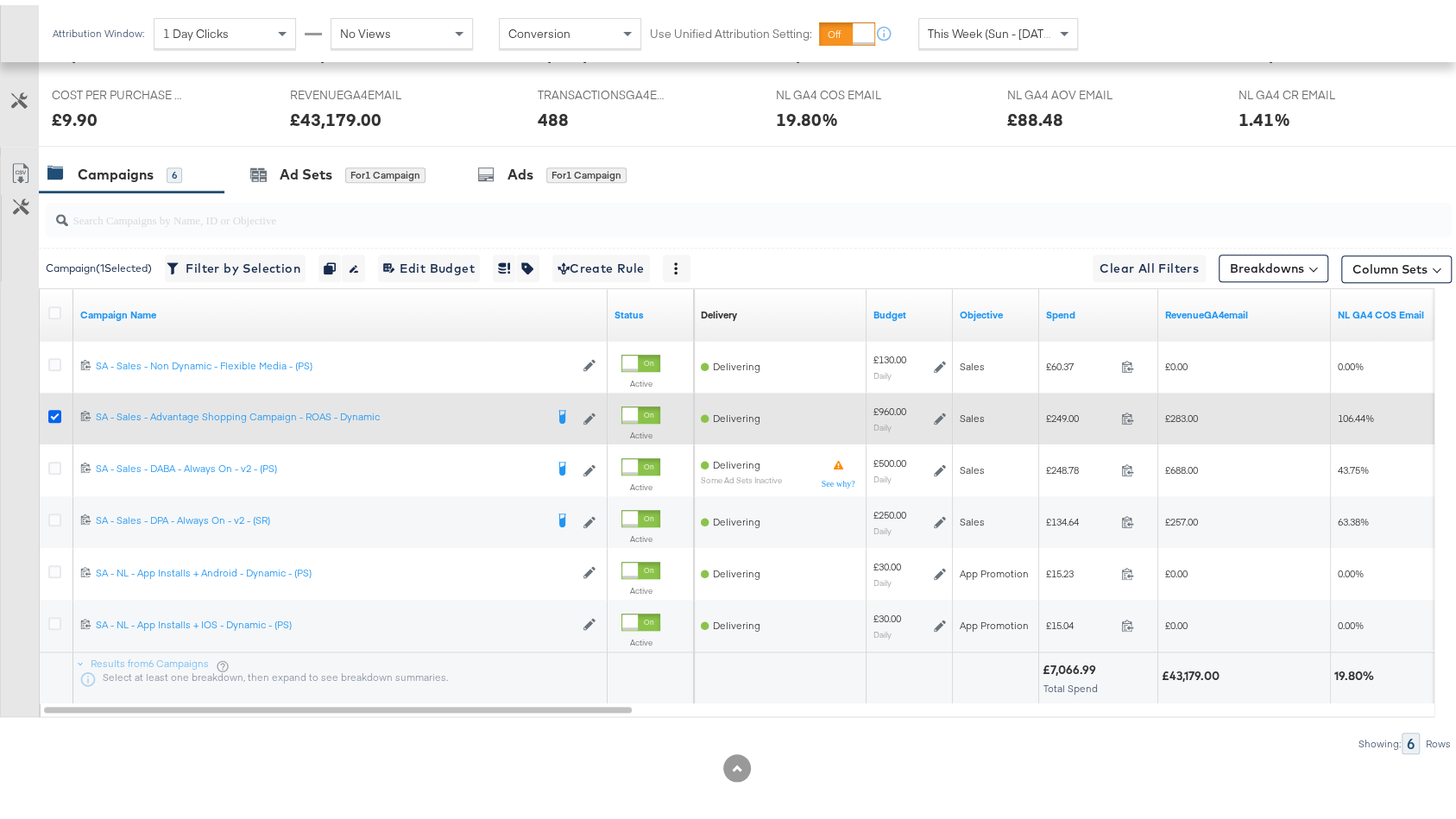
click at [49, 408] on icon at bounding box center [55, 411] width 13 height 13
click at [0, 0] on input "checkbox" at bounding box center [0, 0] width 0 height 0
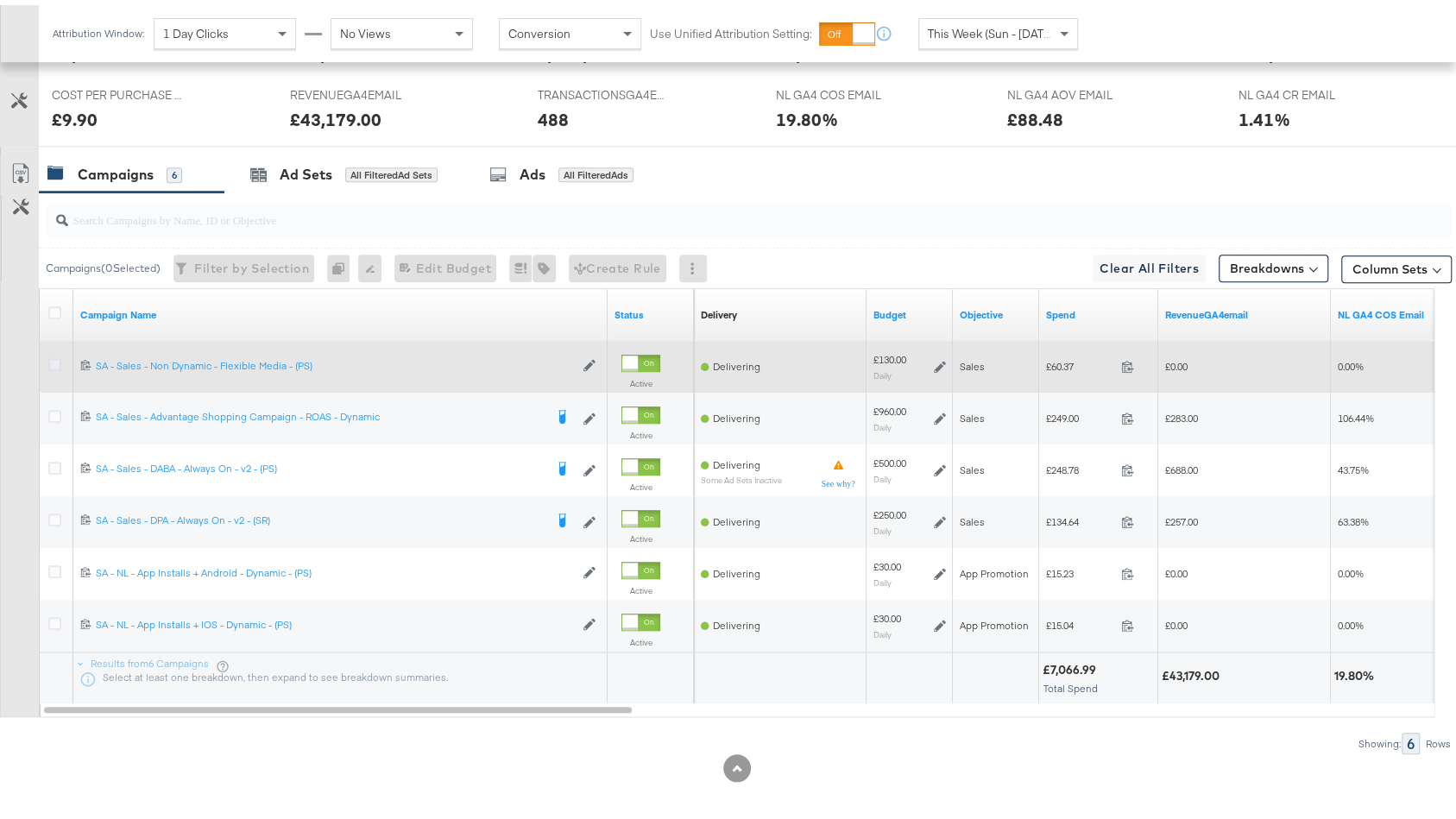
click at [51, 355] on icon at bounding box center [55, 359] width 13 height 13
click at [0, 0] on input "checkbox" at bounding box center [0, 0] width 0 height 0
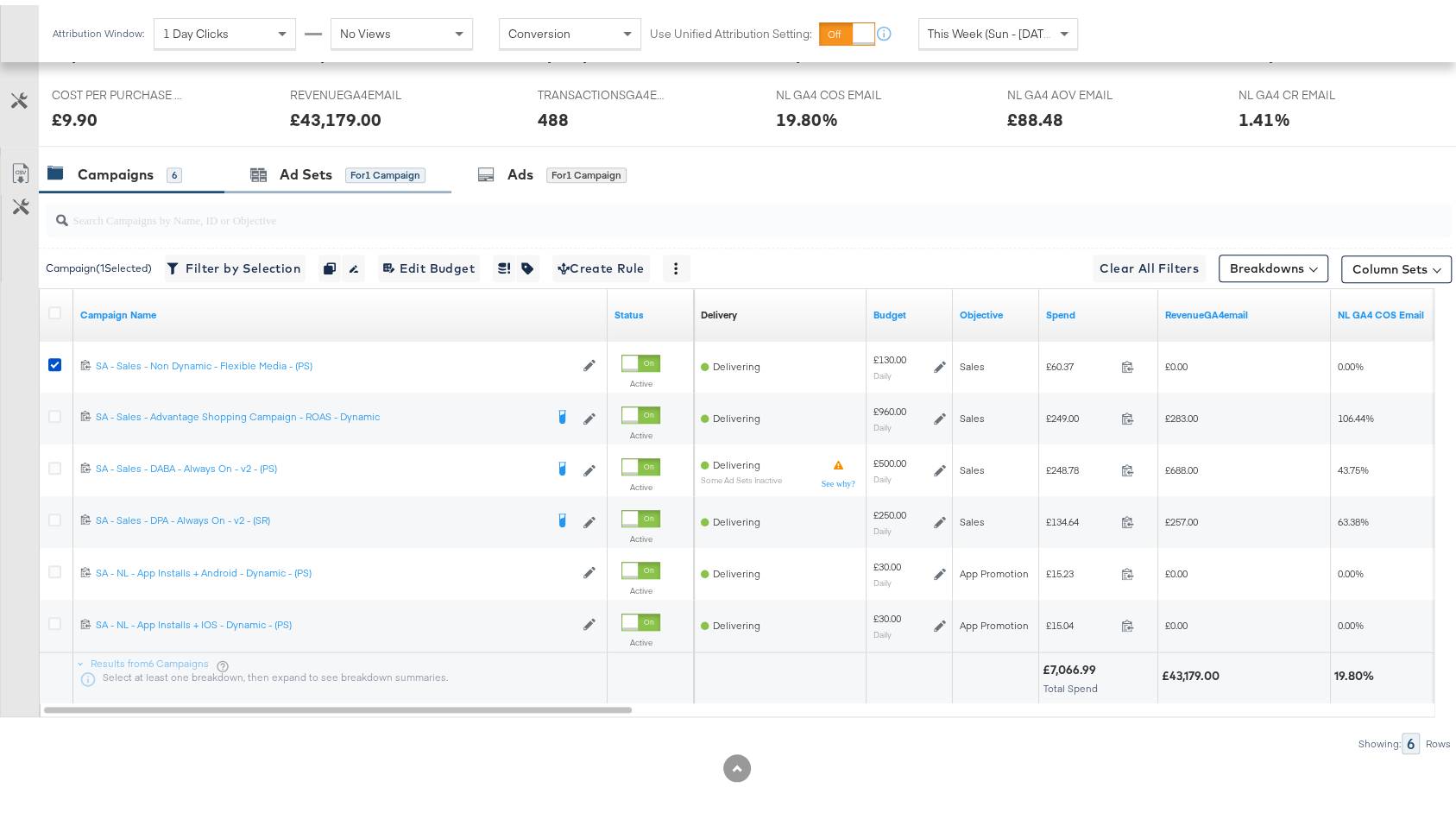
click at [332, 178] on div "Ad Sets for 1 Campaign" at bounding box center [337, 169] width 227 height 37
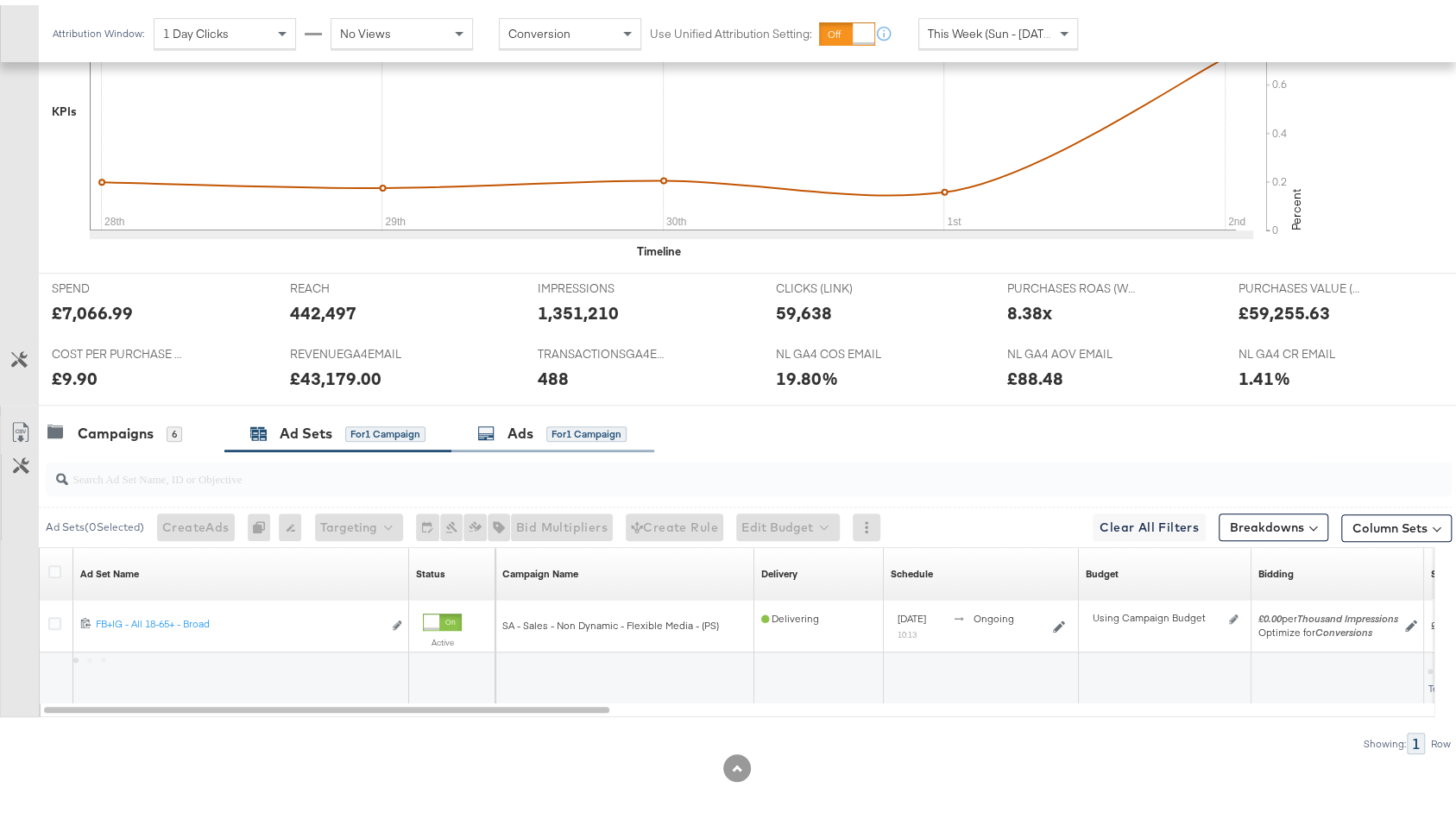
click at [511, 440] on div "Ads for 1 Campaign" at bounding box center [553, 428] width 203 height 37
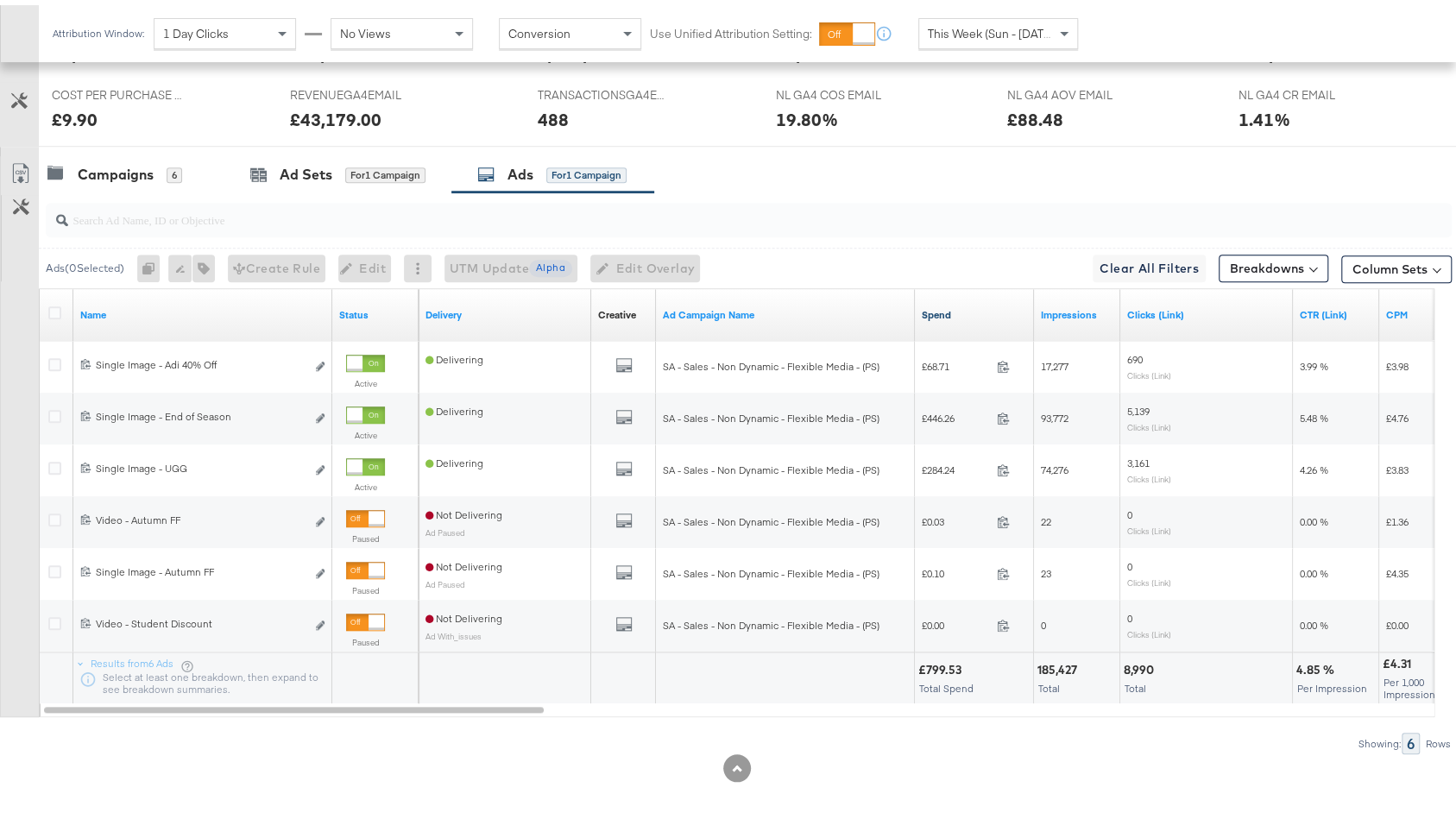
click at [992, 296] on div "Spend" at bounding box center [974, 309] width 119 height 27
click at [966, 296] on div "Spend" at bounding box center [974, 309] width 119 height 27
click at [968, 314] on div "Spend" at bounding box center [974, 309] width 119 height 27
click at [967, 296] on div "Spend" at bounding box center [974, 309] width 119 height 27
click at [967, 304] on link "Spend" at bounding box center [974, 310] width 105 height 14
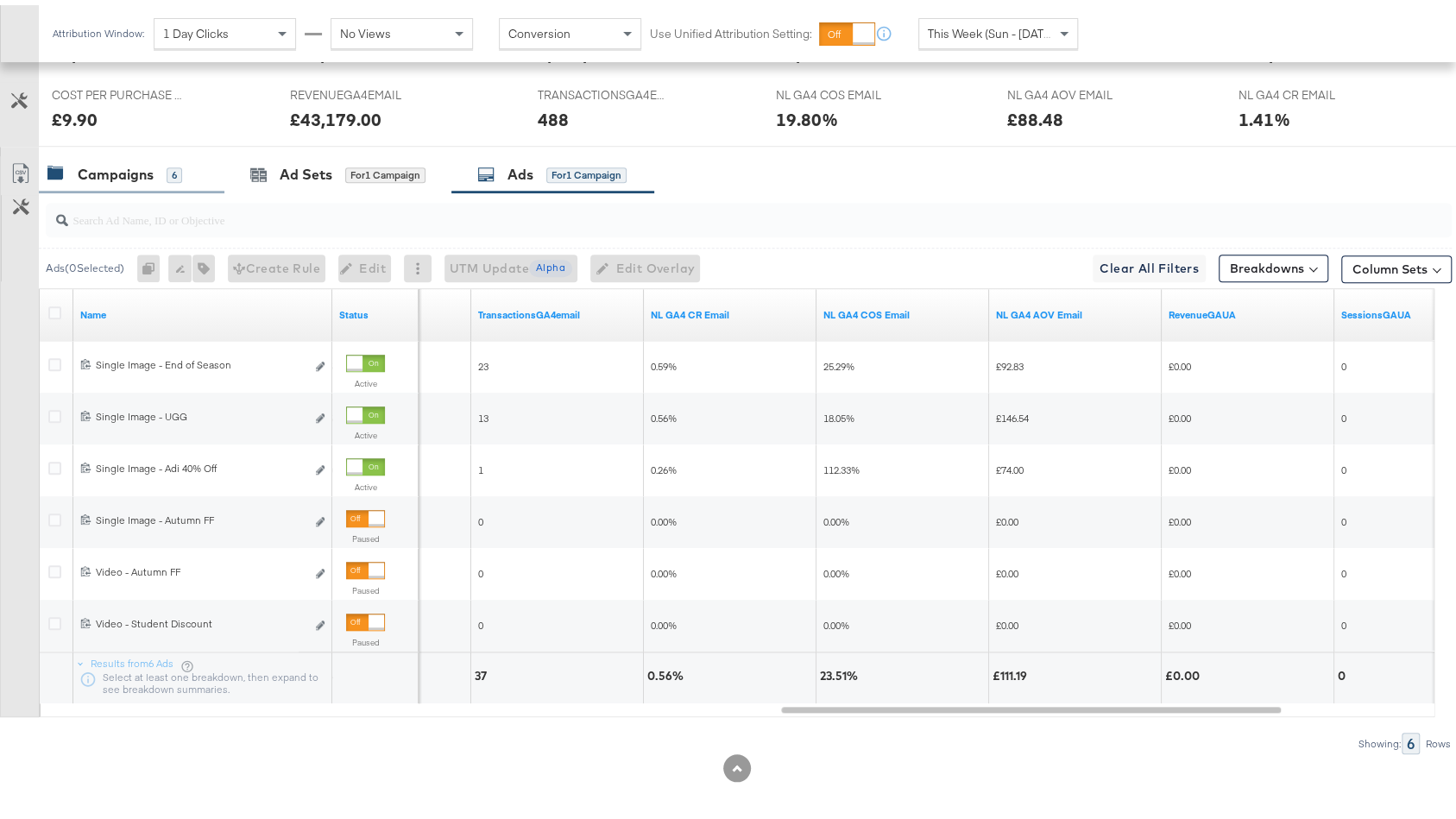
click at [145, 159] on div "Campaigns" at bounding box center [116, 169] width 76 height 20
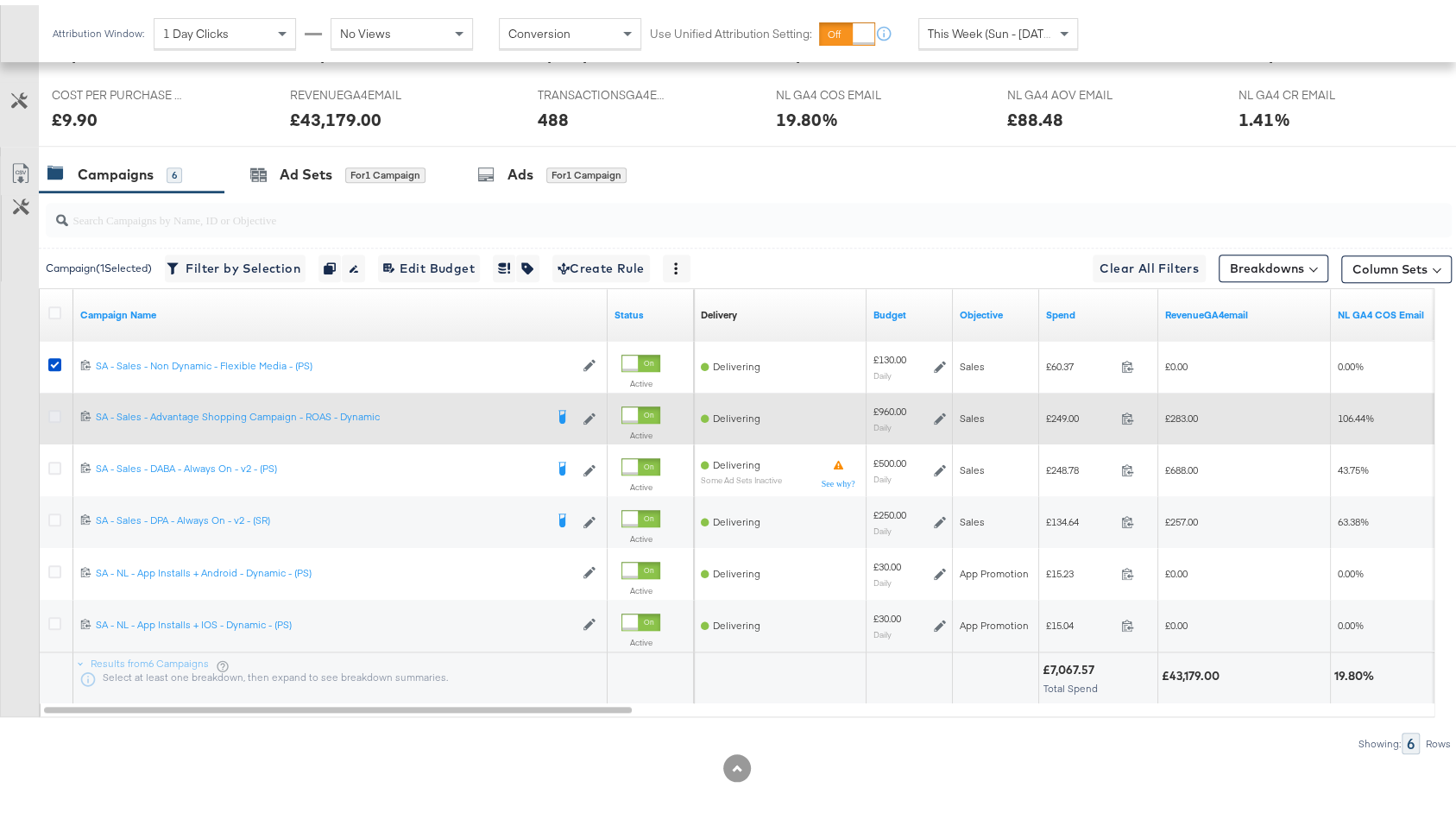
click at [60, 408] on icon at bounding box center [55, 411] width 13 height 13
click at [0, 0] on input "checkbox" at bounding box center [0, 0] width 0 height 0
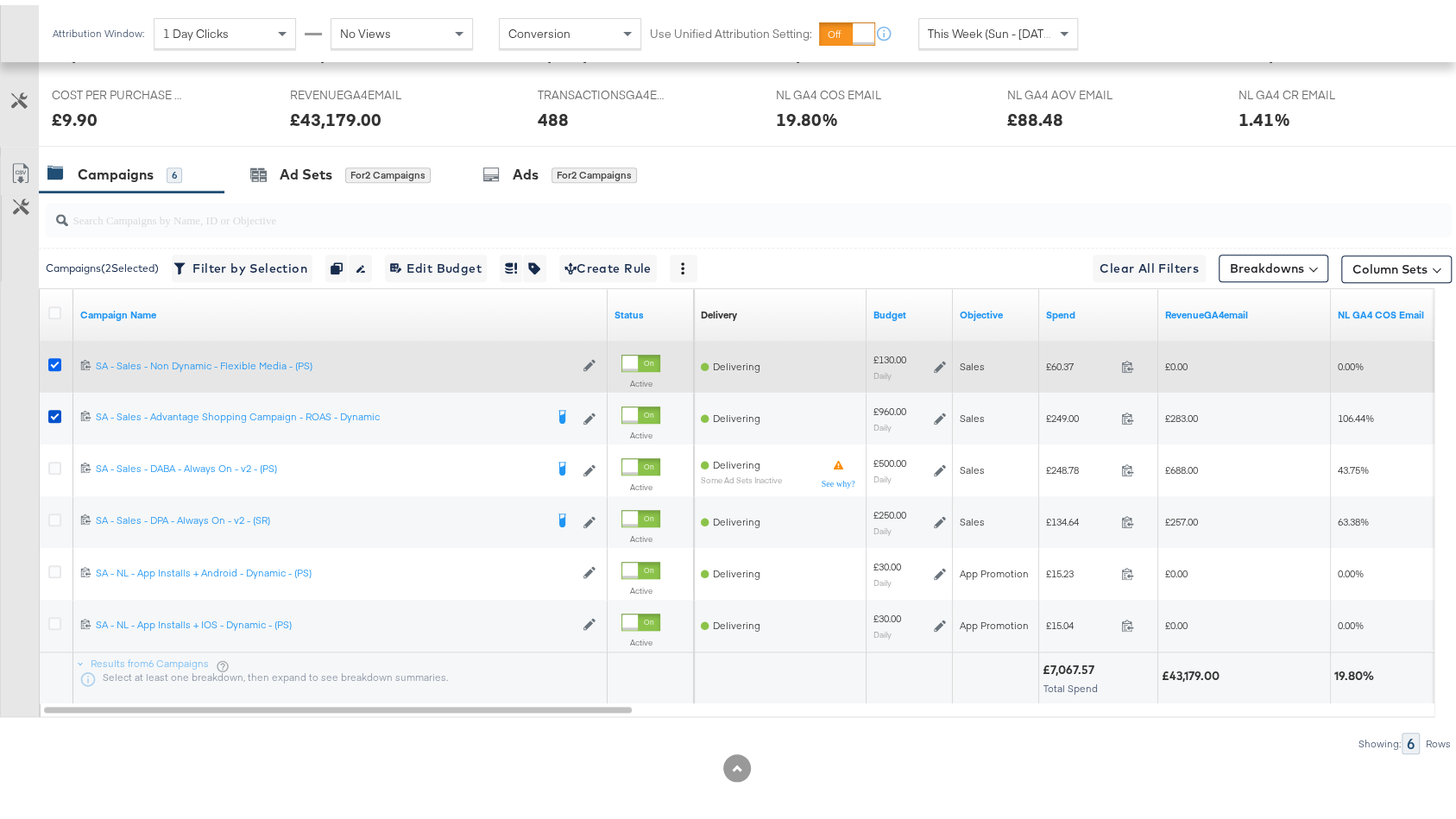
click at [55, 353] on icon at bounding box center [55, 359] width 13 height 13
click at [0, 0] on input "checkbox" at bounding box center [0, 0] width 0 height 0
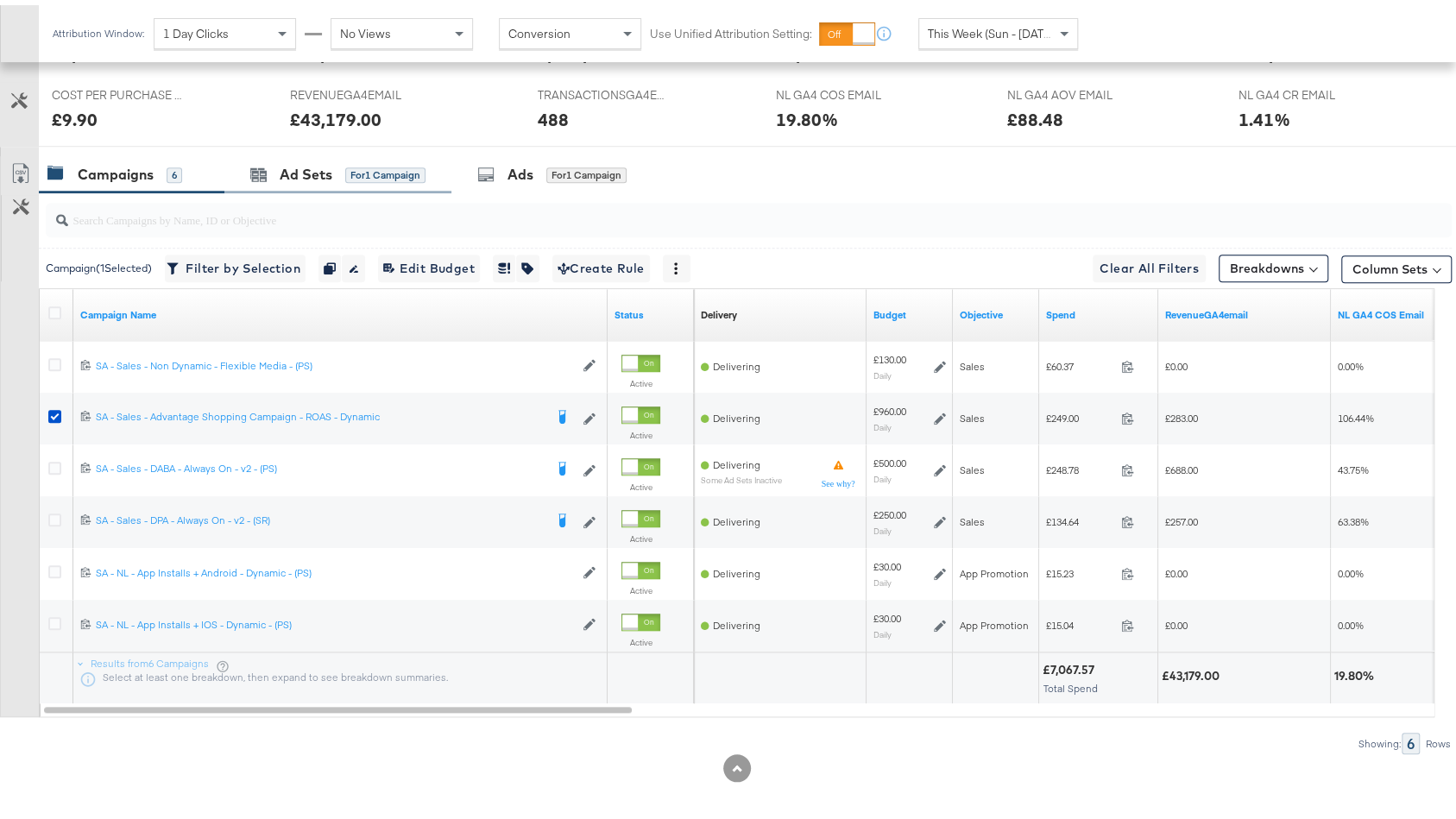
click at [379, 177] on div "Ad Sets for 1 Campaign" at bounding box center [337, 169] width 227 height 37
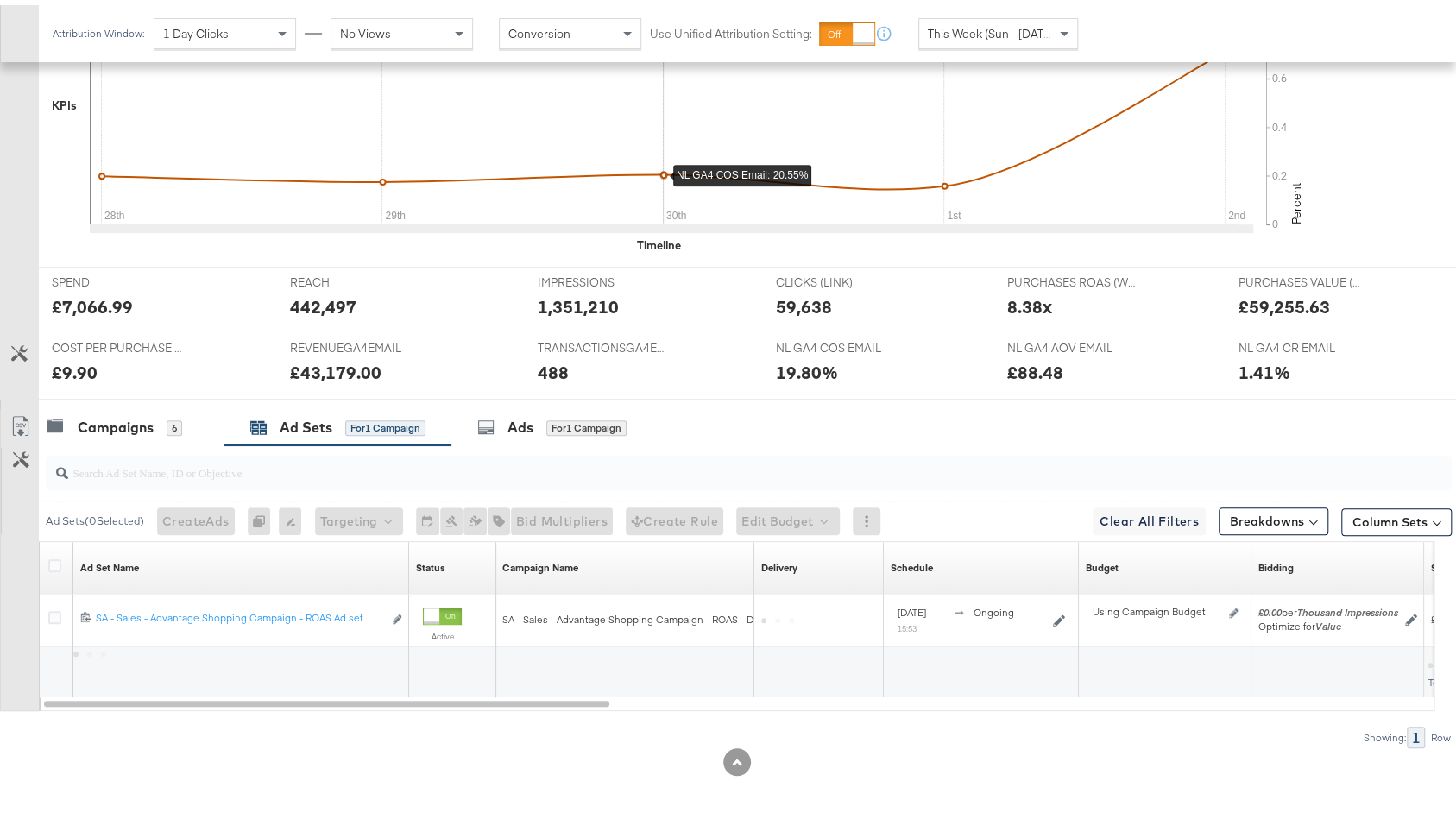
scroll to position [559, 0]
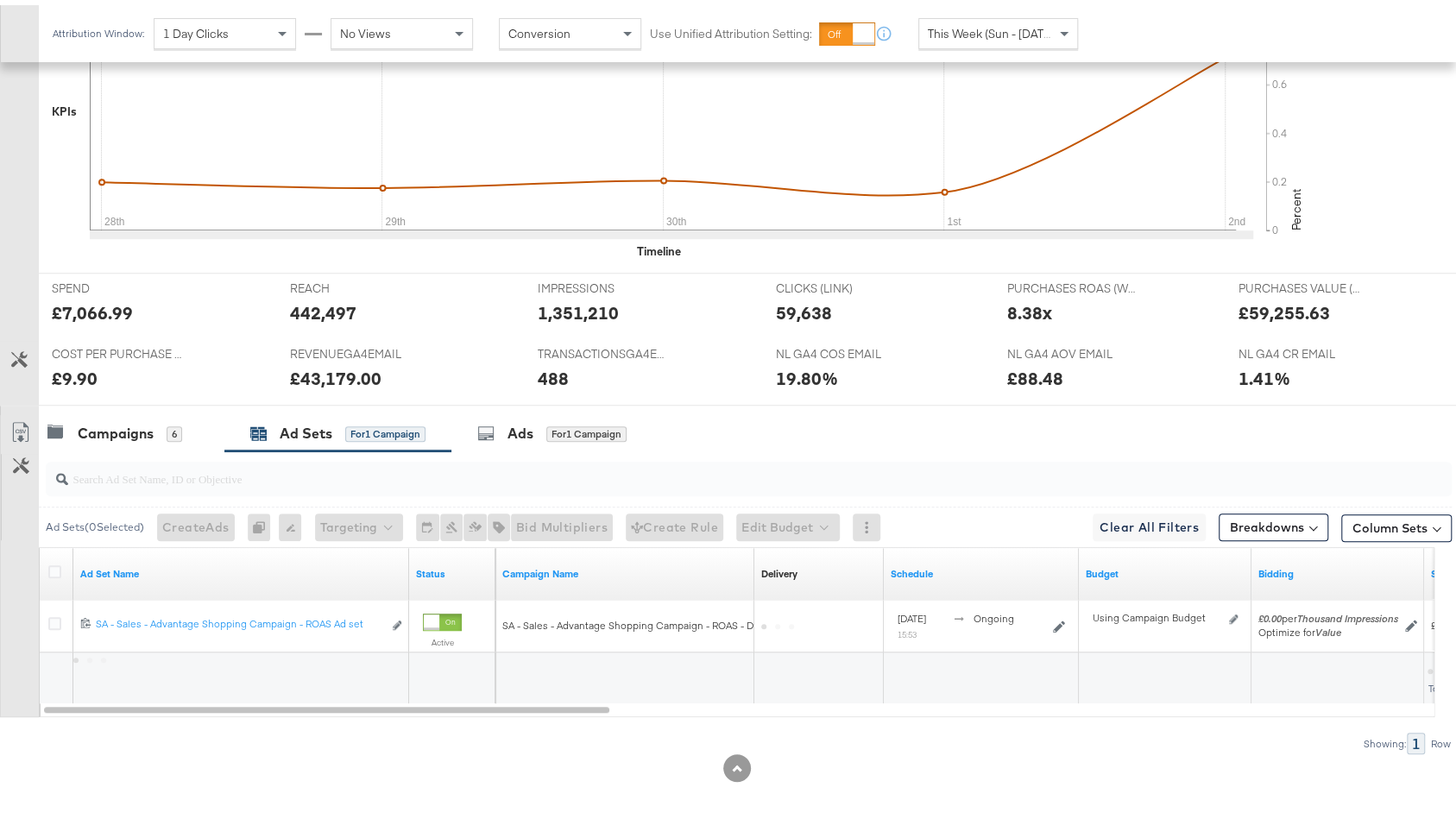
click at [535, 401] on div at bounding box center [737, 408] width 1473 height 14
click at [536, 410] on div "Ads for 1 Campaign" at bounding box center [553, 428] width 203 height 37
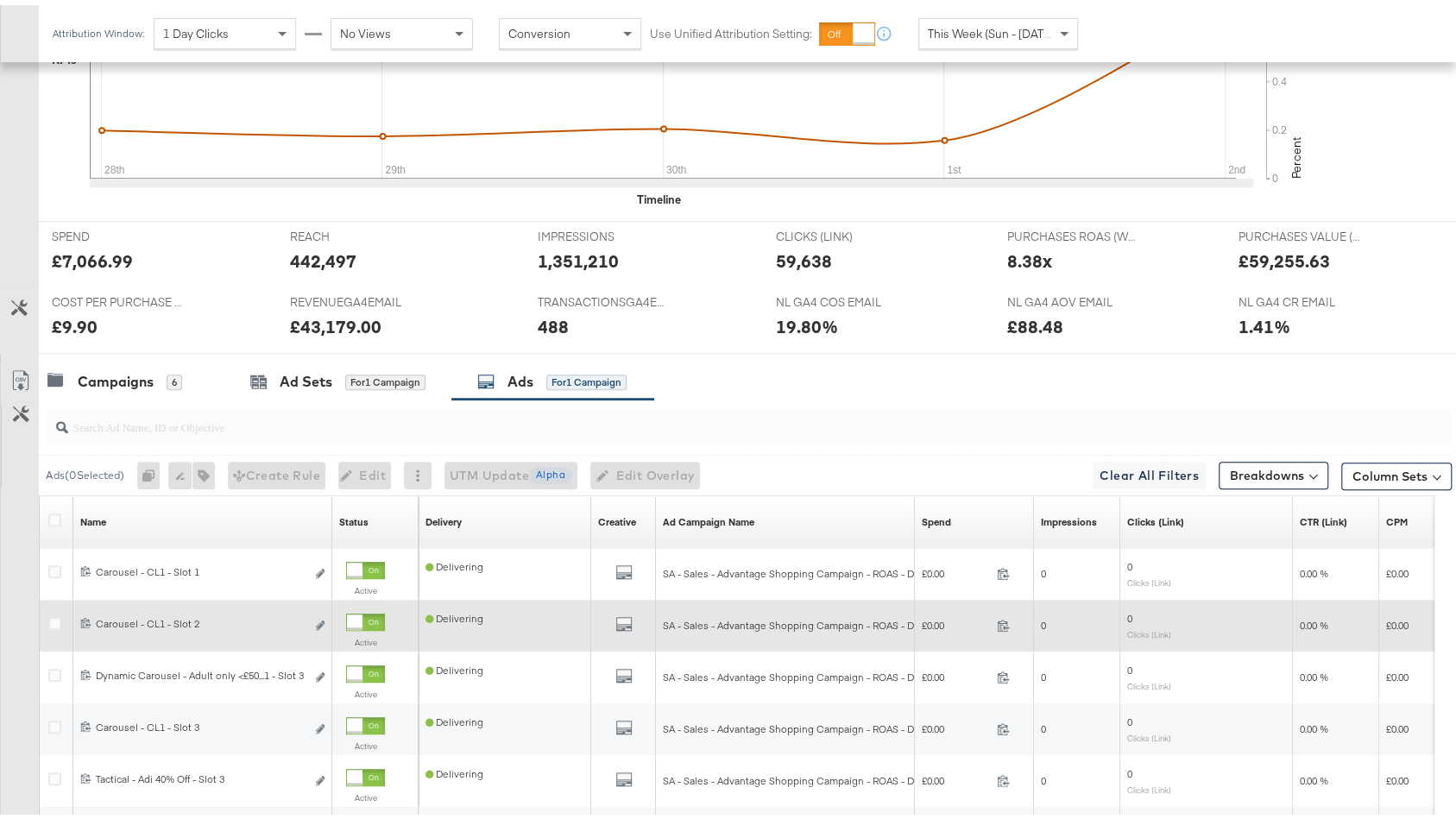
scroll to position [818, 0]
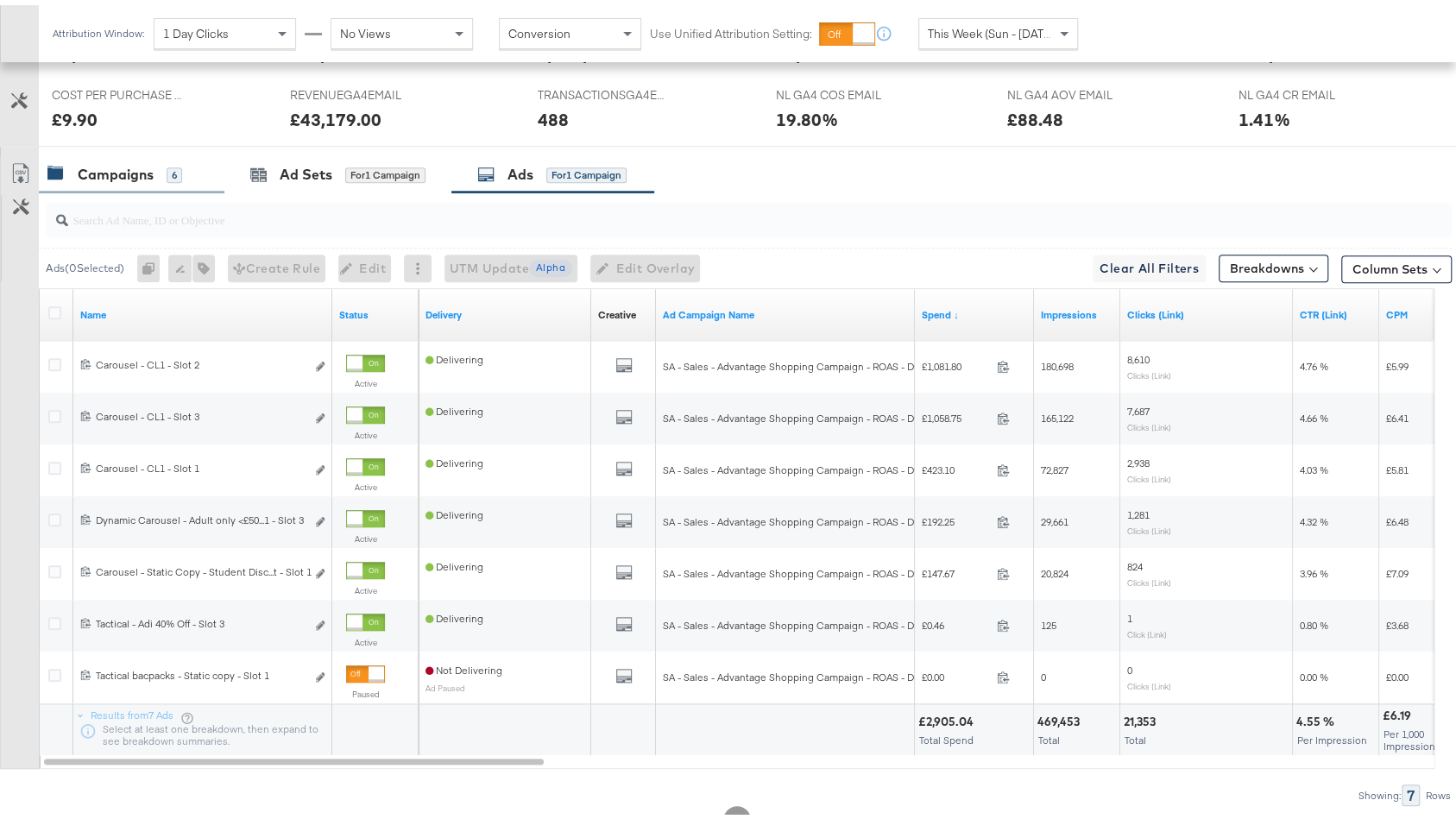
click at [82, 181] on div "Campaigns 6" at bounding box center [132, 169] width 186 height 37
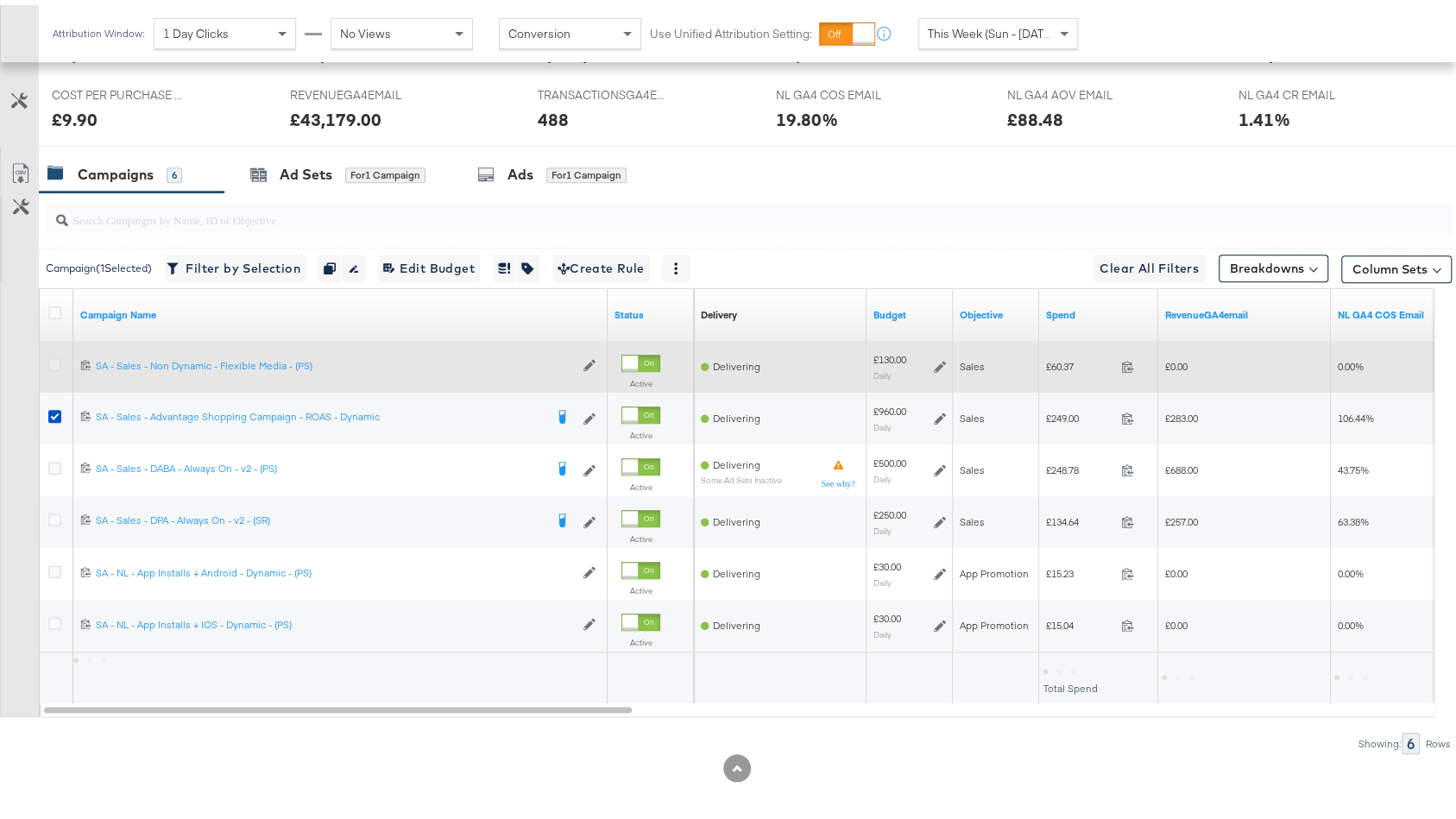
click at [52, 357] on icon at bounding box center [55, 359] width 13 height 13
click at [0, 0] on input "checkbox" at bounding box center [0, 0] width 0 height 0
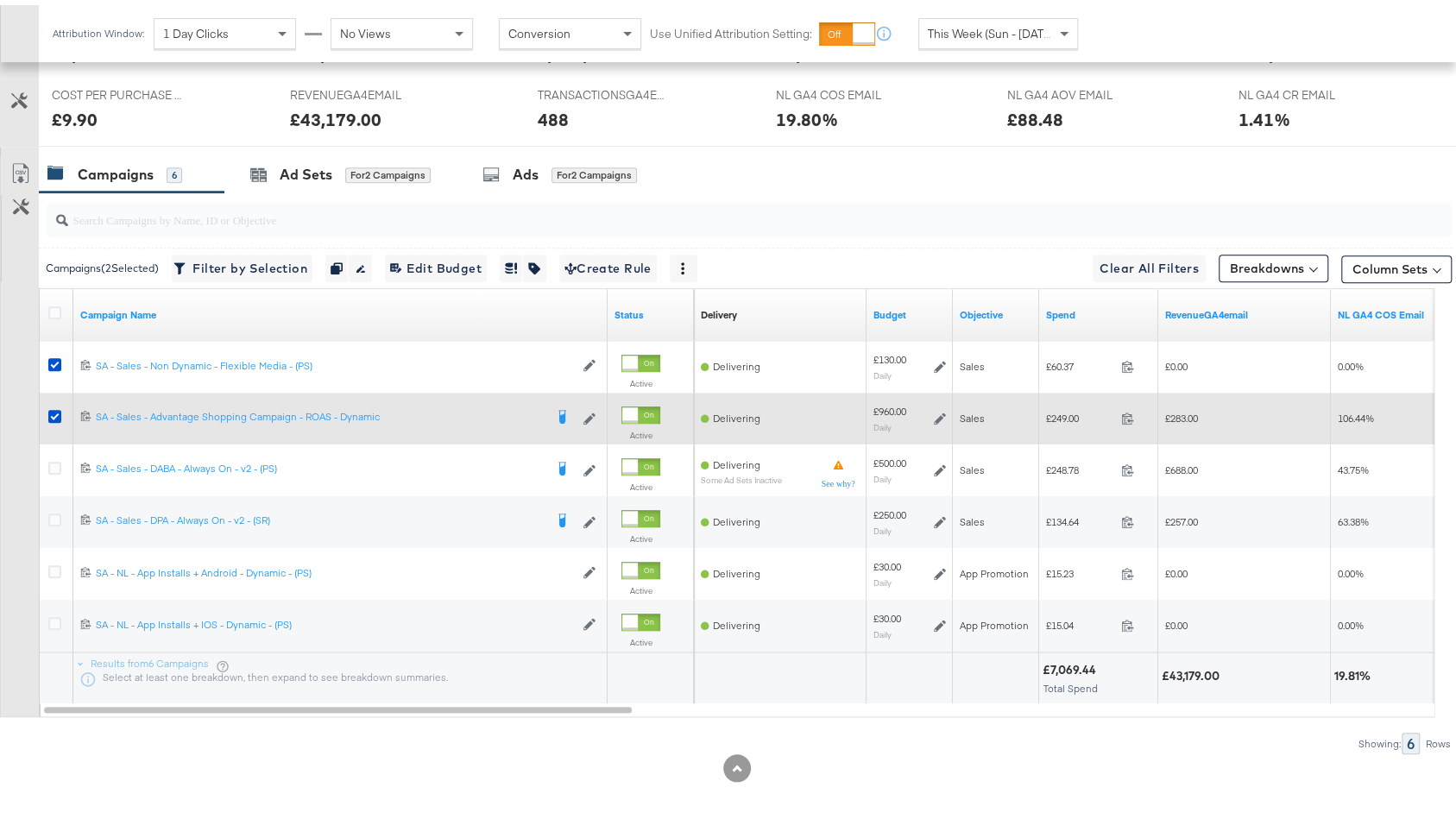
click at [54, 411] on div at bounding box center [57, 413] width 18 height 17
click at [58, 409] on icon at bounding box center [55, 411] width 13 height 13
click at [0, 0] on input "checkbox" at bounding box center [0, 0] width 0 height 0
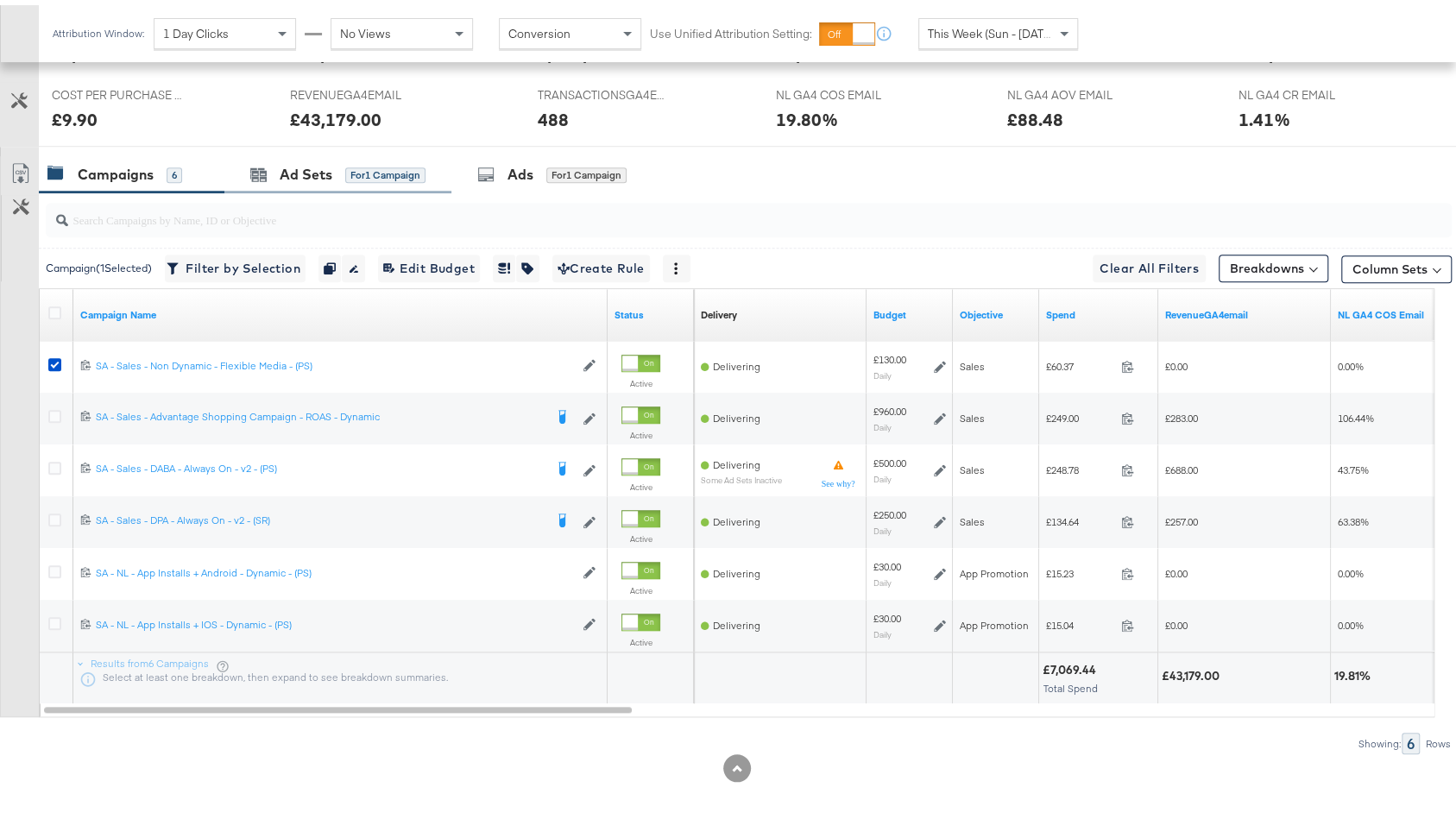
click at [367, 178] on div "Ad Sets for 1 Campaign" at bounding box center [337, 169] width 227 height 37
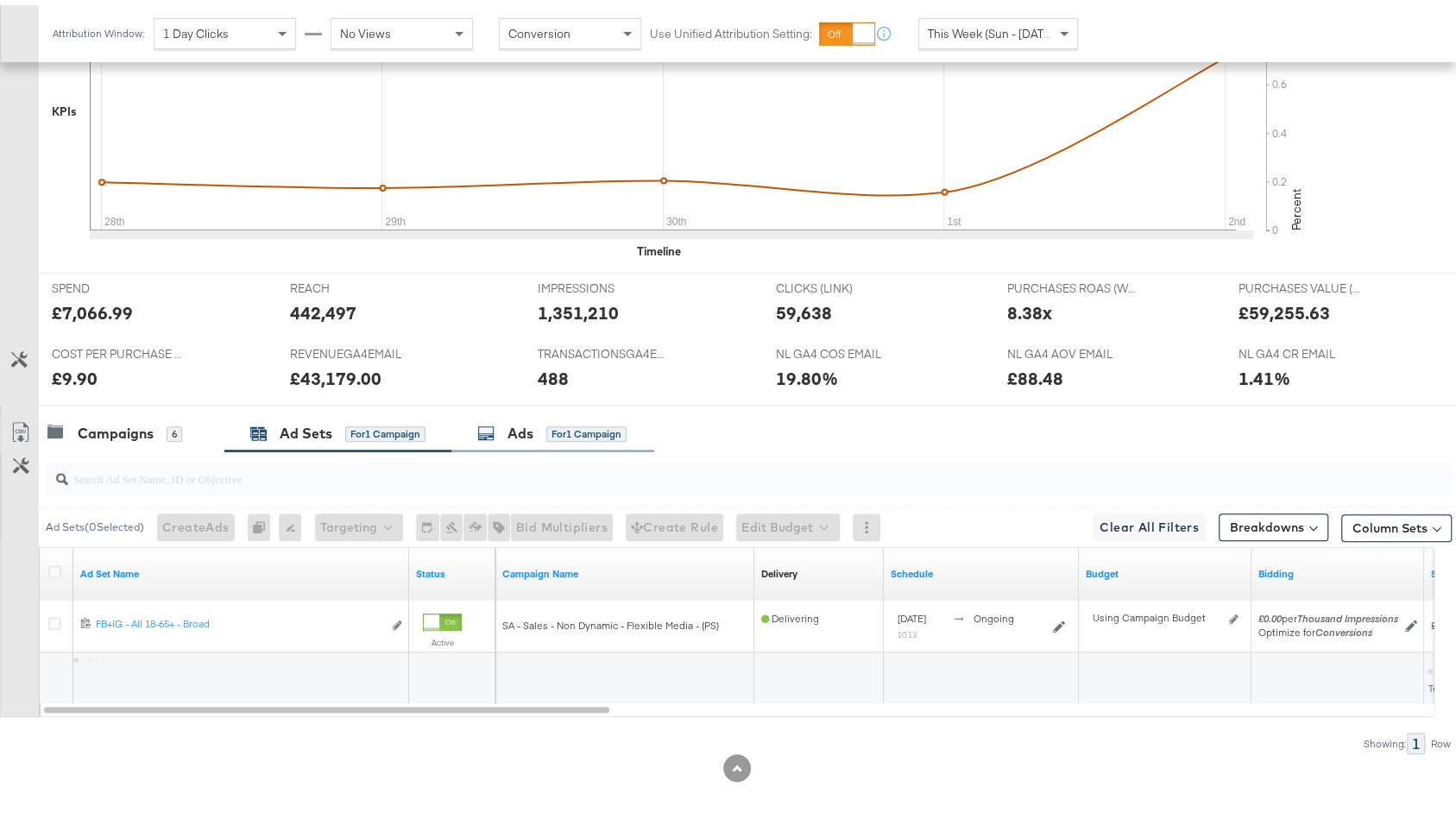
click at [482, 420] on icon at bounding box center [486, 428] width 17 height 17
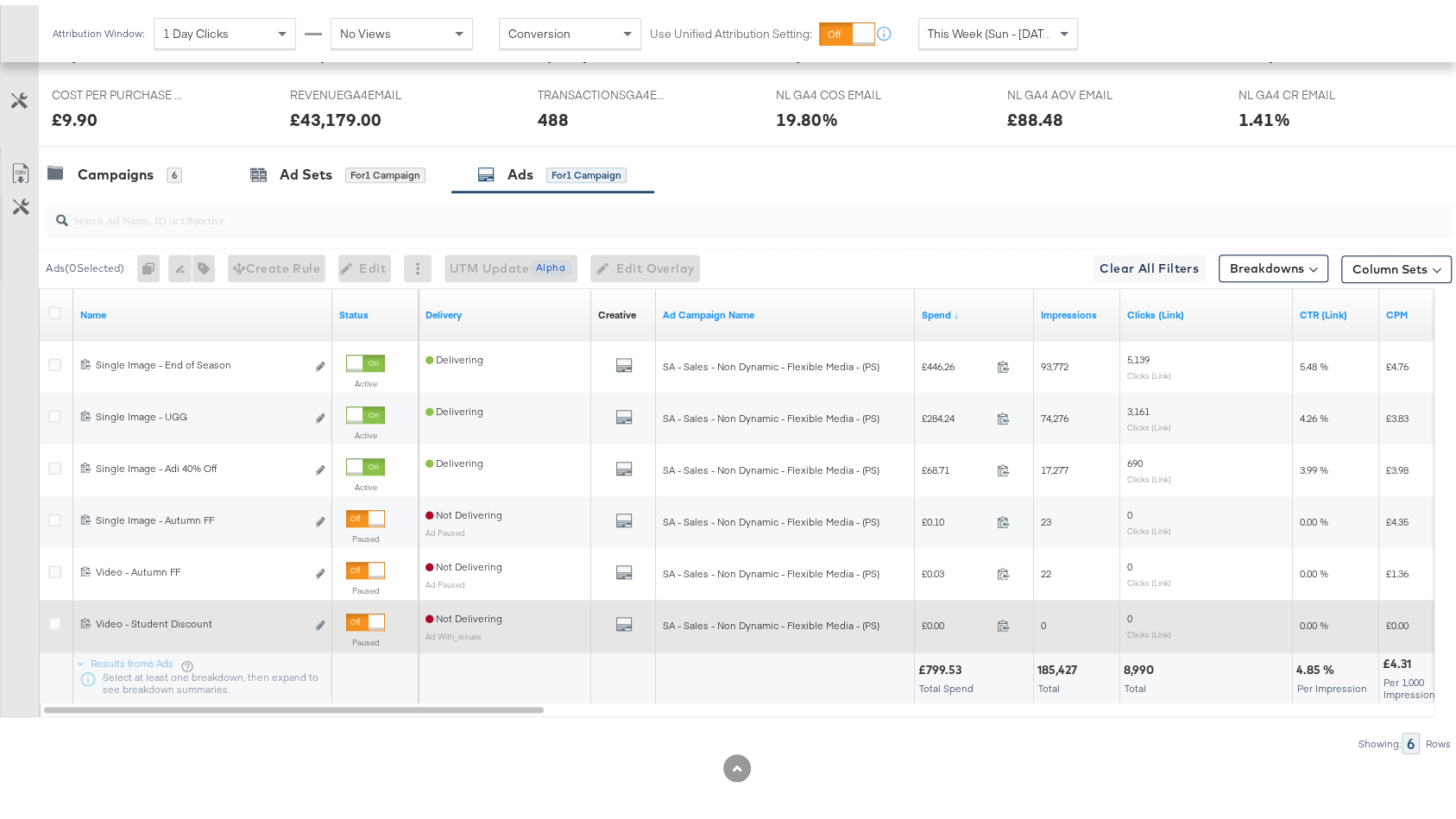
click at [365, 614] on div at bounding box center [365, 617] width 39 height 17
click at [625, 617] on icon "default" at bounding box center [624, 619] width 17 height 17
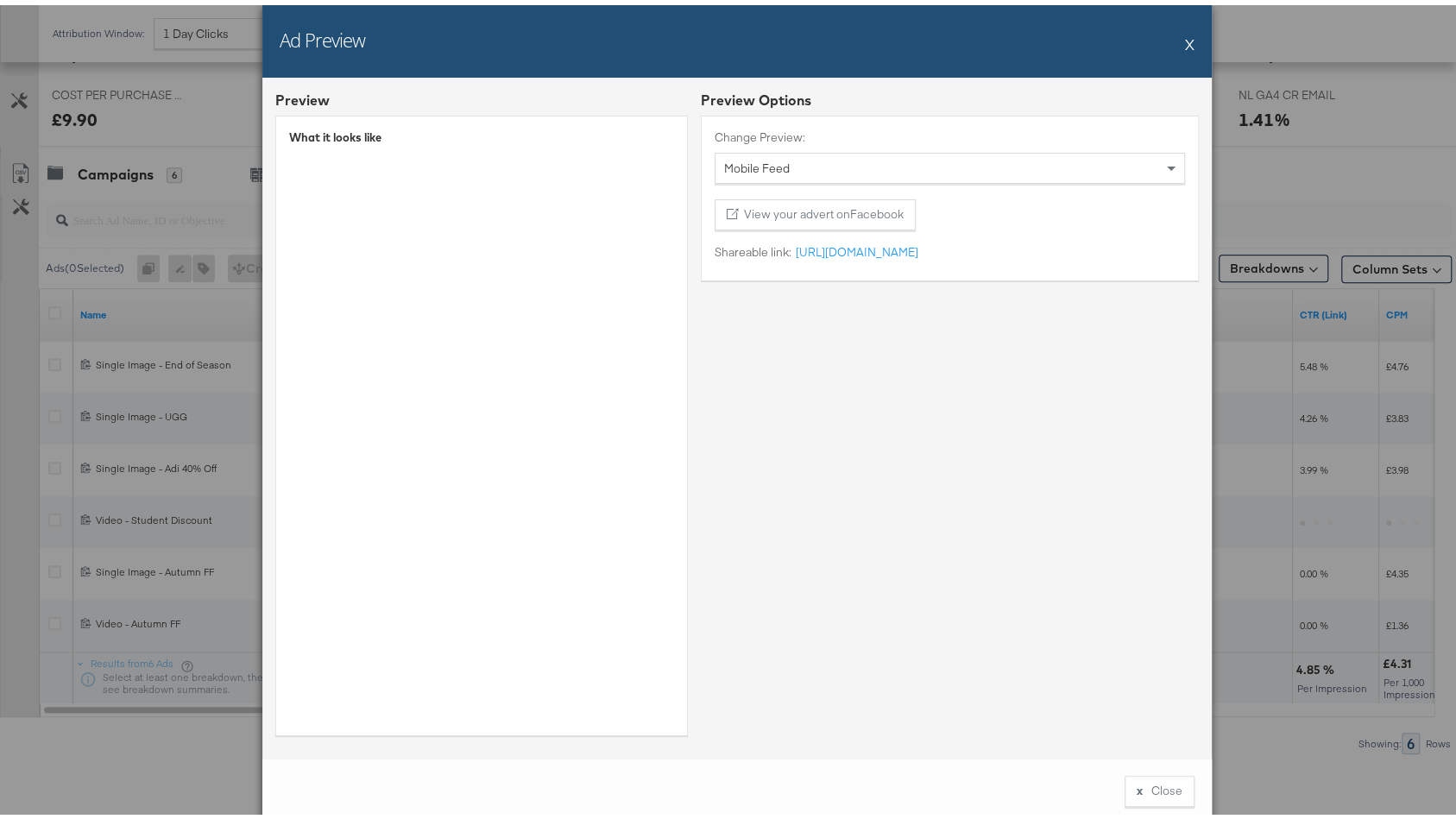
click at [1185, 41] on button "X" at bounding box center [1190, 39] width 9 height 34
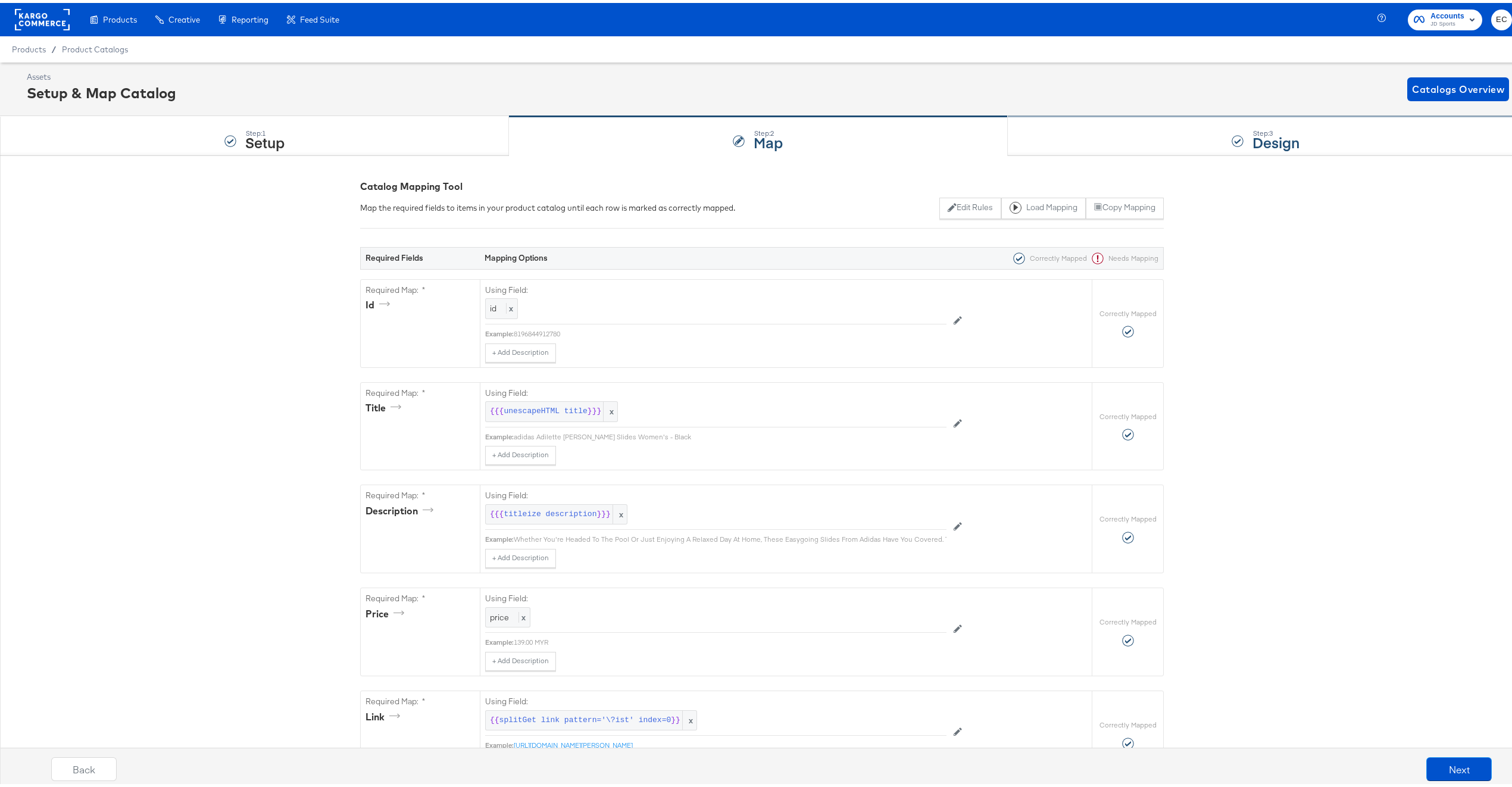
click at [1069, 133] on div "Step: 3 Design" at bounding box center [1266, 133] width 516 height 39
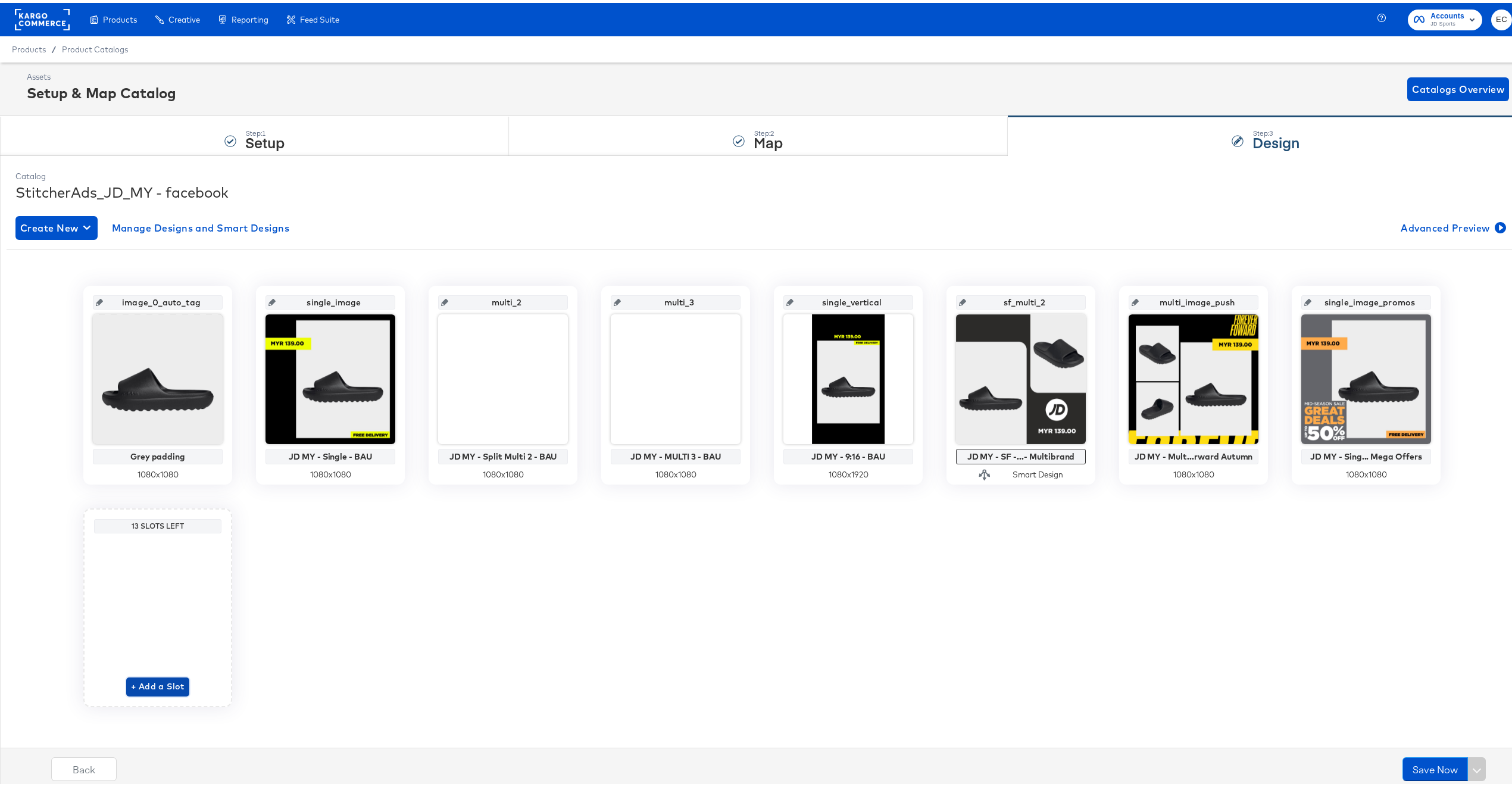
click at [148, 684] on span "+ Add a Slot" at bounding box center [158, 683] width 54 height 15
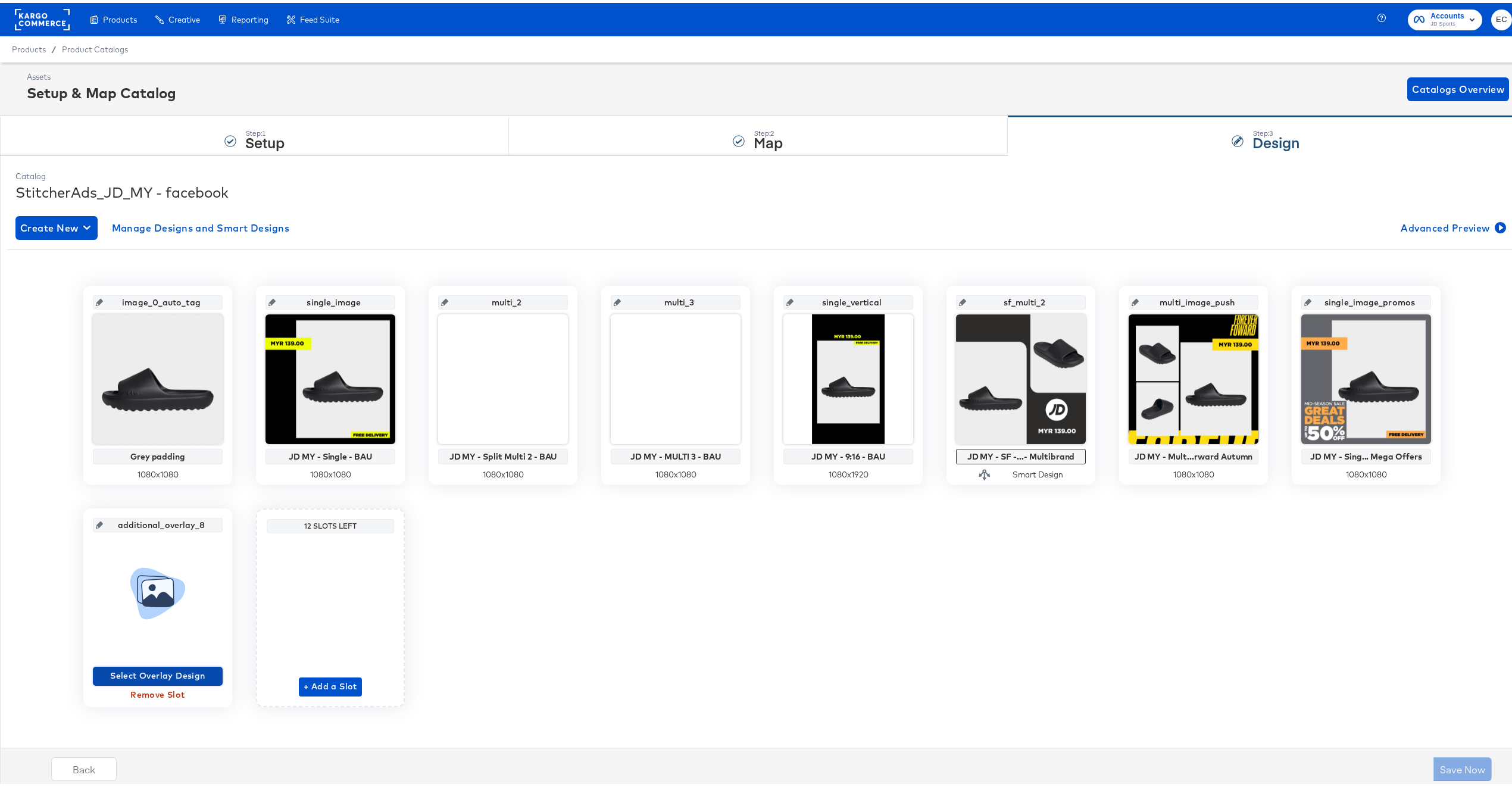
click at [147, 674] on span "Select Overlay Design" at bounding box center [158, 673] width 120 height 15
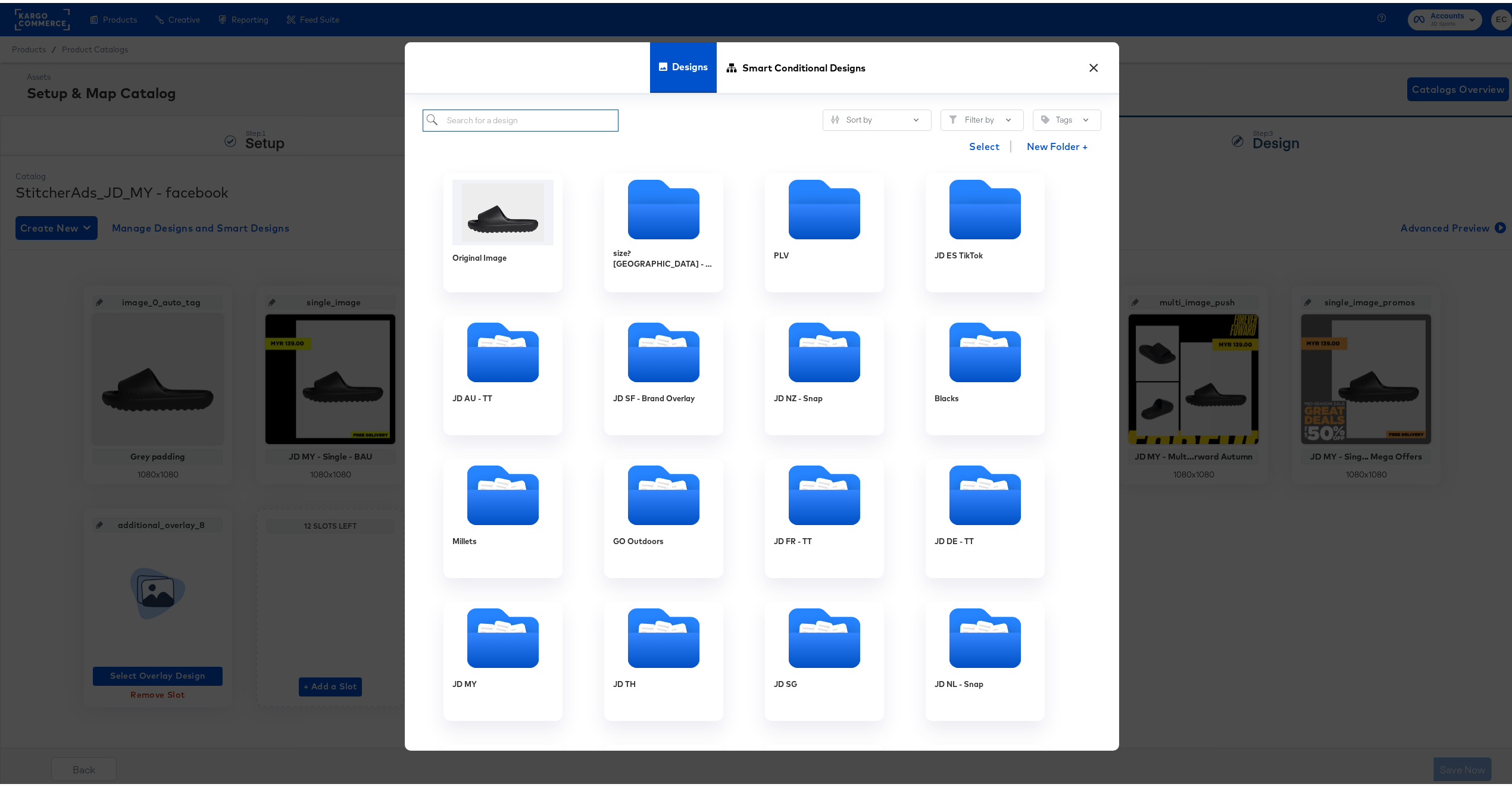
click at [530, 121] on input "search" at bounding box center [521, 118] width 196 height 22
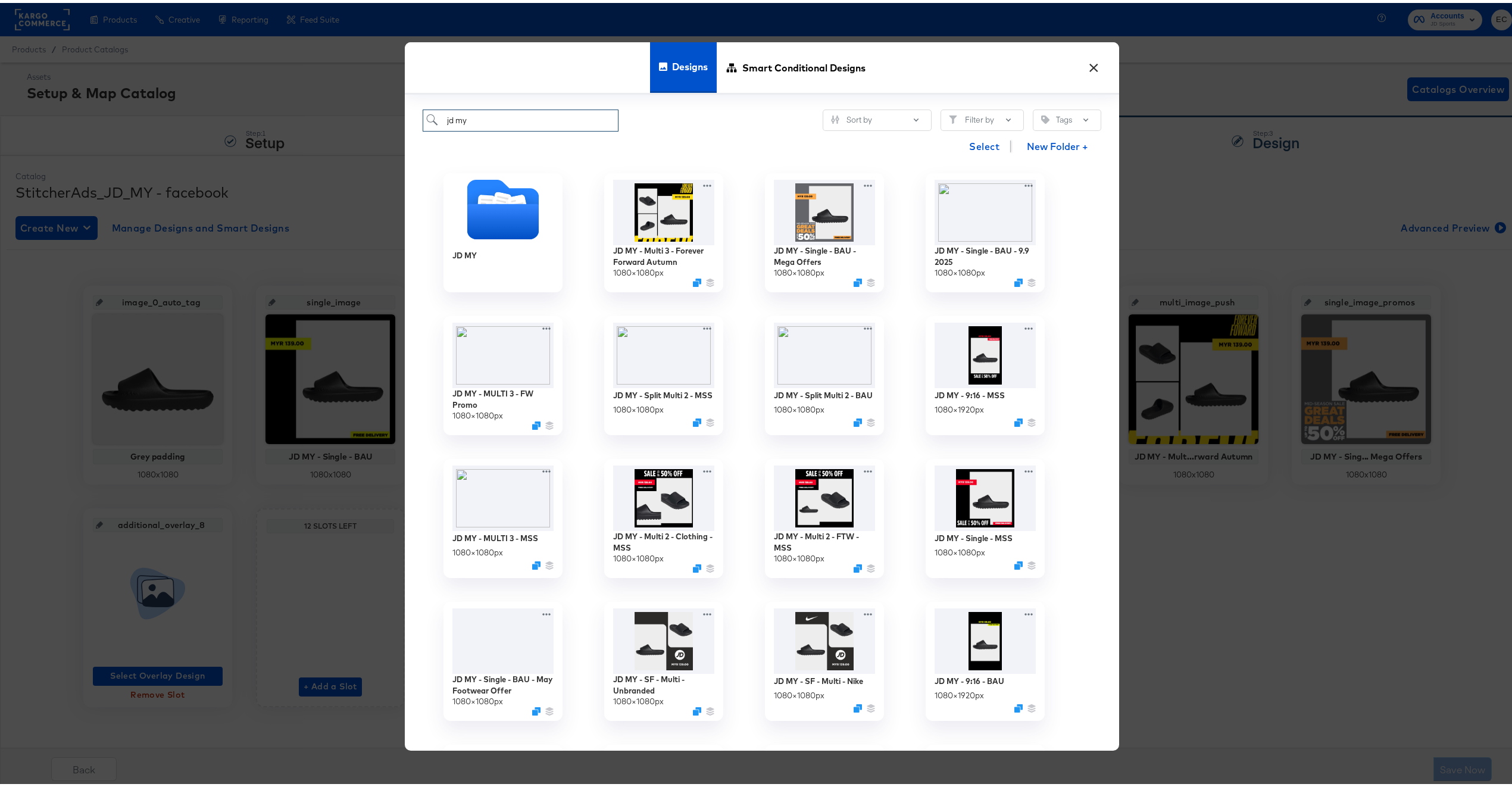
type input "jd my"
click at [1016, 281] on icon "Duplicate" at bounding box center [1020, 282] width 9 height 9
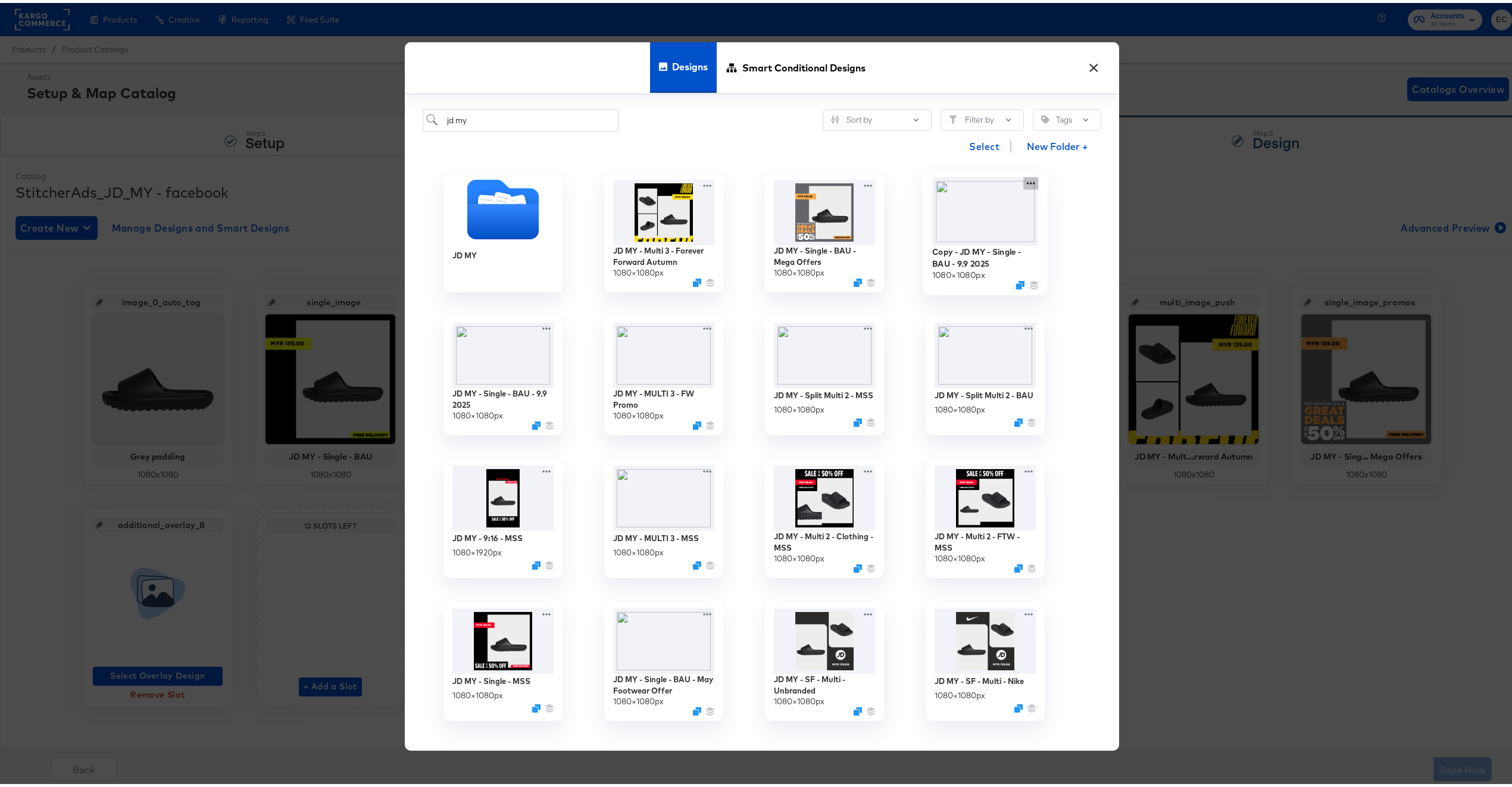
click at [1028, 183] on div "Copy - JD MY - Single - BAU - 9.9 2025 1080 × 1080 px" at bounding box center [985, 229] width 161 height 143
click at [909, 251] on div "Edit Design Edit Design" at bounding box center [909, 251] width 0 height 0
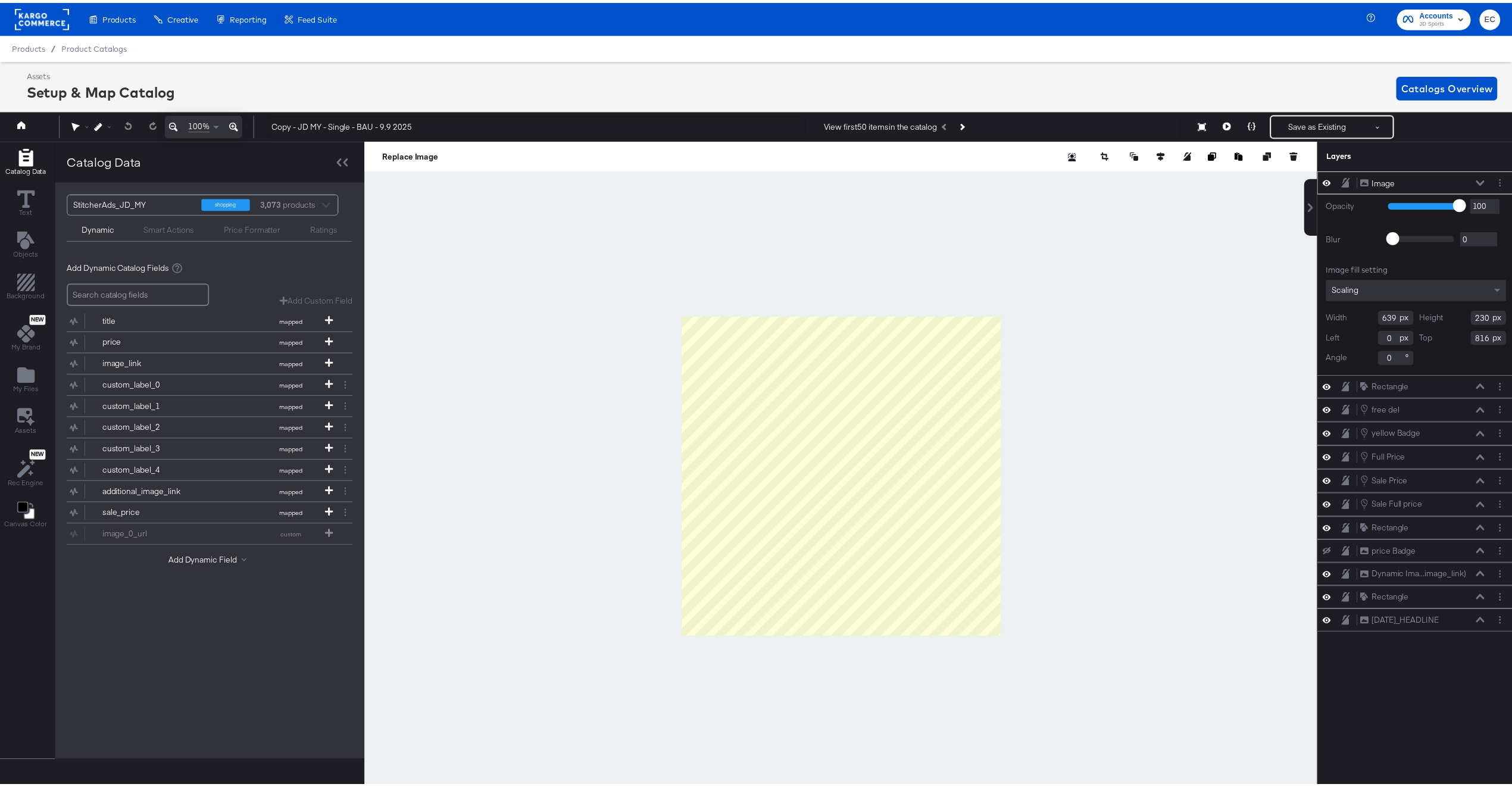
scroll to position [0, 3]
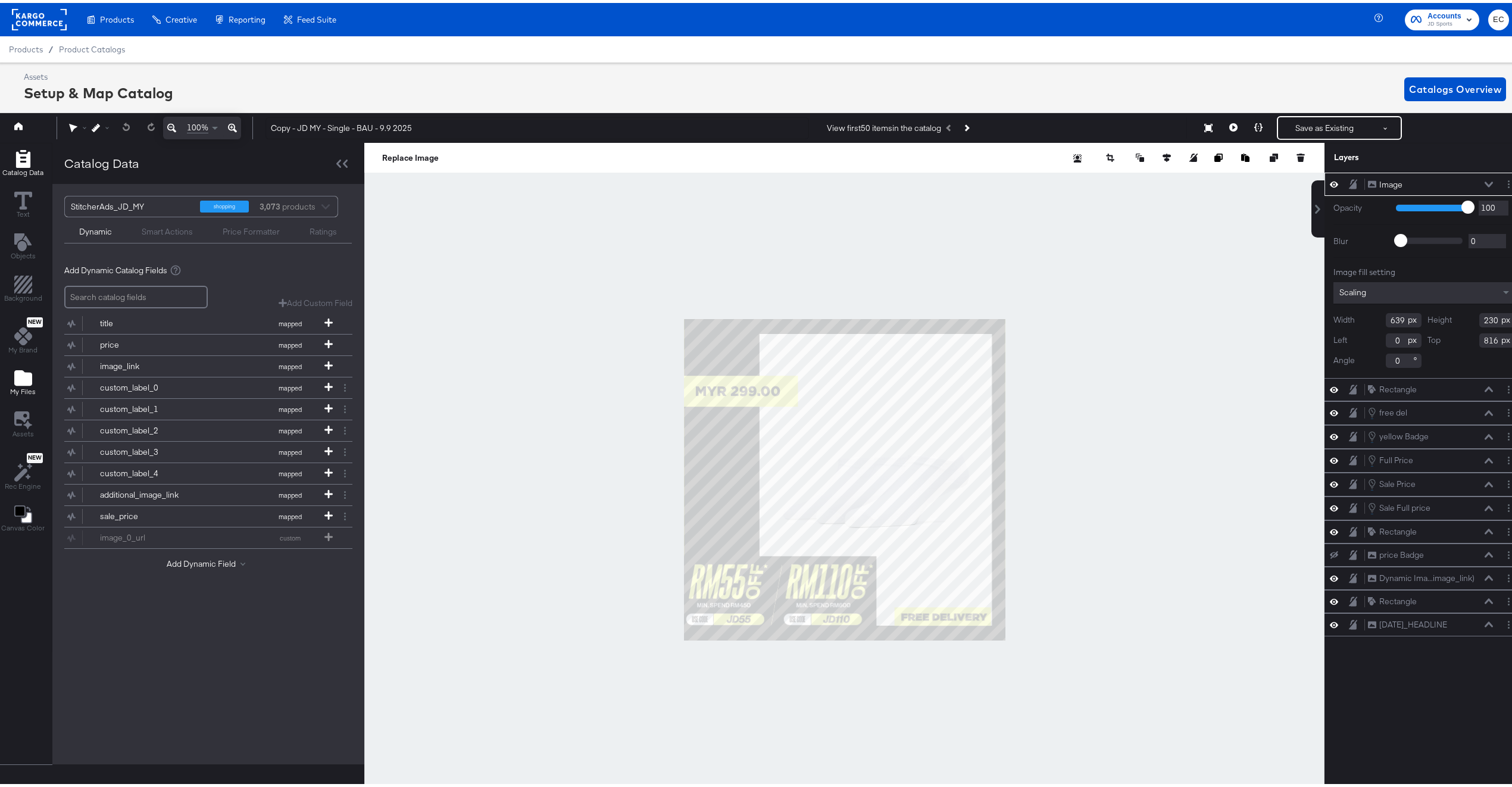
click at [33, 390] on span "My Files" at bounding box center [22, 388] width 25 height 10
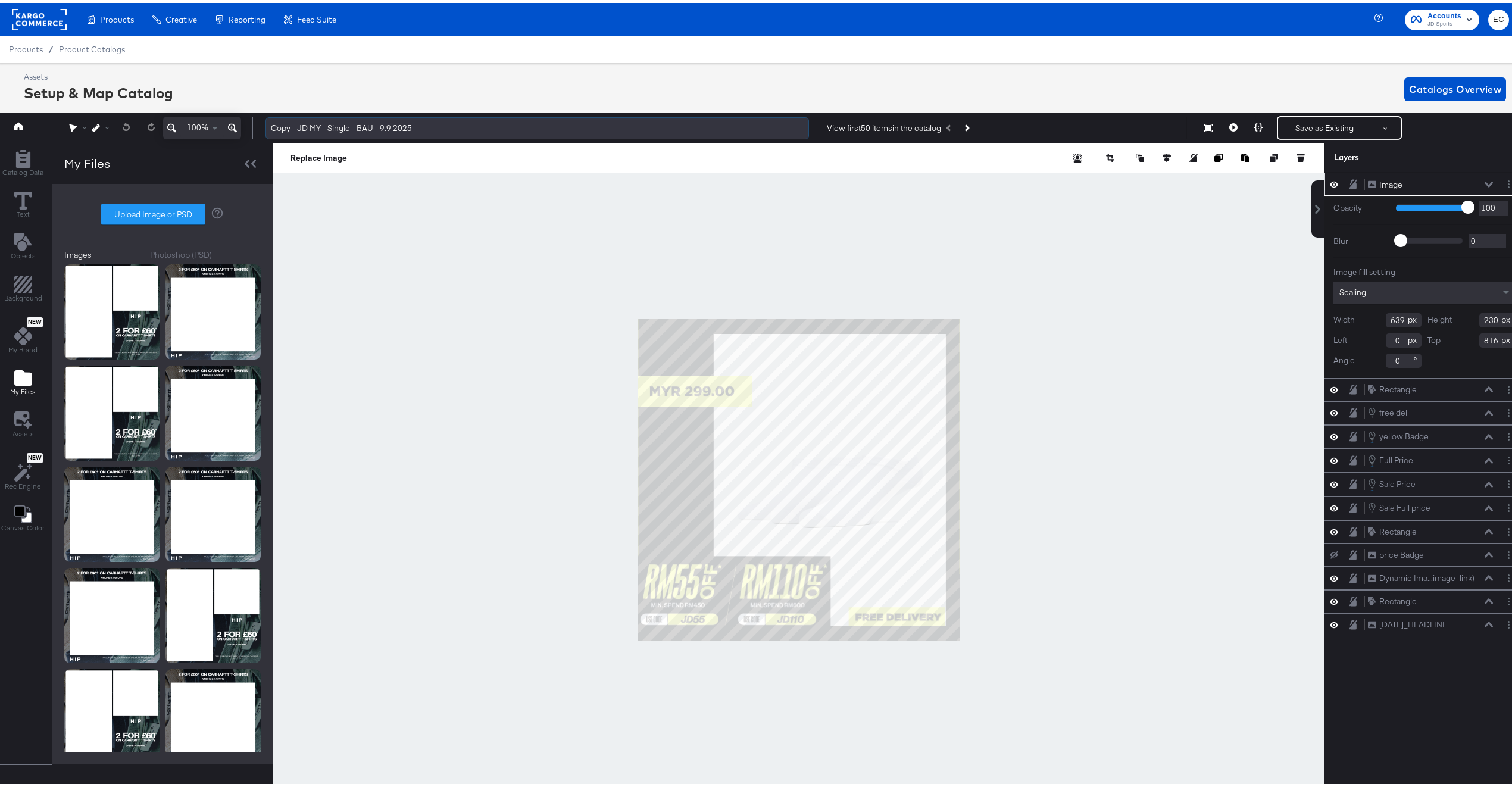
click at [387, 126] on input "Copy - JD MY - Single - BAU - 9.9 2025" at bounding box center [537, 126] width 543 height 22
drag, startPoint x: 286, startPoint y: 127, endPoint x: 186, endPoint y: 118, distance: 100.4
click at [186, 118] on div "Home 100% Copy - JD MY - Single - BAU - 9.9 2025 View first 50 items in the cat…" at bounding box center [759, 125] width 1530 height 30
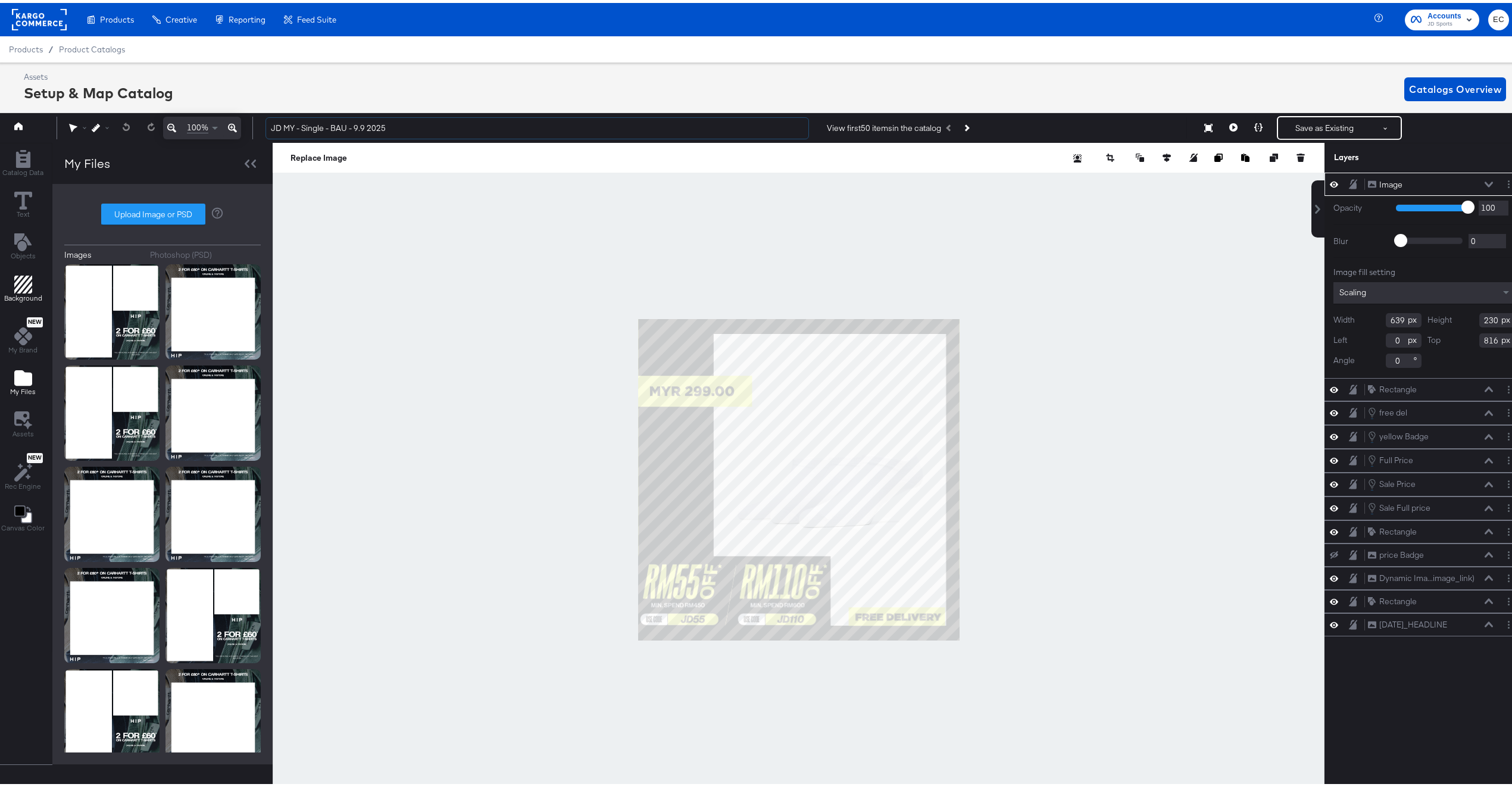
type input "JD MY - Single - BAU - 9.9 2025"
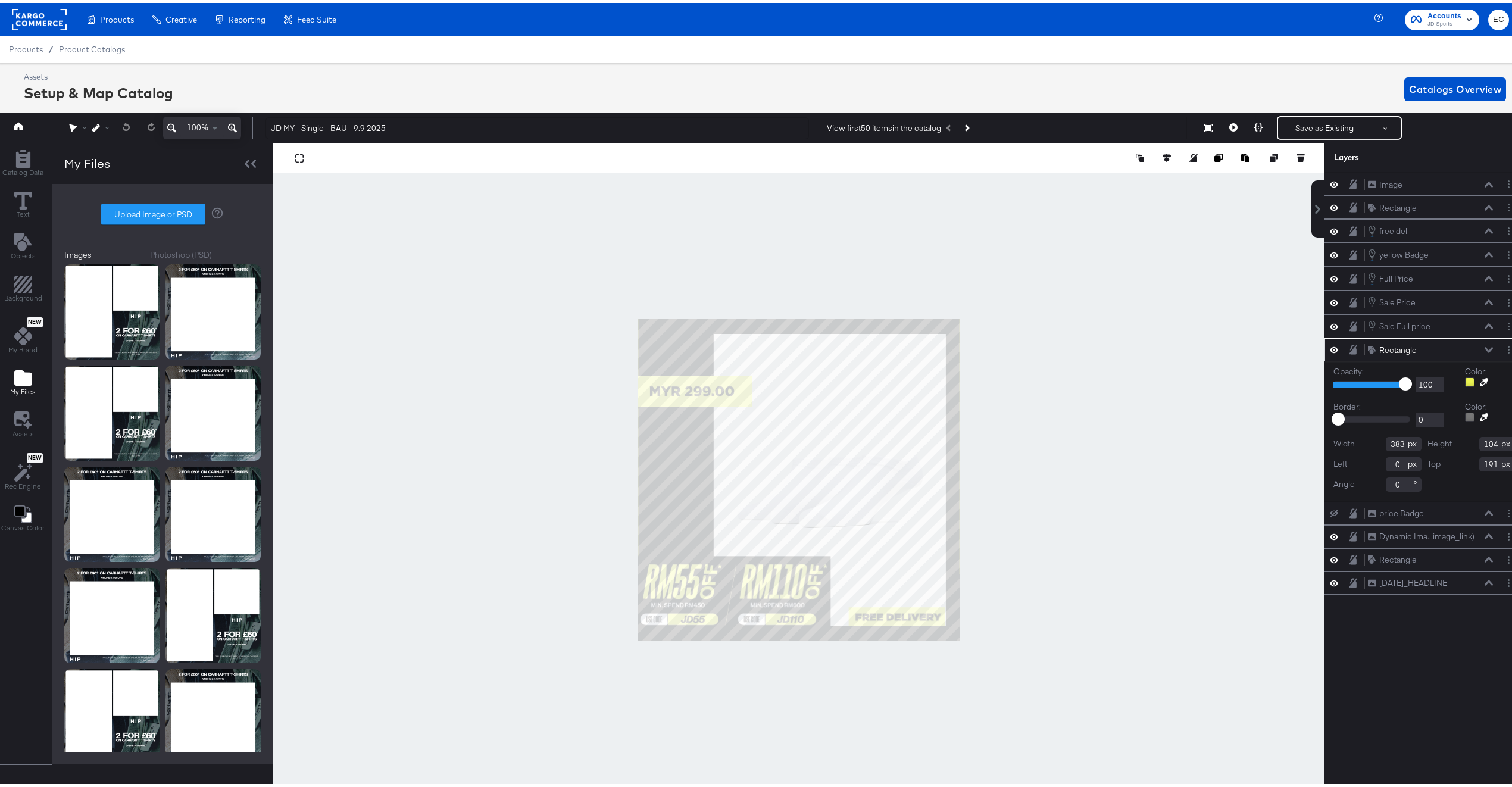
click at [1465, 384] on div at bounding box center [1470, 379] width 10 height 10
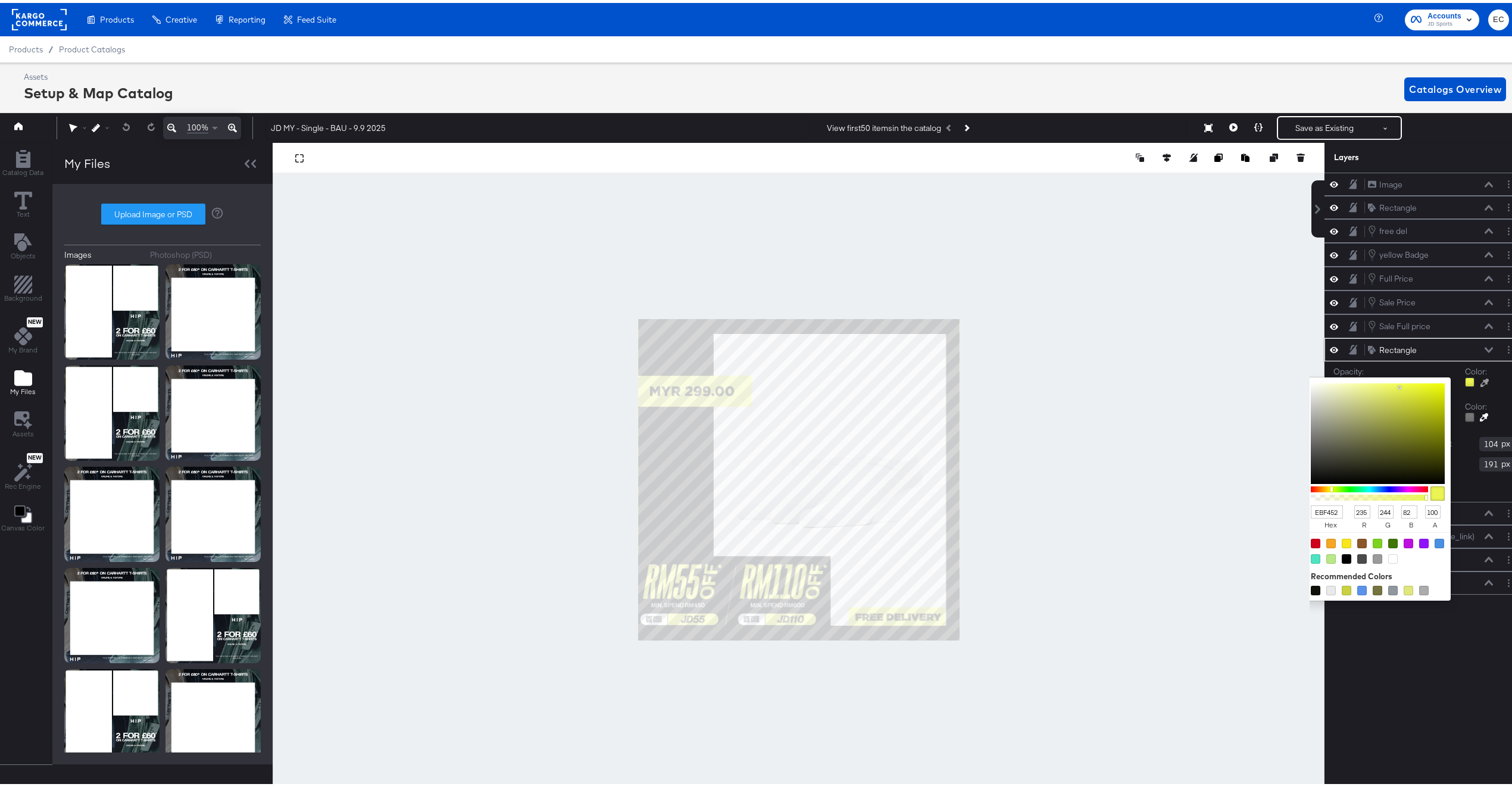
click at [1315, 508] on input "EBF452" at bounding box center [1326, 509] width 32 height 14
paste input "7efd54"
type input "7efd54"
type input "126"
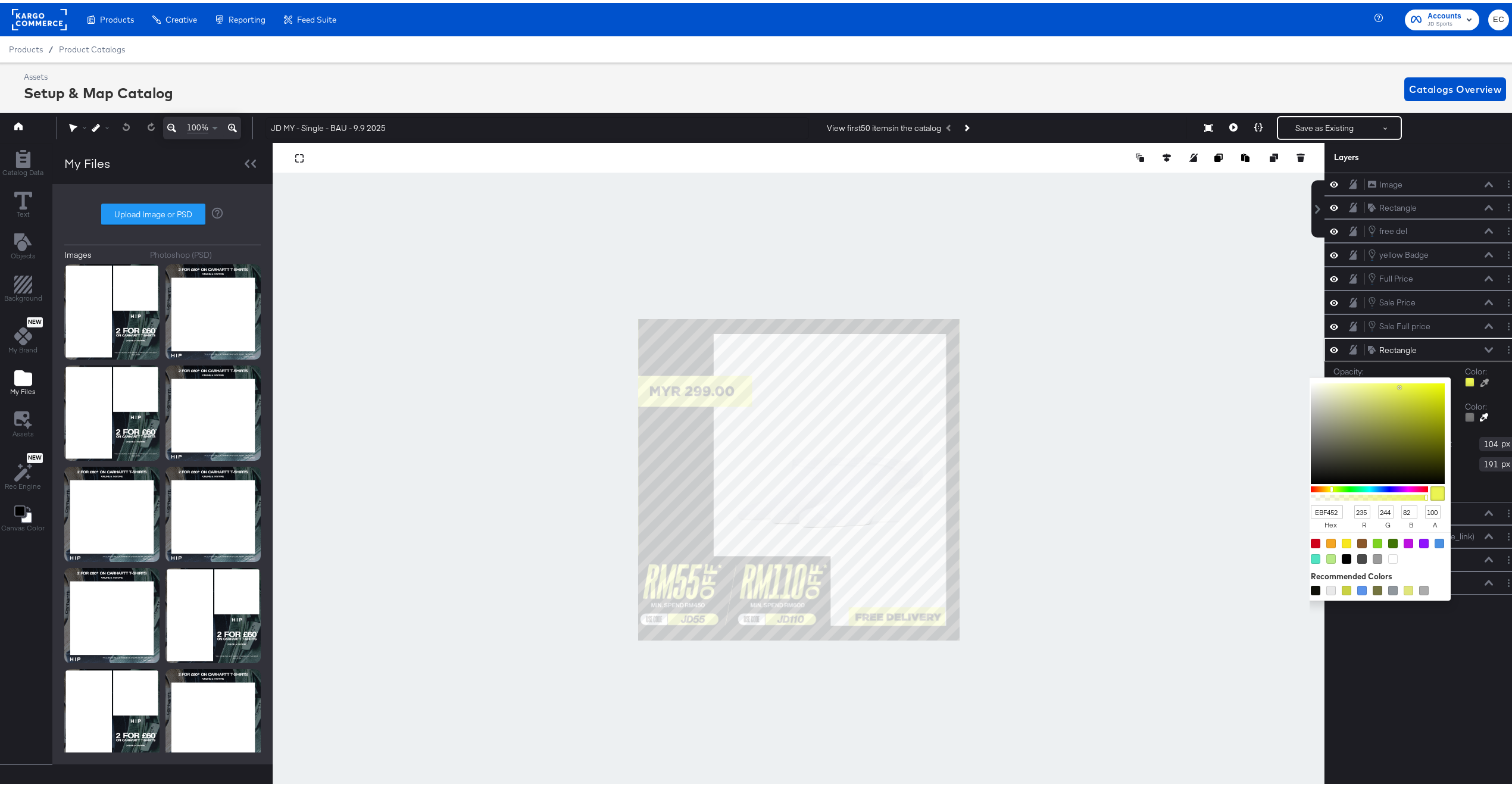
type input "253"
type input "84"
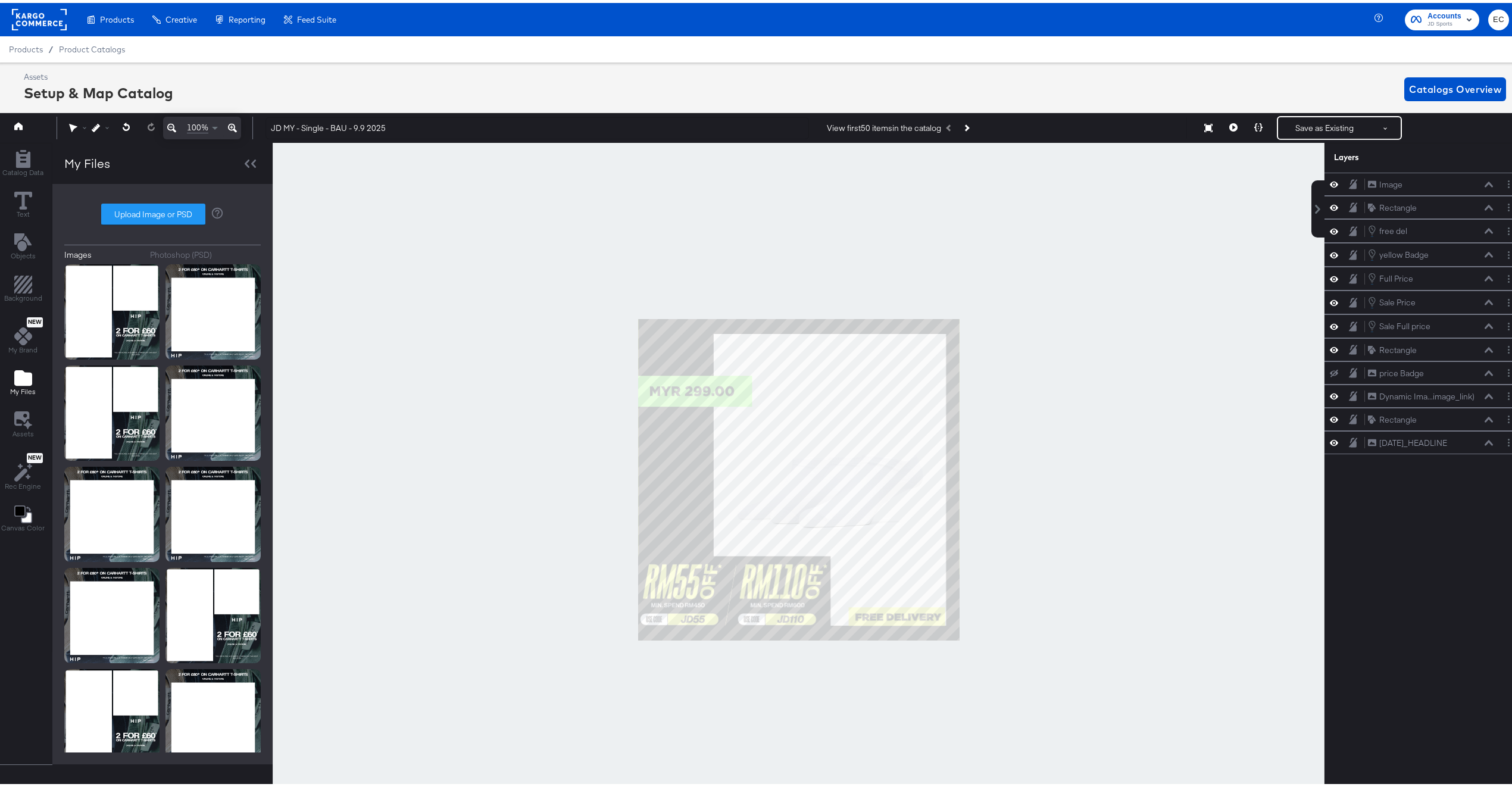
click at [967, 612] on div at bounding box center [798, 477] width 1052 height 674
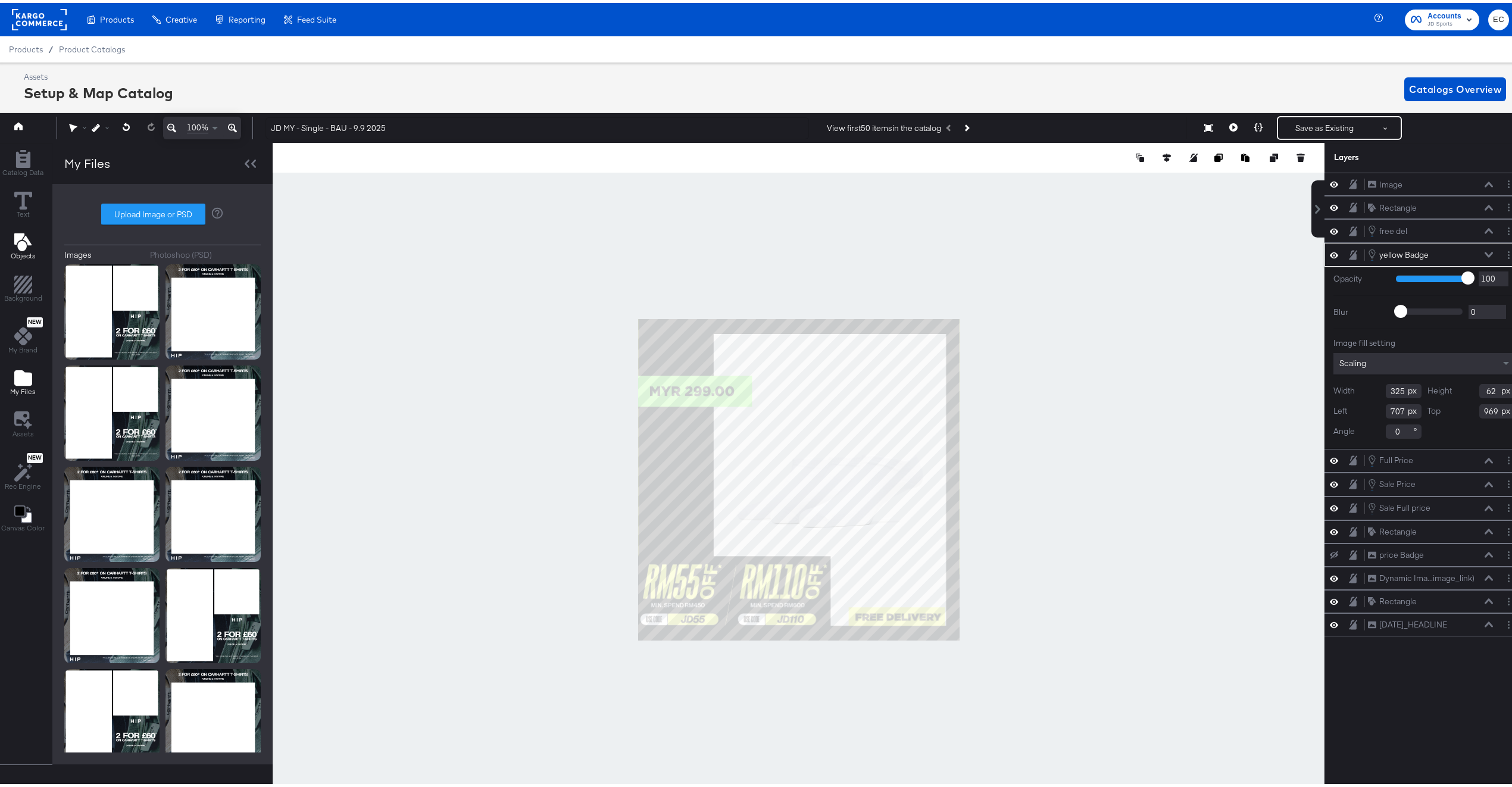
click at [36, 249] on button "Objects" at bounding box center [23, 245] width 39 height 34
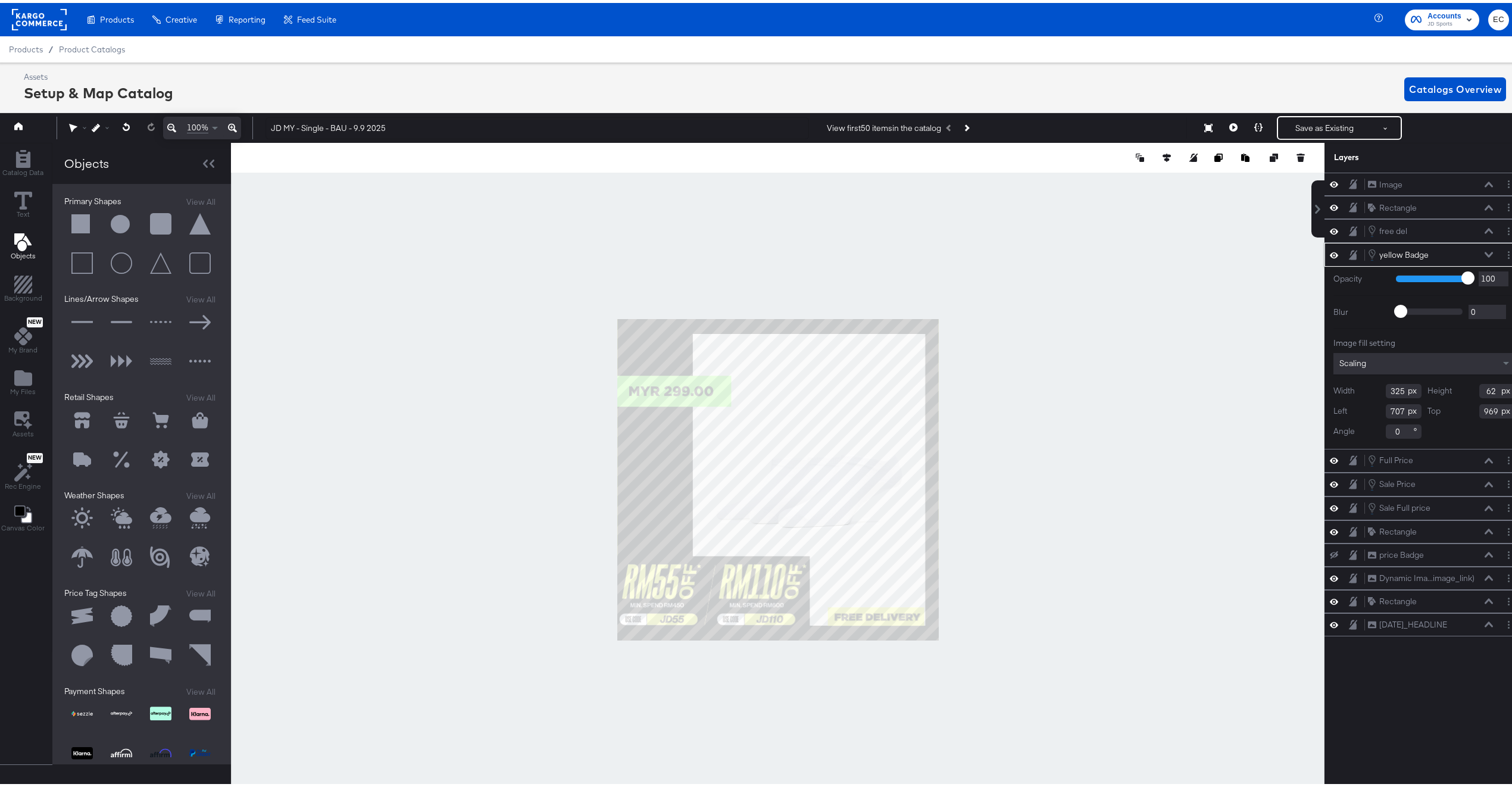
click at [78, 218] on button at bounding box center [82, 221] width 36 height 36
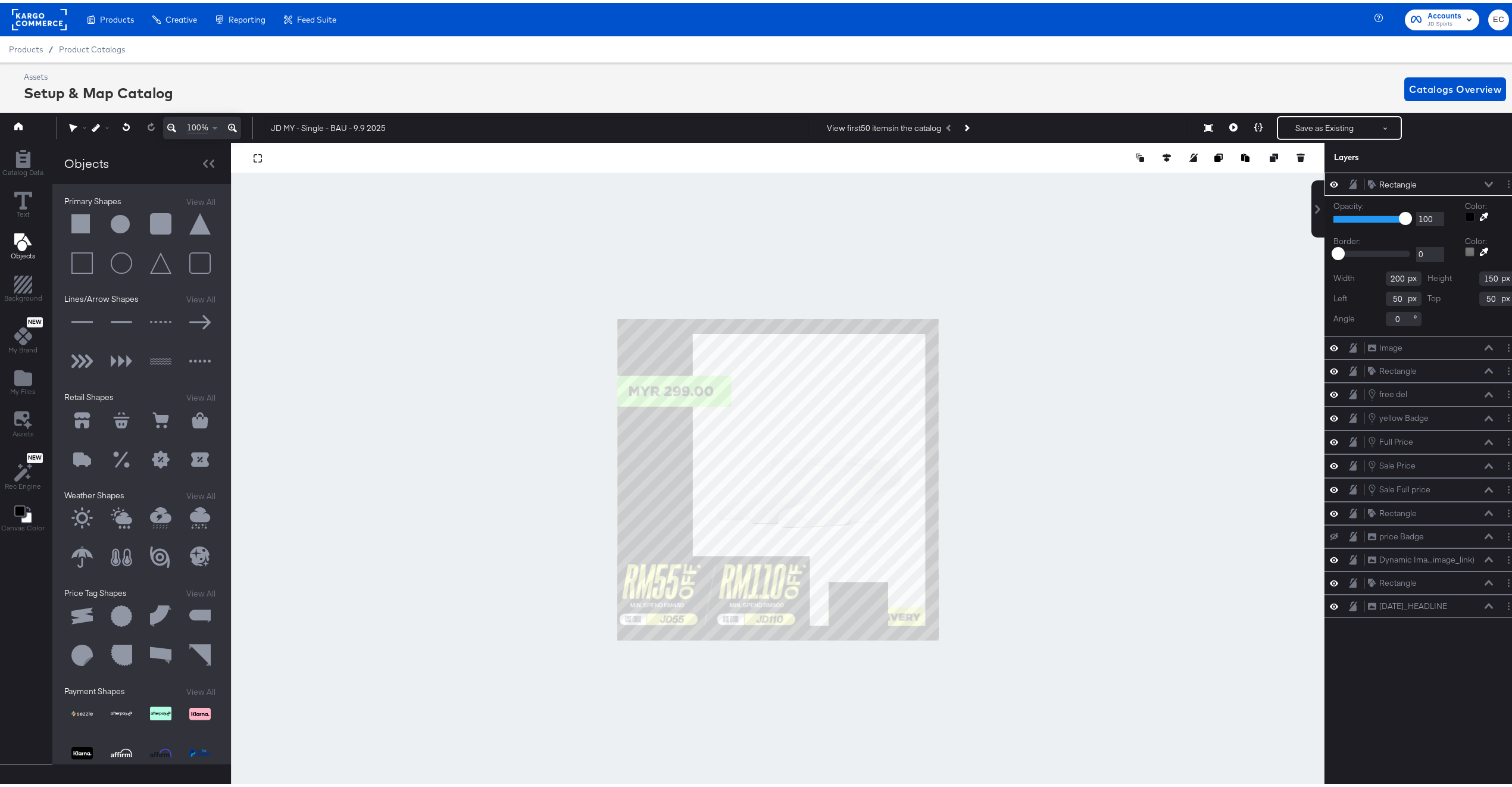
type input "710"
type input "884"
type input "707"
type input "969"
type input "203"
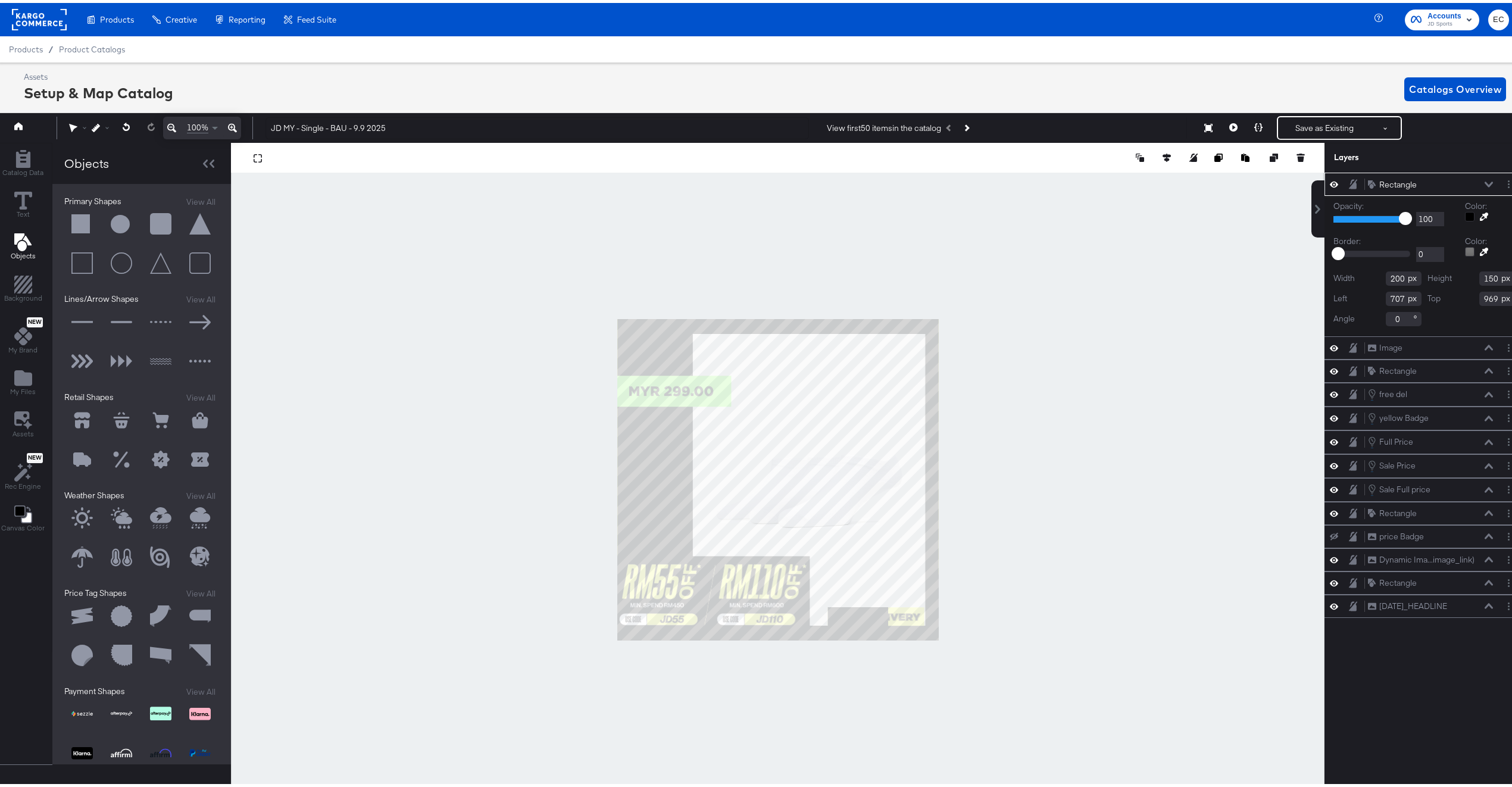
type input "66"
type input "318"
click at [1465, 213] on div at bounding box center [1470, 214] width 10 height 10
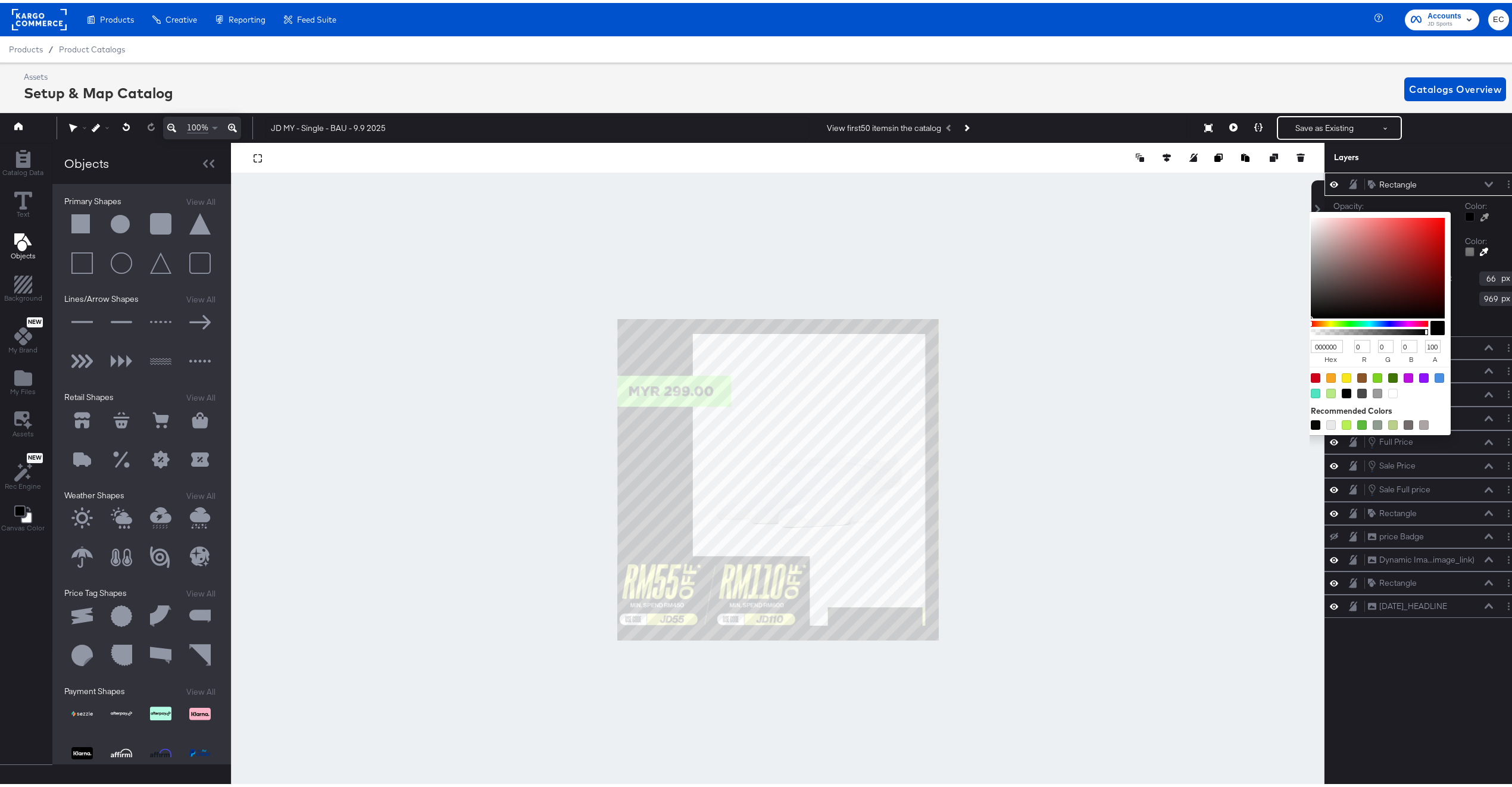
click at [1315, 340] on input "000000" at bounding box center [1326, 343] width 32 height 14
paste input "7efd54"
type input "7efd54"
type input "126"
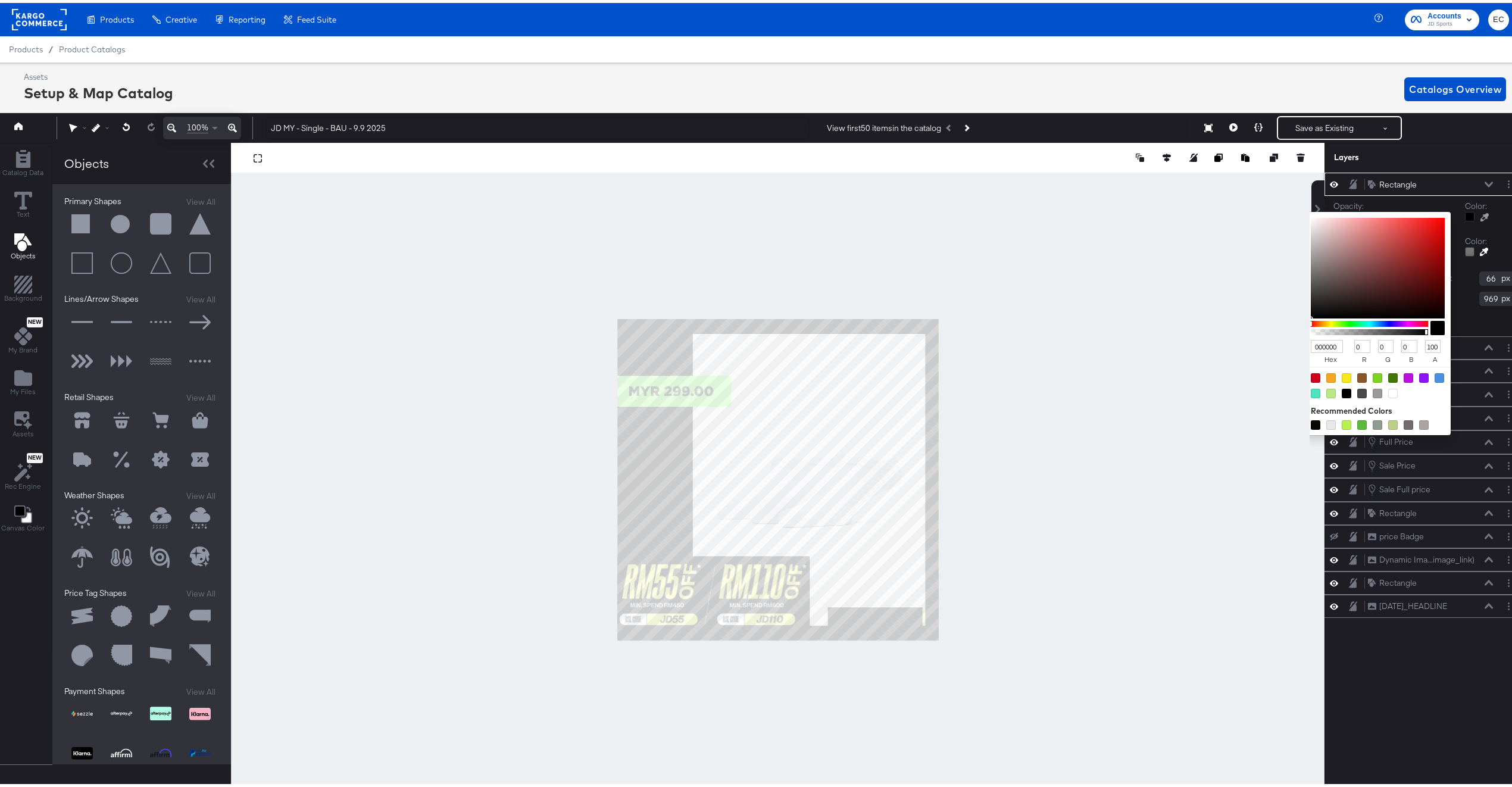
type input "253"
type input "84"
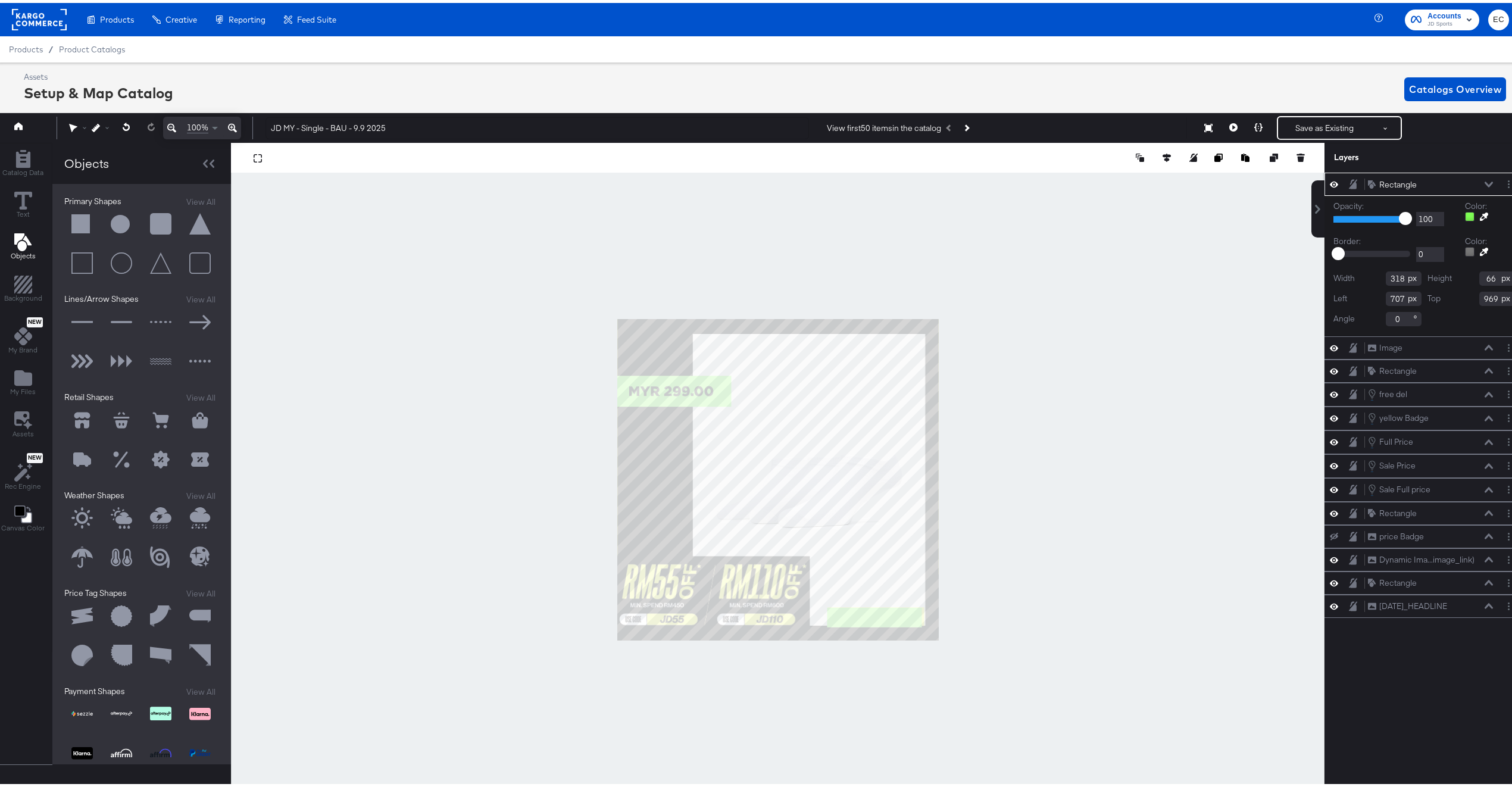
type input "705"
type input "970"
type input "707"
type input "969"
type input "316"
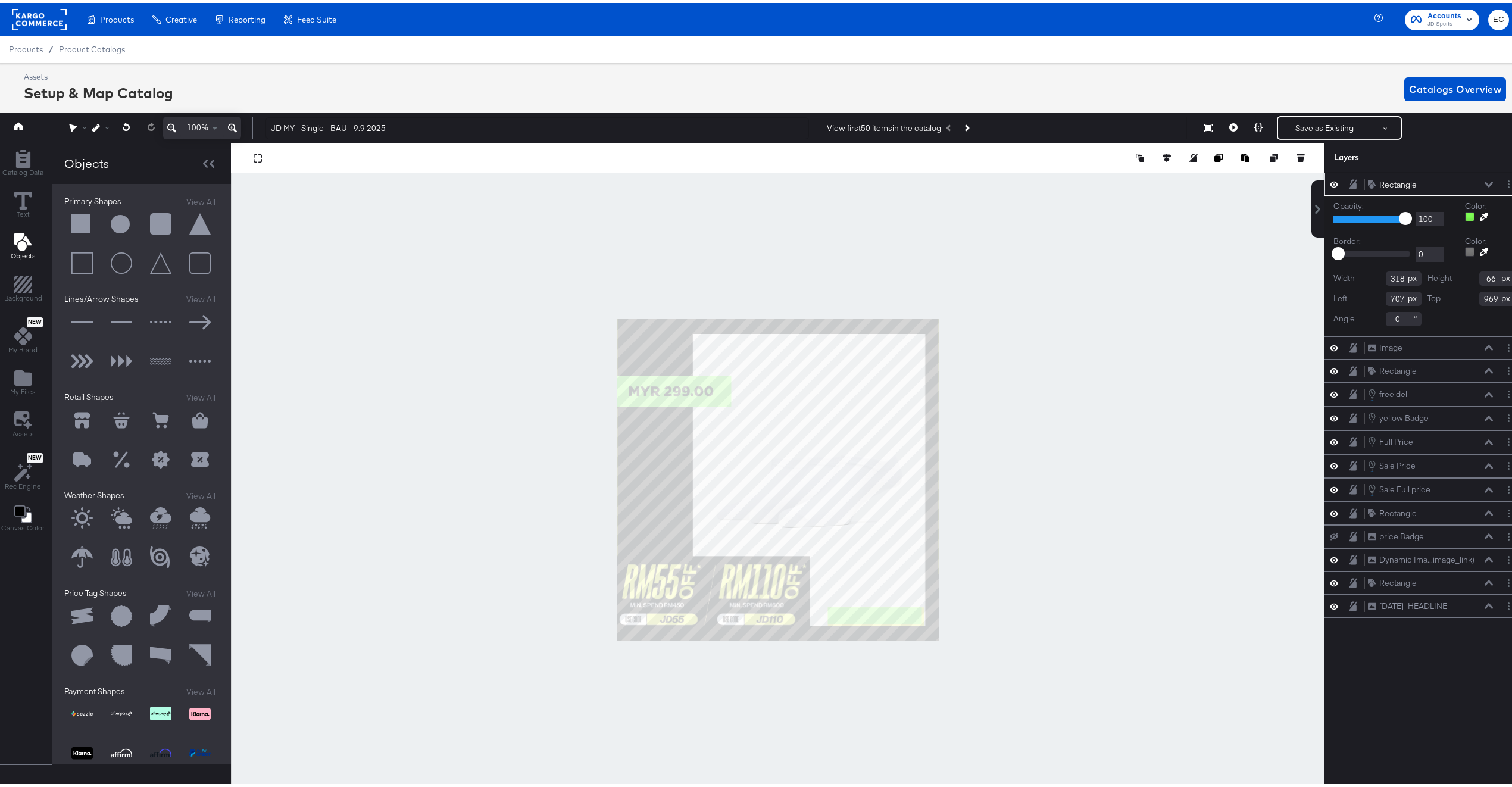
type input "56"
type input "974"
click at [1057, 544] on div at bounding box center [777, 477] width 1094 height 674
drag, startPoint x: 1385, startPoint y: 277, endPoint x: 1396, endPoint y: 279, distance: 11.2
click at [1396, 279] on div "Width 316" at bounding box center [1377, 276] width 88 height 14
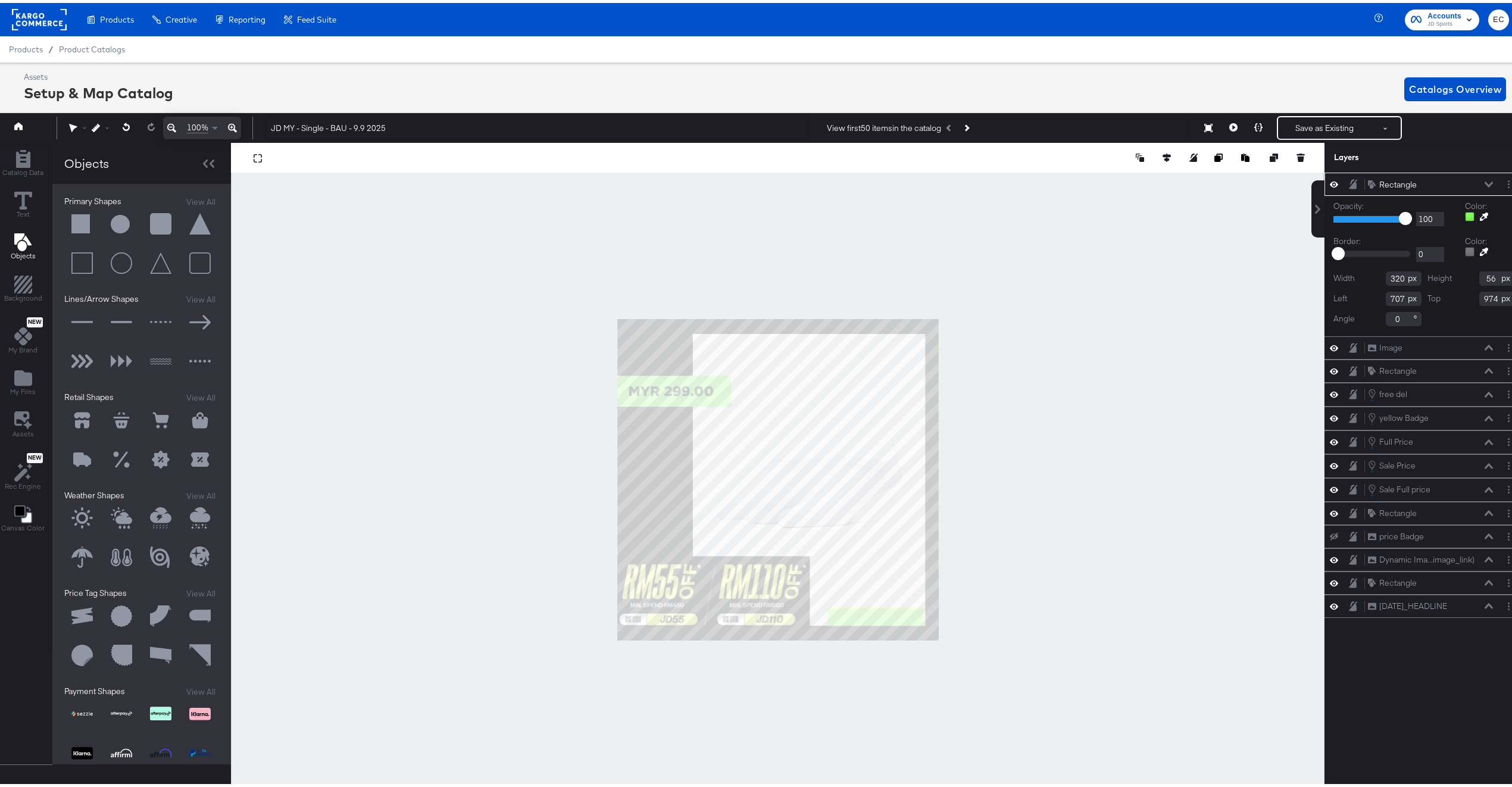
type input "320"
drag, startPoint x: 1483, startPoint y: 276, endPoint x: 1462, endPoint y: 276, distance: 21.0
click at [1462, 276] on div "Height 56" at bounding box center [1471, 276] width 88 height 14
type input "60"
click at [1172, 450] on div at bounding box center [777, 477] width 1094 height 674
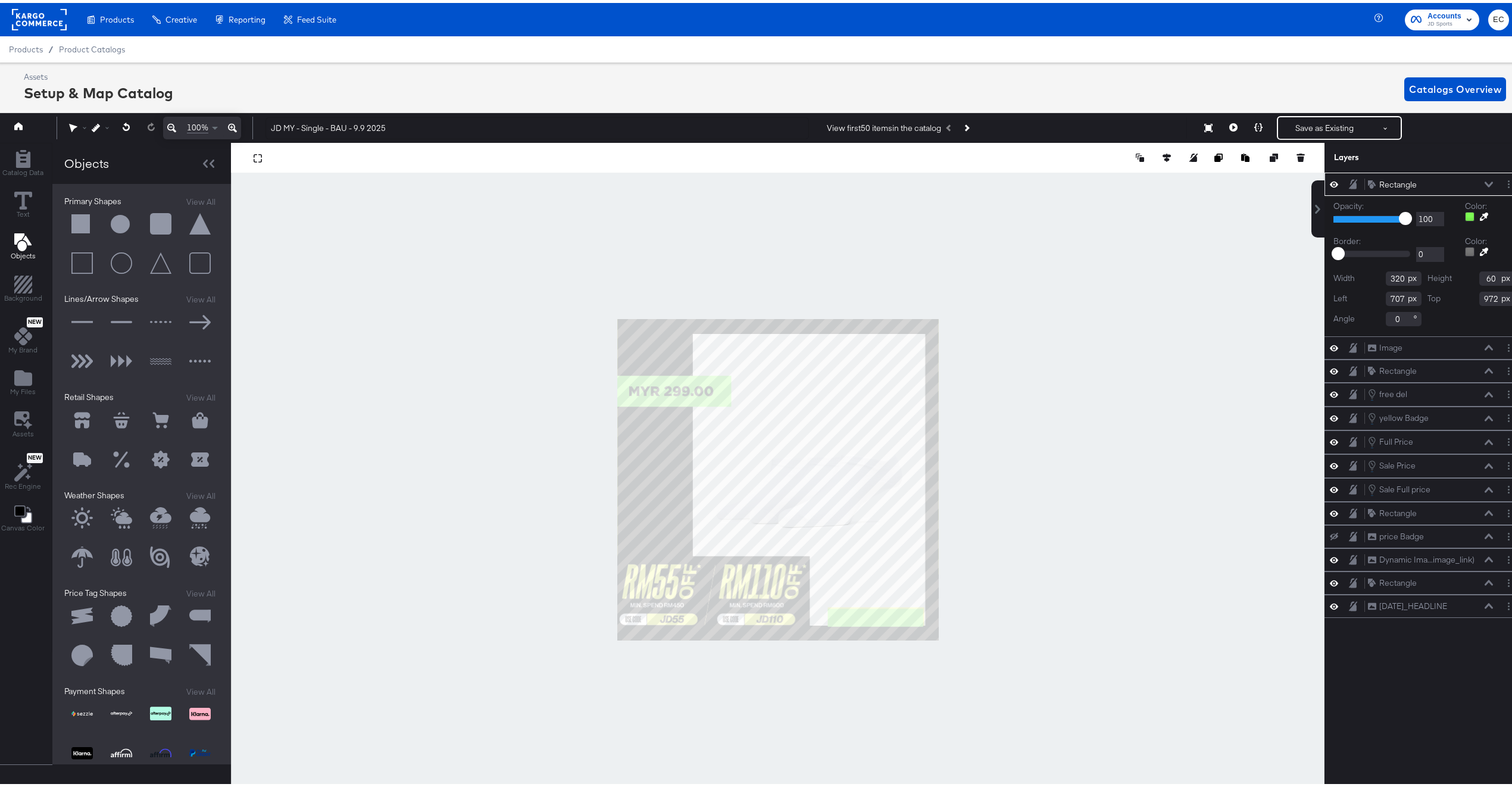
type input "971"
click at [1305, 470] on div at bounding box center [777, 477] width 1094 height 674
type input "709"
type input "969"
type input "710"
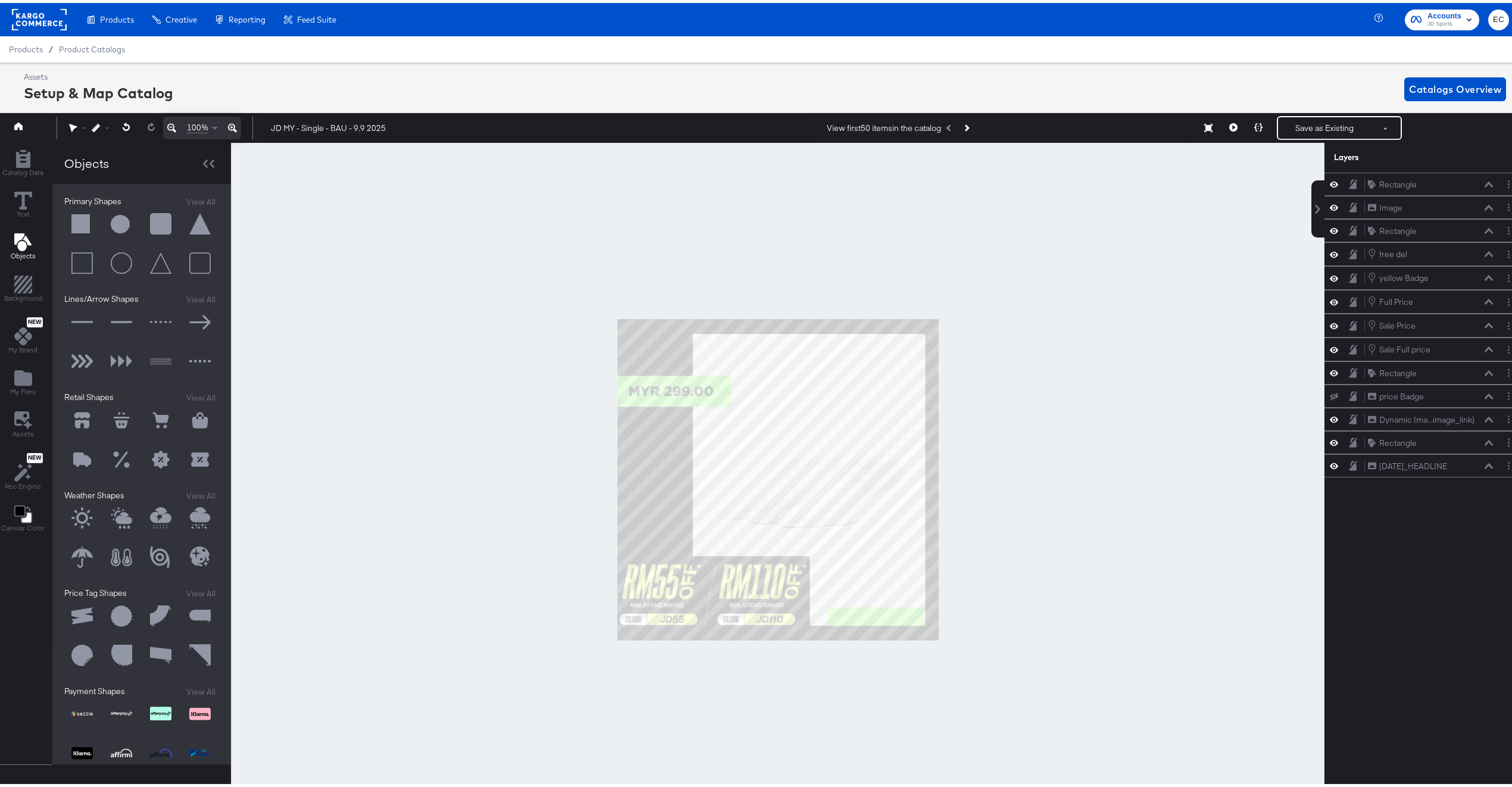
click at [1205, 492] on div at bounding box center [777, 477] width 1094 height 674
drag, startPoint x: 1396, startPoint y: 180, endPoint x: 1402, endPoint y: 234, distance: 54.3
click at [1402, 234] on div "Rectangle Rectangle Image Image Rectangle Rectangle free del free del yellow Ba…" at bounding box center [1424, 322] width 199 height 305
drag, startPoint x: 1449, startPoint y: 181, endPoint x: 1451, endPoint y: 399, distance: 218.0
click at [1451, 399] on div "Rectangle Rectangle" at bounding box center [1418, 395] width 126 height 12
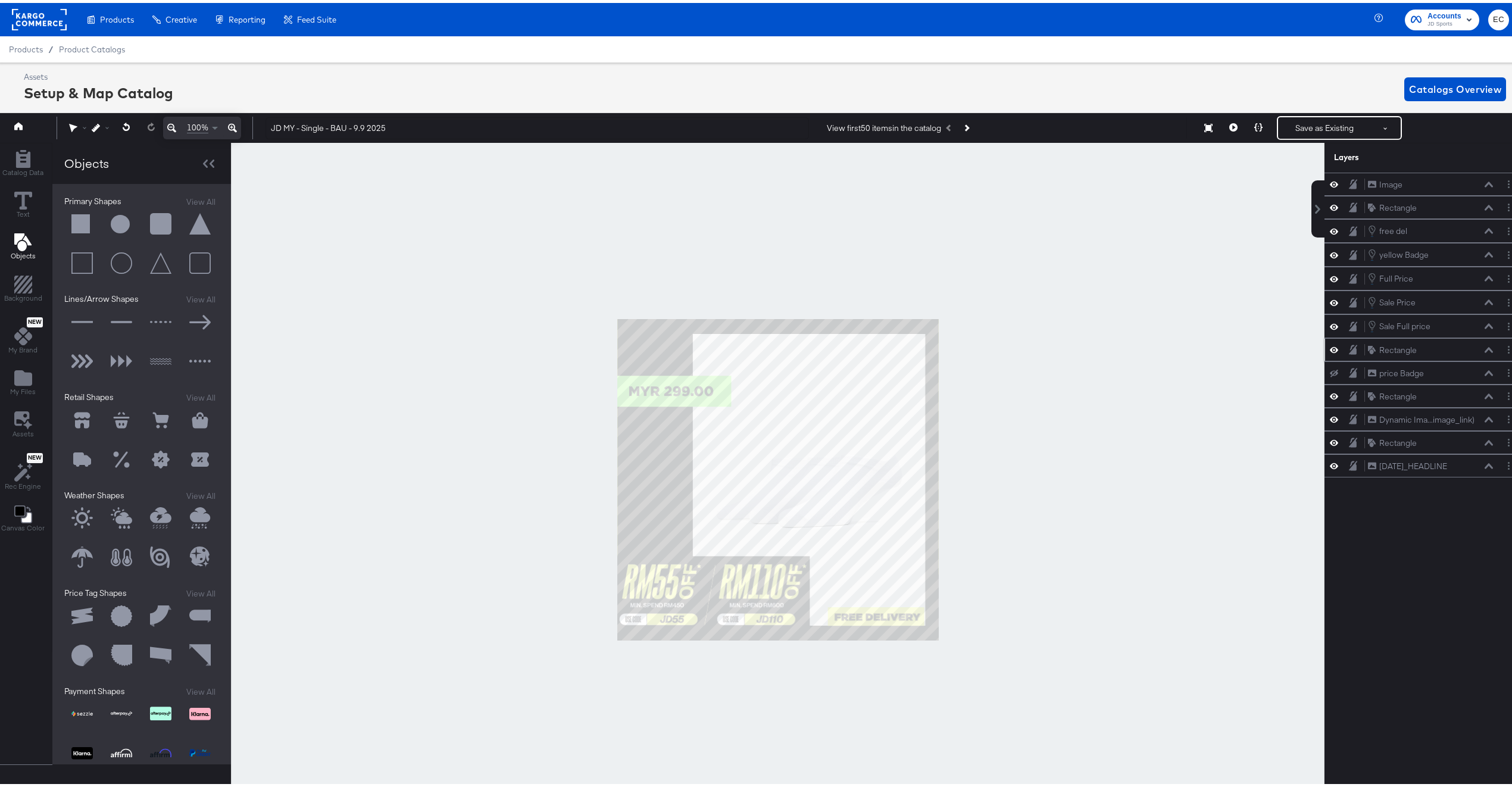
click at [1330, 350] on icon at bounding box center [1334, 346] width 8 height 10
click at [1330, 350] on icon at bounding box center [1334, 347] width 8 height 8
click at [1330, 250] on icon at bounding box center [1334, 252] width 8 height 10
click at [1113, 400] on div at bounding box center [777, 477] width 1094 height 674
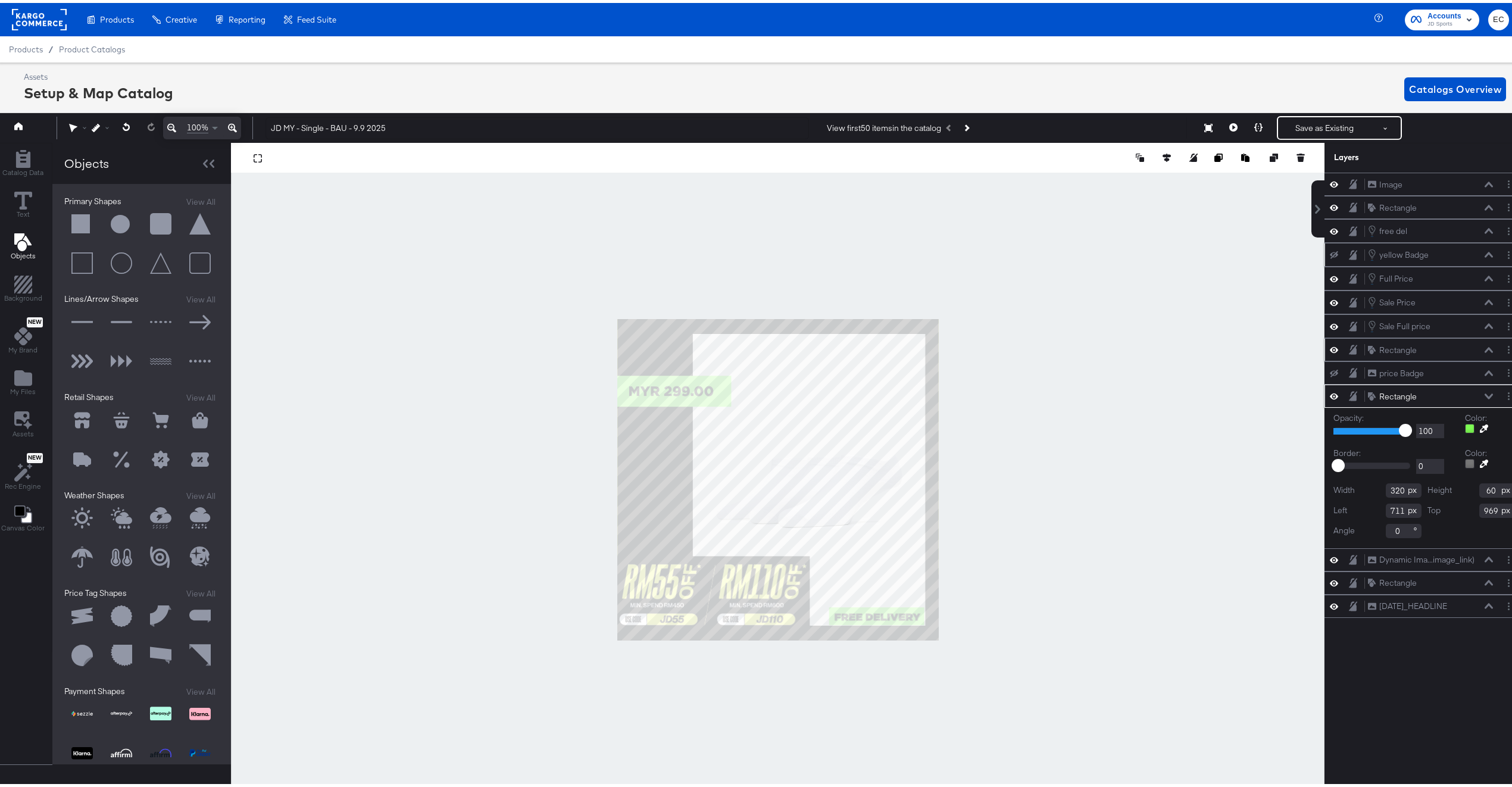
type input "712"
type input "970"
click at [1015, 538] on div at bounding box center [777, 477] width 1094 height 674
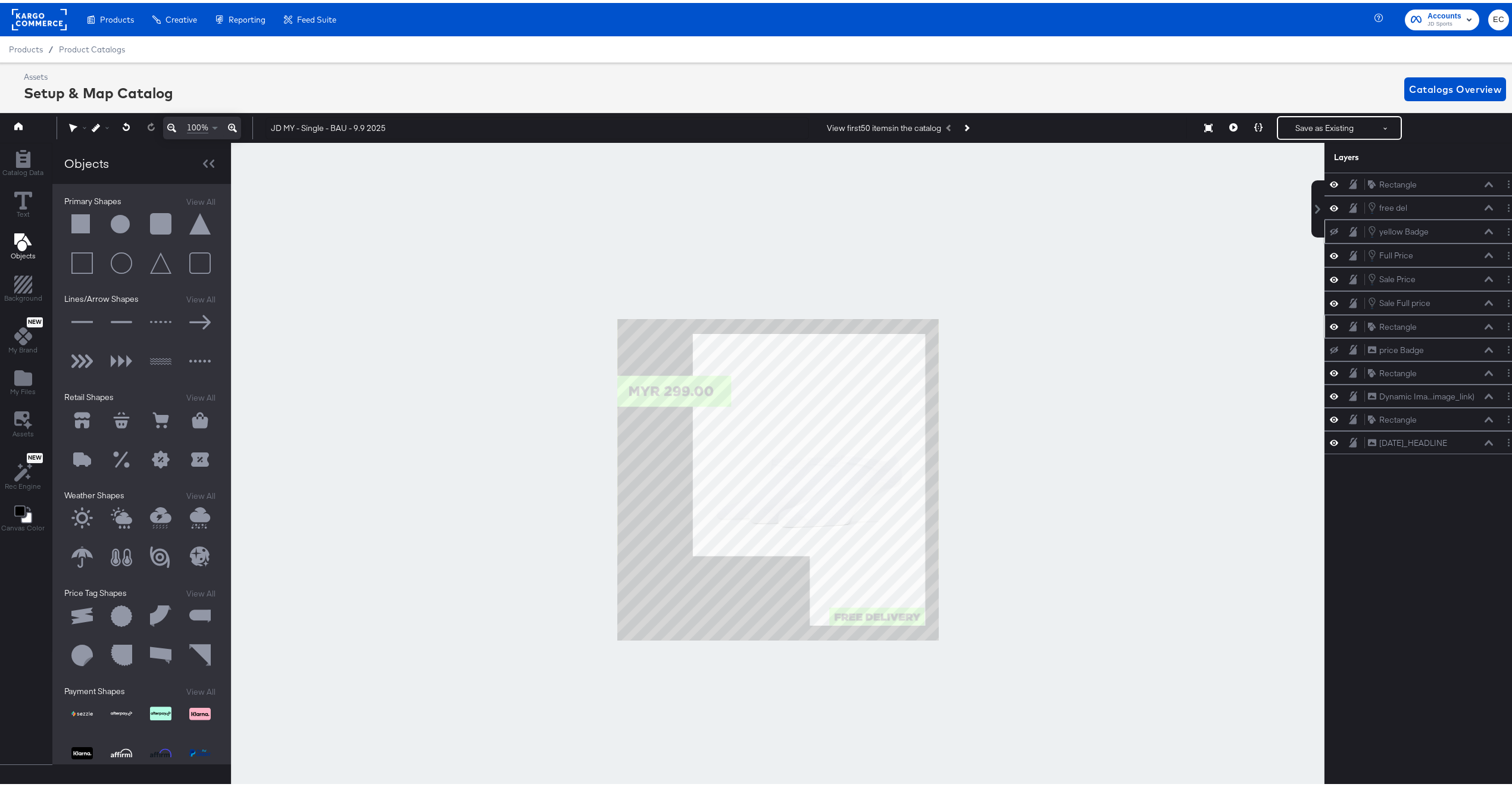
click at [499, 497] on div at bounding box center [777, 477] width 1094 height 674
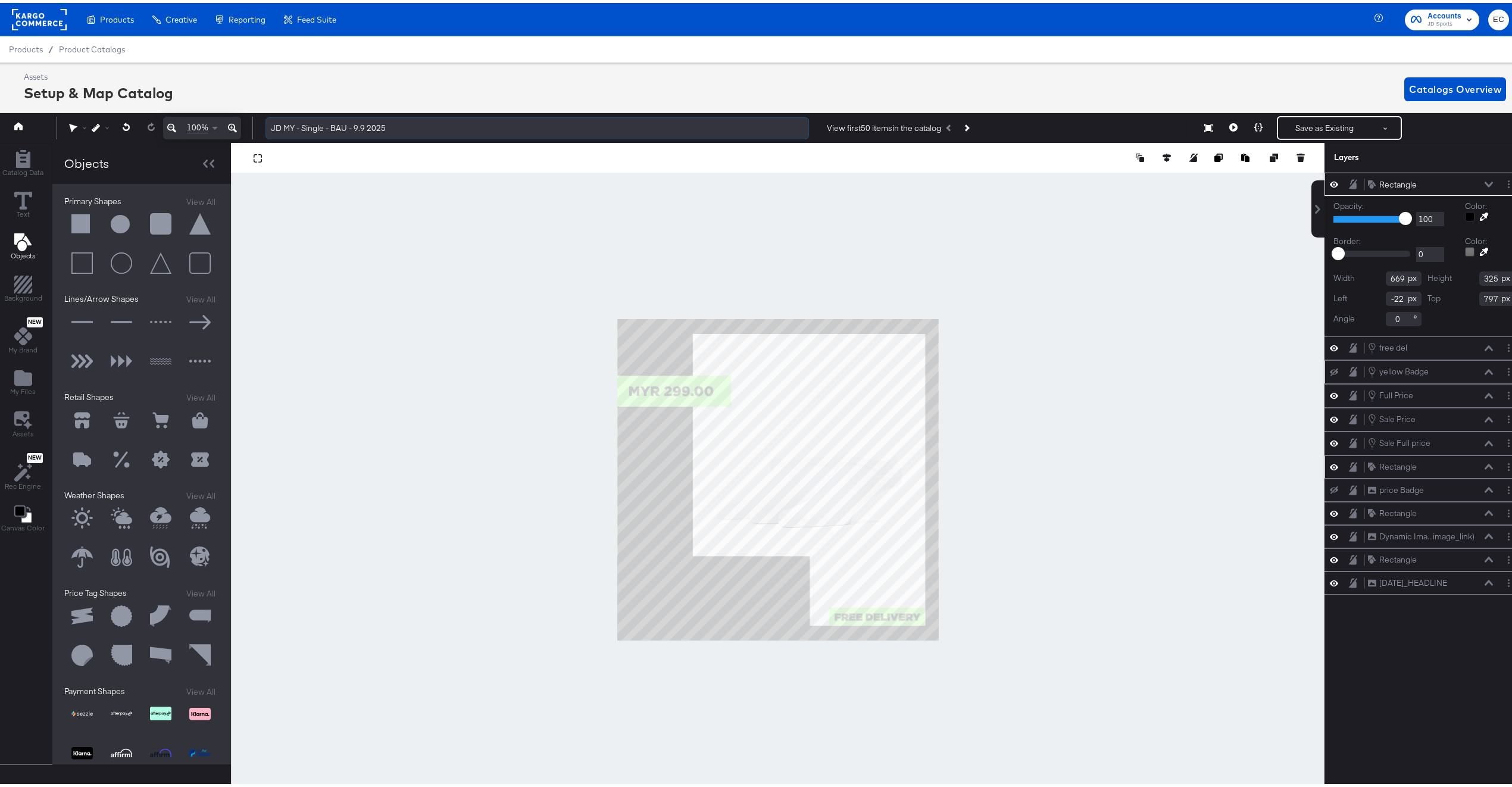
drag, startPoint x: 354, startPoint y: 122, endPoint x: 363, endPoint y: 122, distance: 9.0
click at [363, 122] on input "JD MY - Single - BAU - 9.9 2025" at bounding box center [537, 126] width 543 height 22
type input "JD MY - Single - BAU - 10.10 2025"
click at [488, 254] on div at bounding box center [777, 477] width 1094 height 674
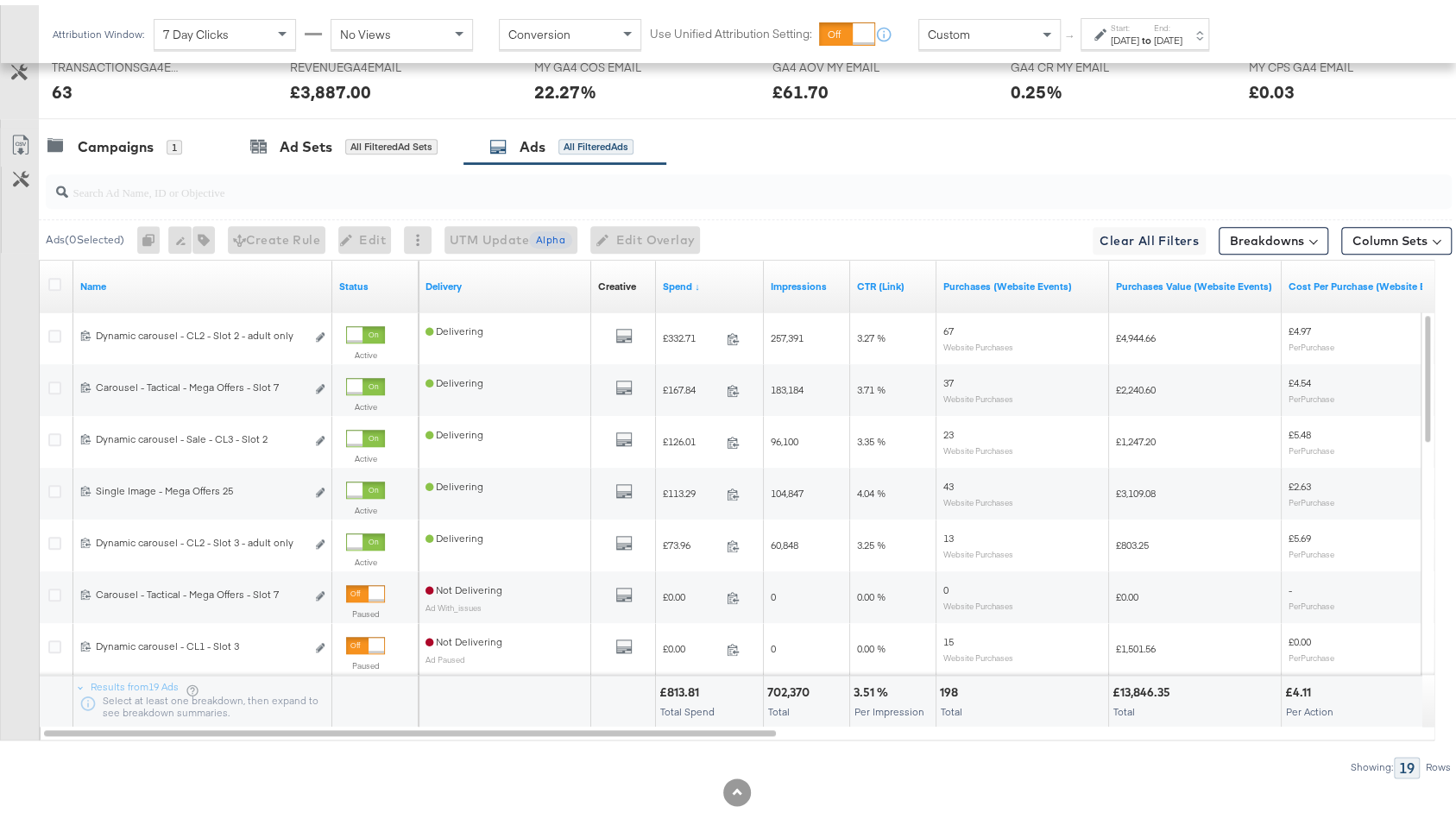
scroll to position [914, 0]
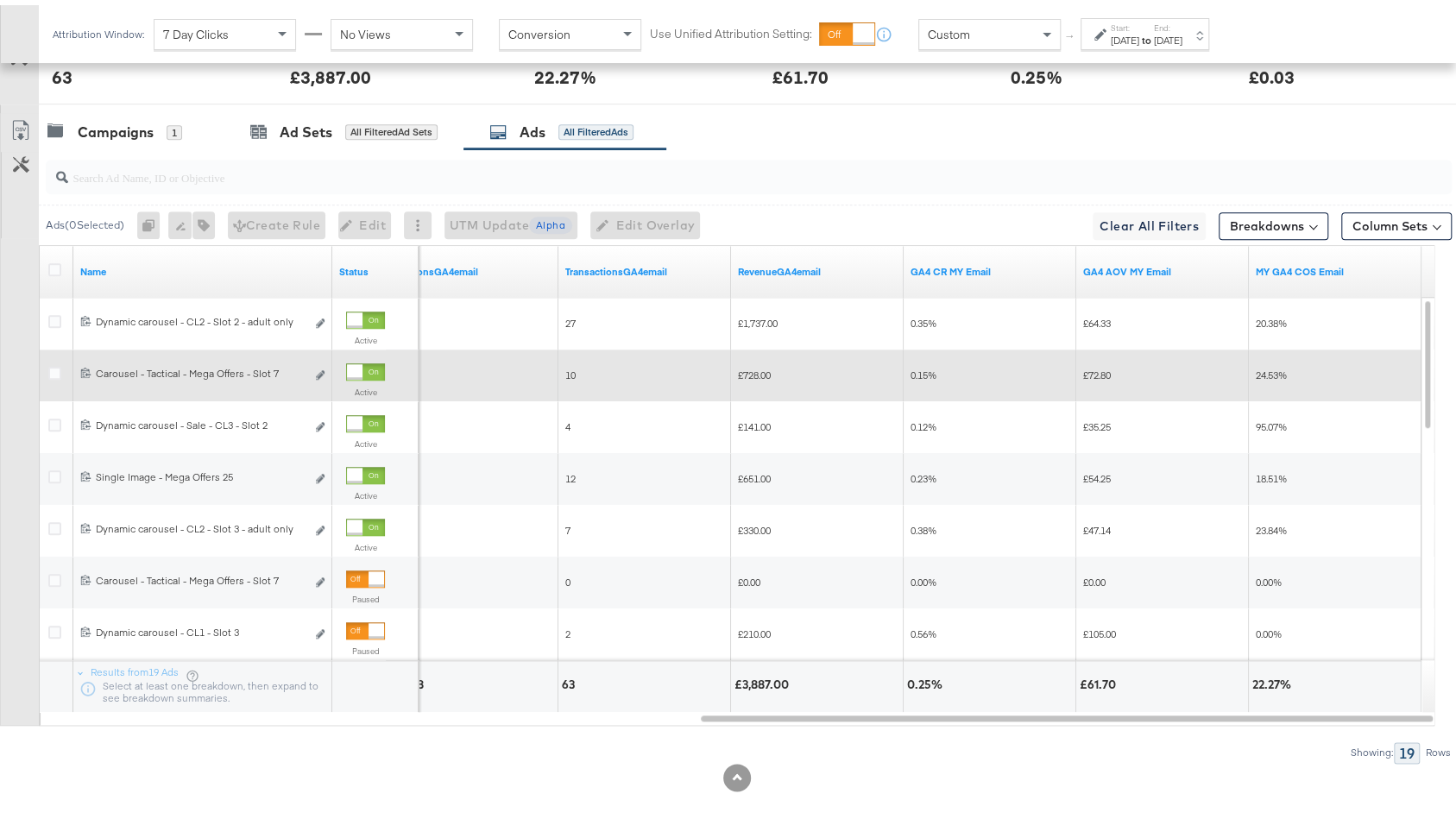
click at [516, 344] on div "6,763" at bounding box center [472, 370] width 173 height 52
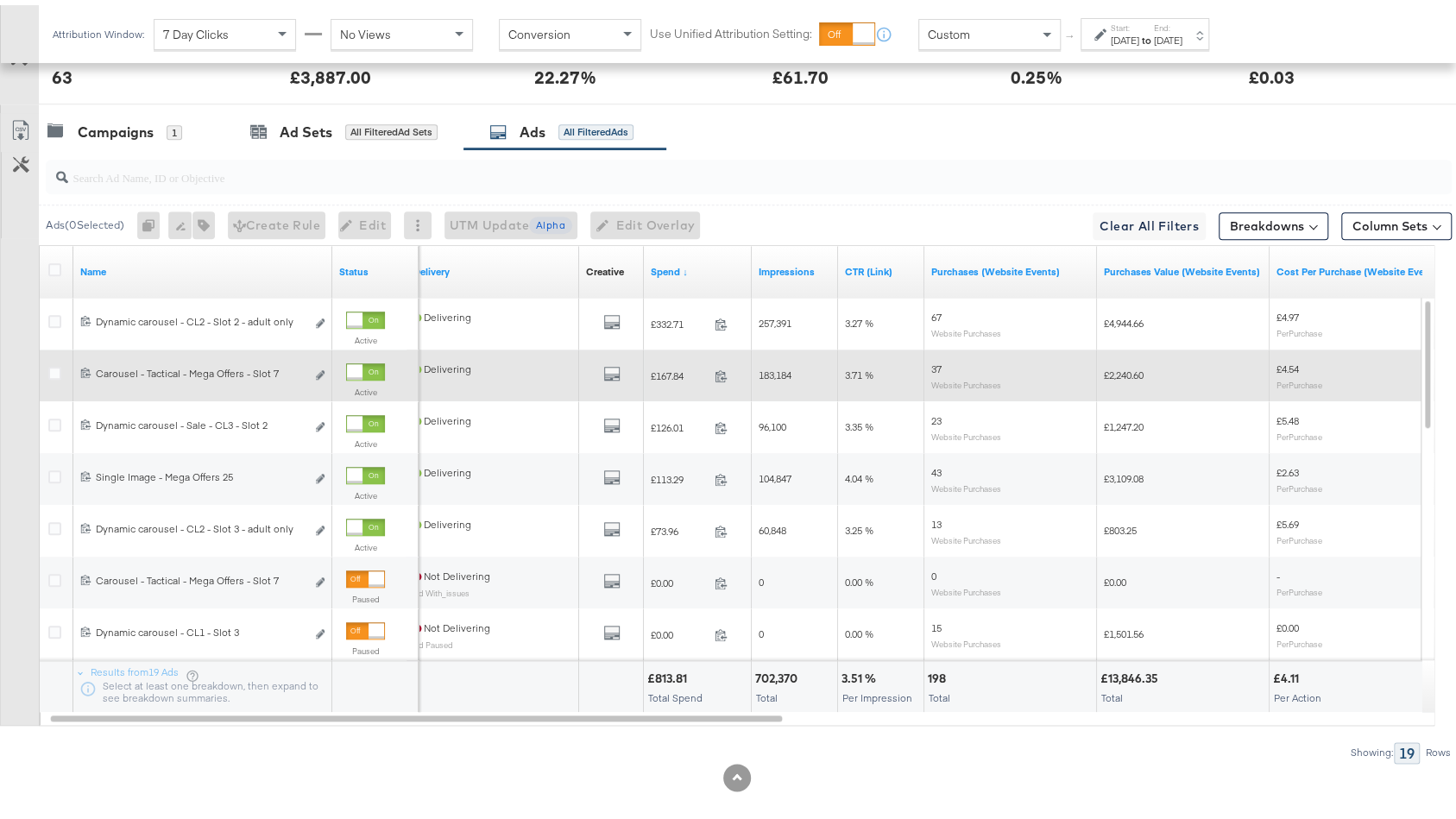
click at [625, 360] on div "All Previews" at bounding box center [611, 371] width 51 height 22
click at [616, 360] on icon "default" at bounding box center [612, 369] width 17 height 17
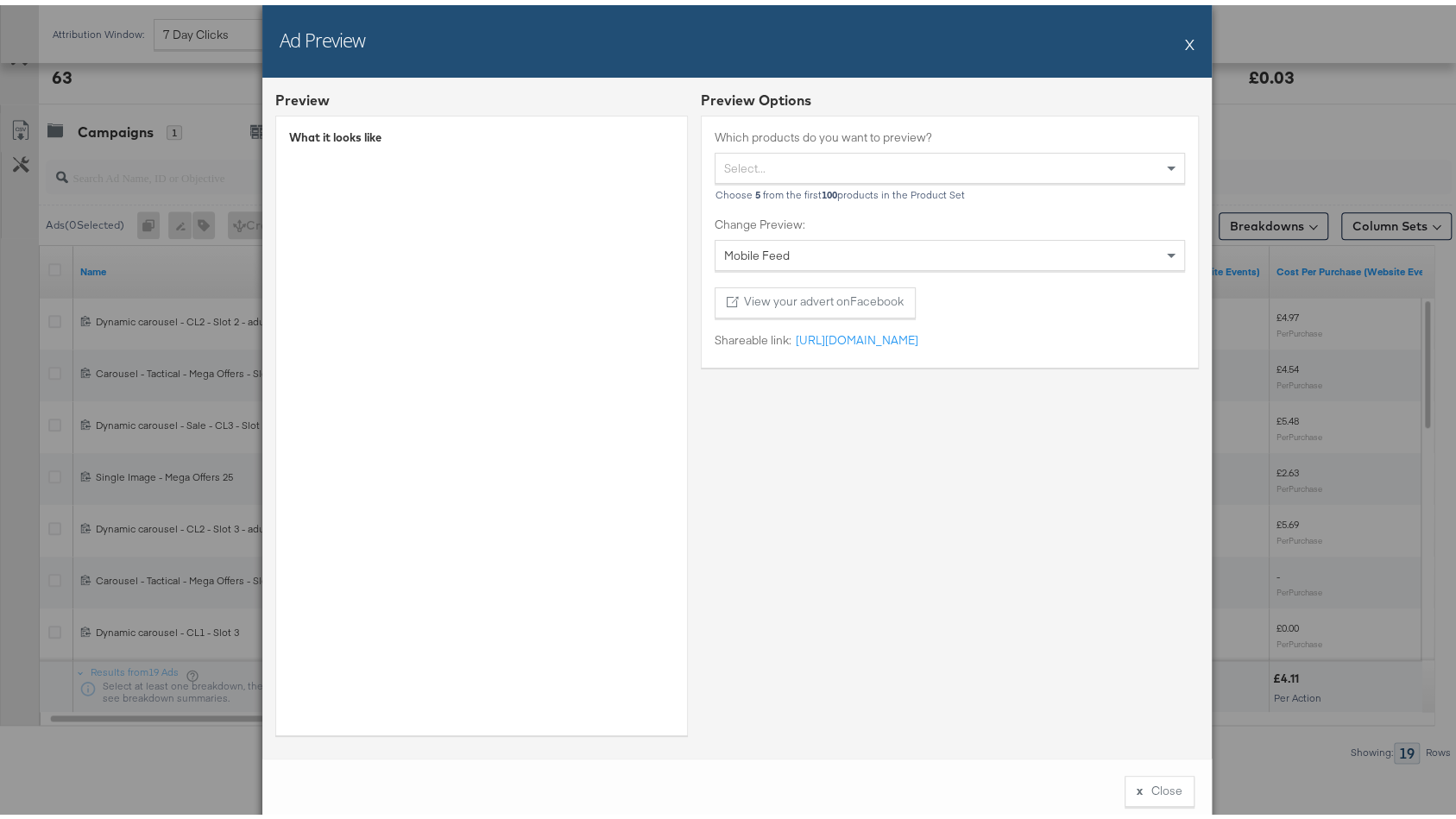
click at [1185, 41] on button "X" at bounding box center [1190, 39] width 9 height 34
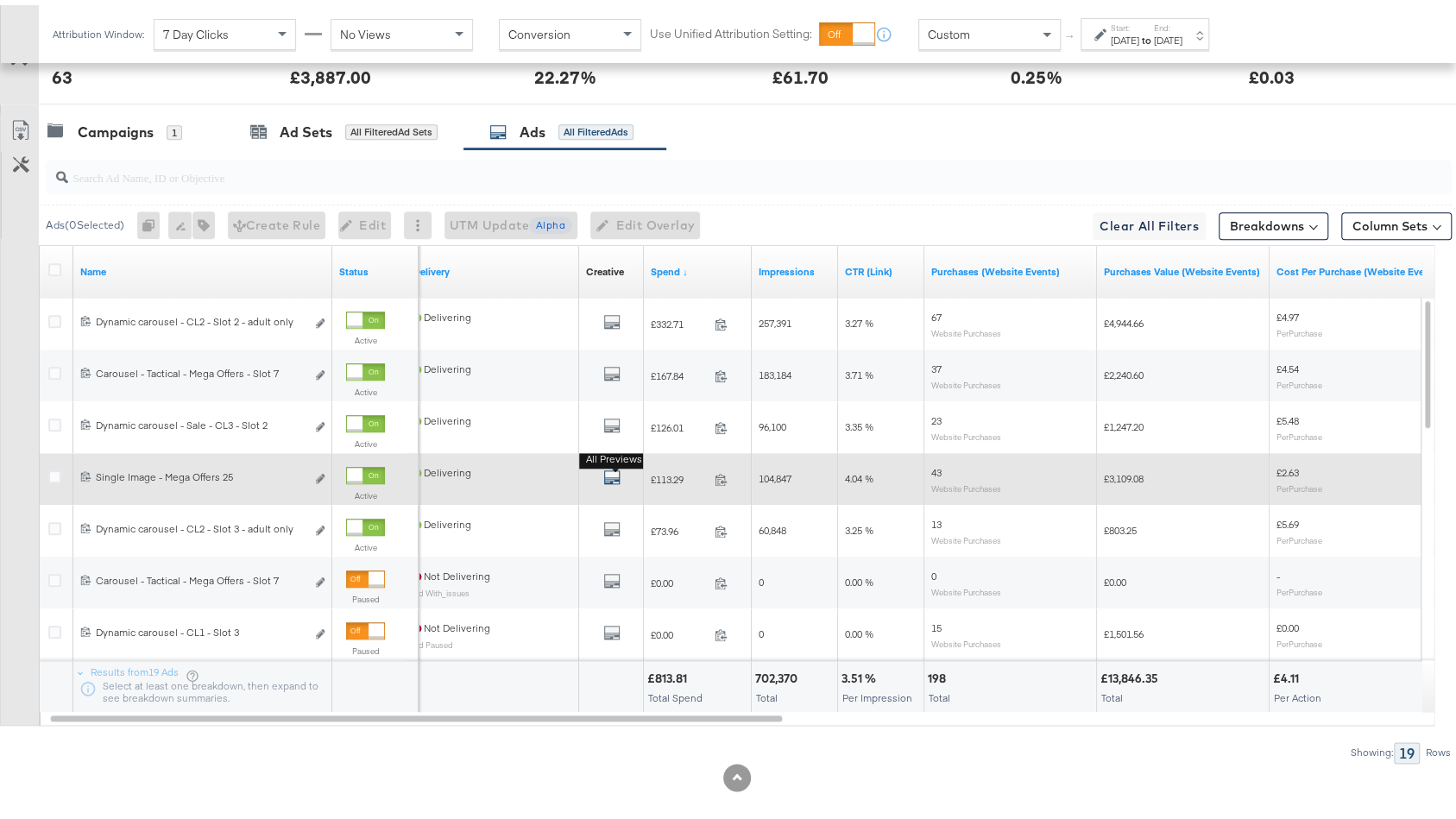
click at [610, 469] on icon "default" at bounding box center [612, 472] width 17 height 17
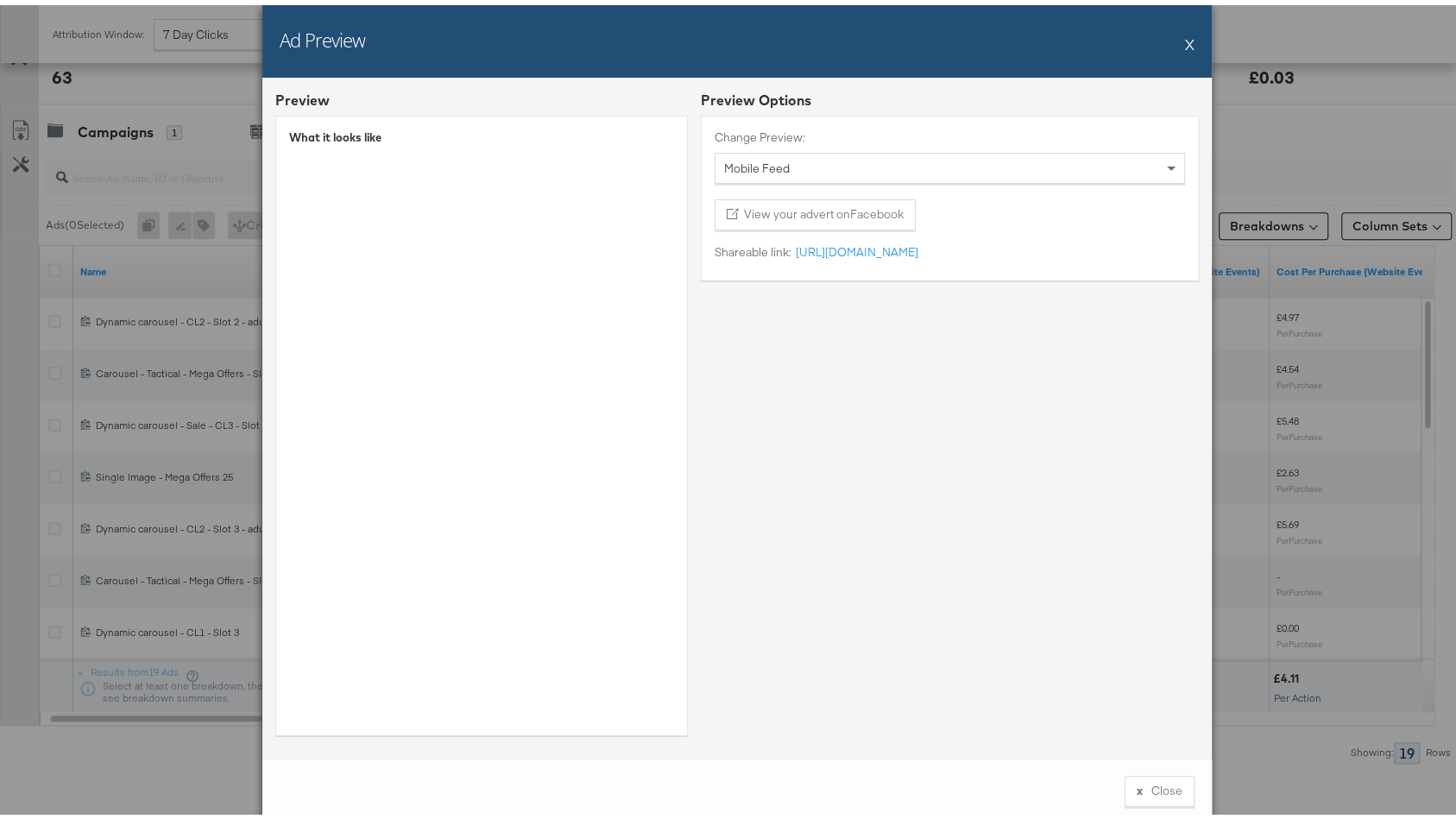
click at [1185, 36] on button "X" at bounding box center [1190, 39] width 9 height 34
